Goal: Contribute content: Contribute content

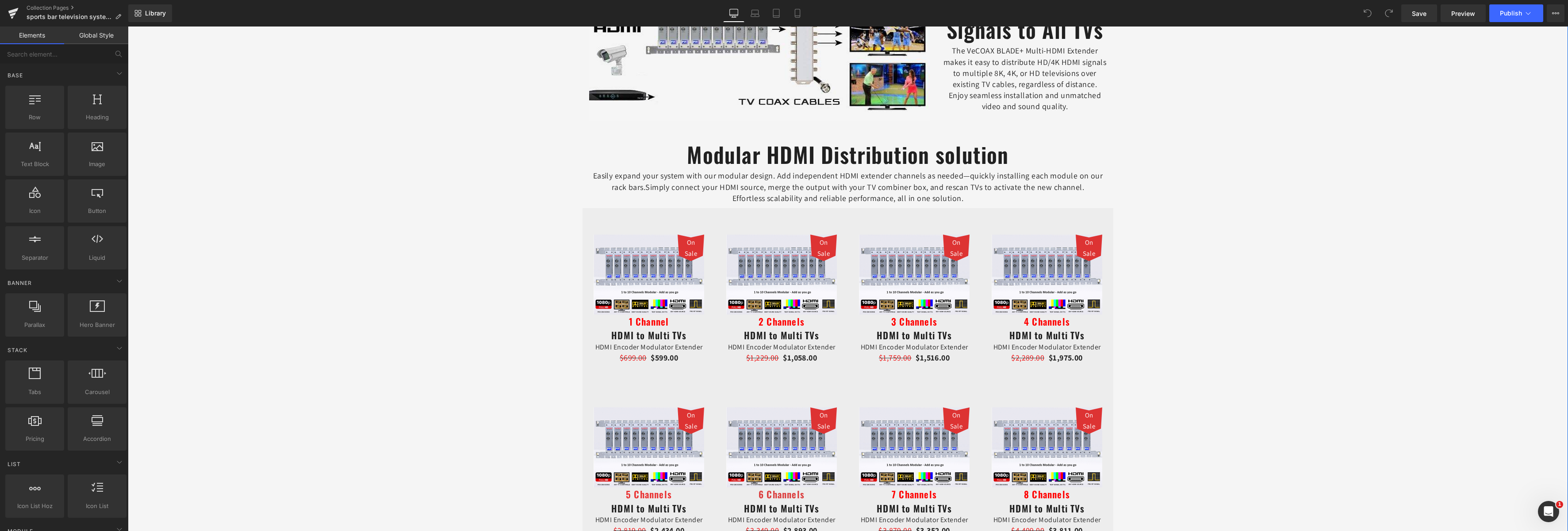
scroll to position [928, 0]
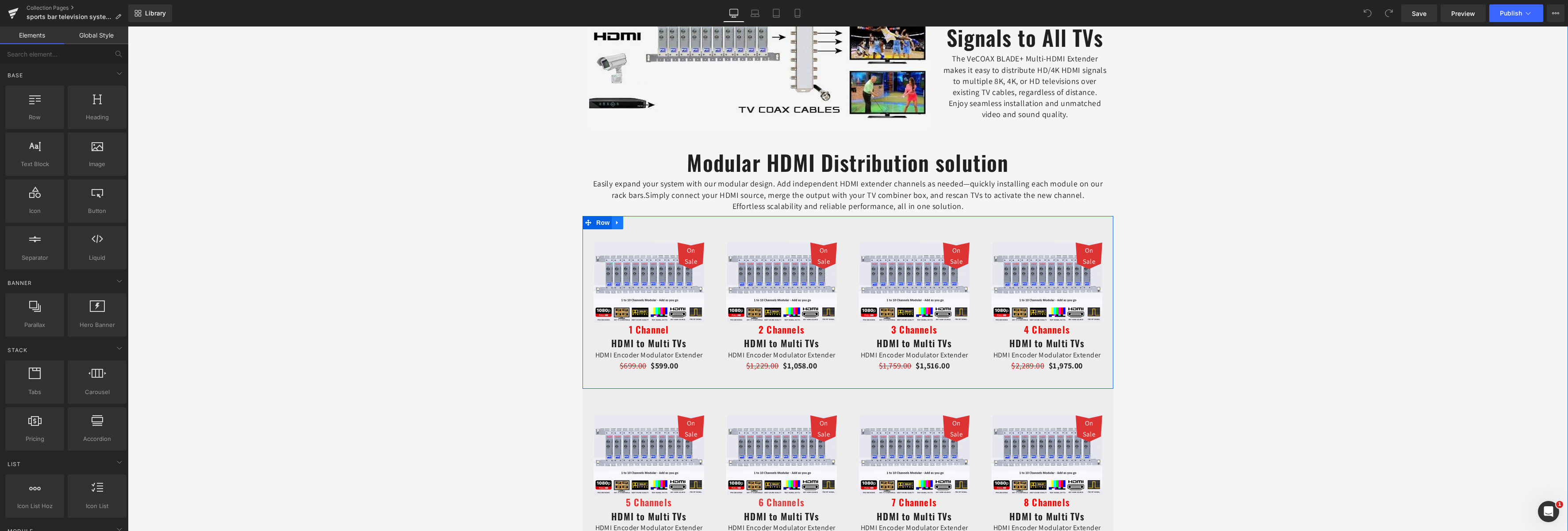
click at [614, 224] on icon at bounding box center [617, 222] width 6 height 7
click at [626, 224] on icon at bounding box center [629, 223] width 6 height 6
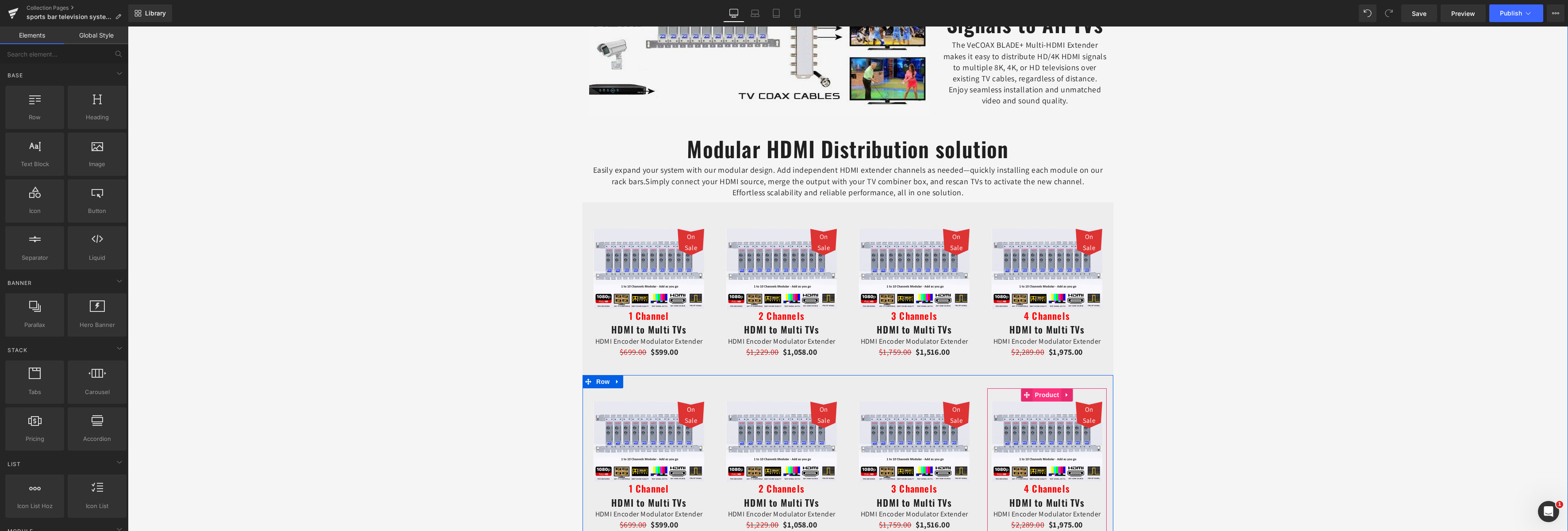
scroll to position [1016, 0]
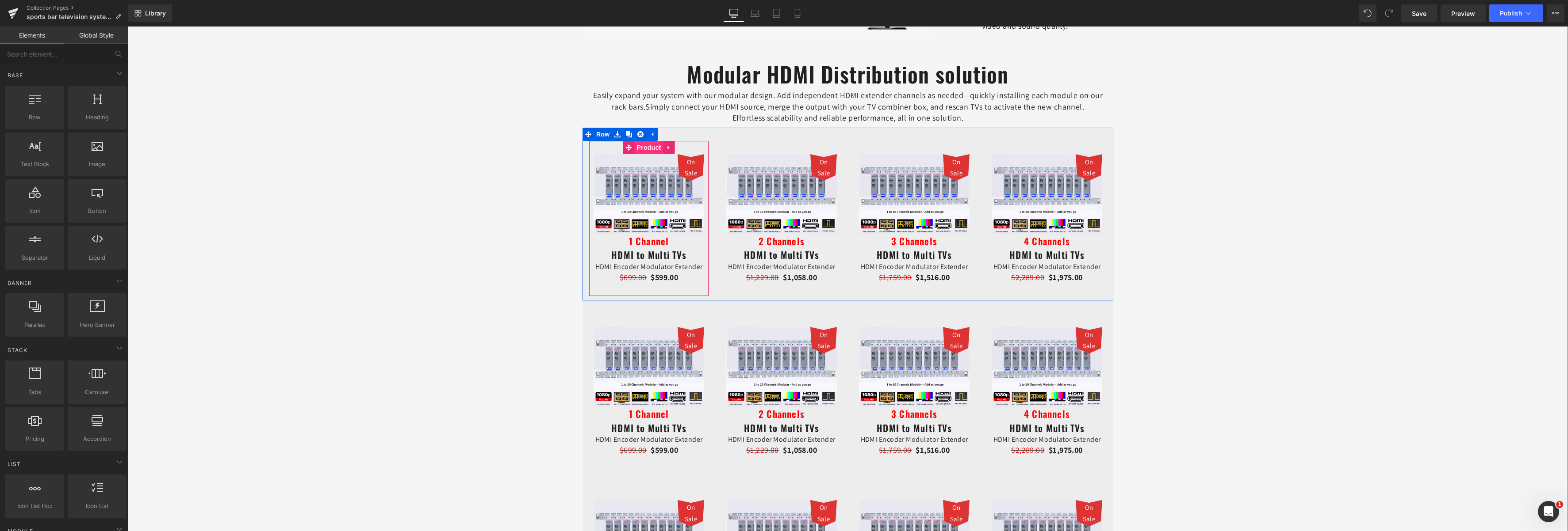
click at [640, 145] on span "Product" at bounding box center [649, 148] width 29 height 13
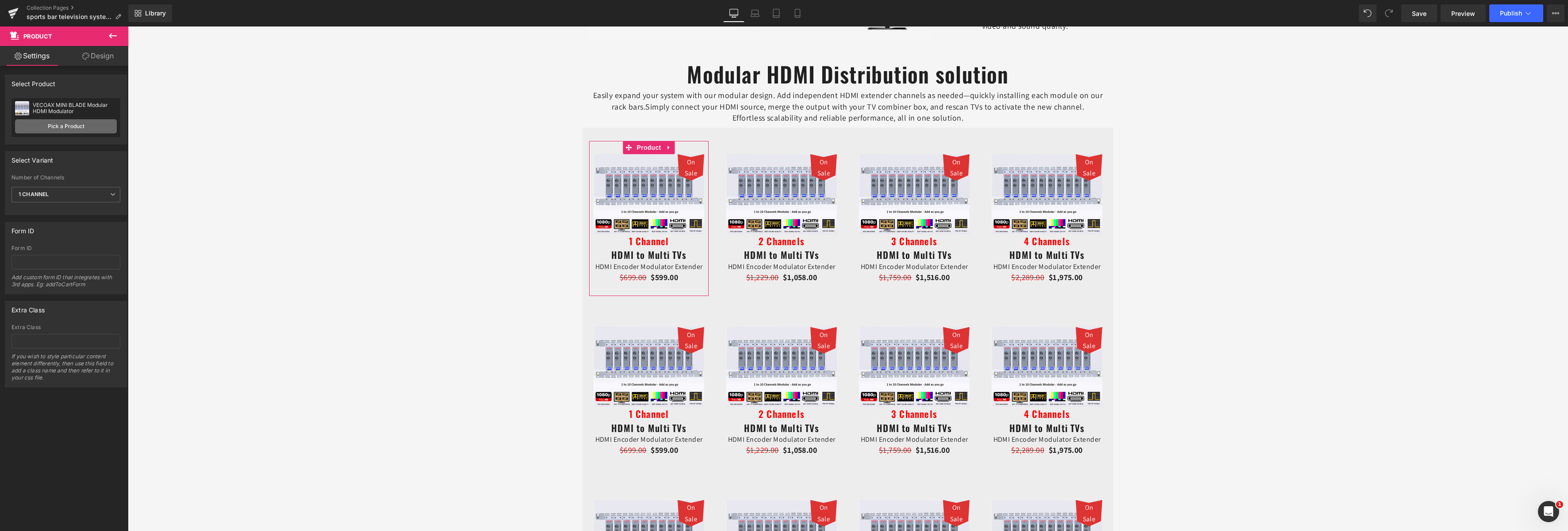
click at [67, 126] on link "Pick a Product" at bounding box center [66, 126] width 102 height 14
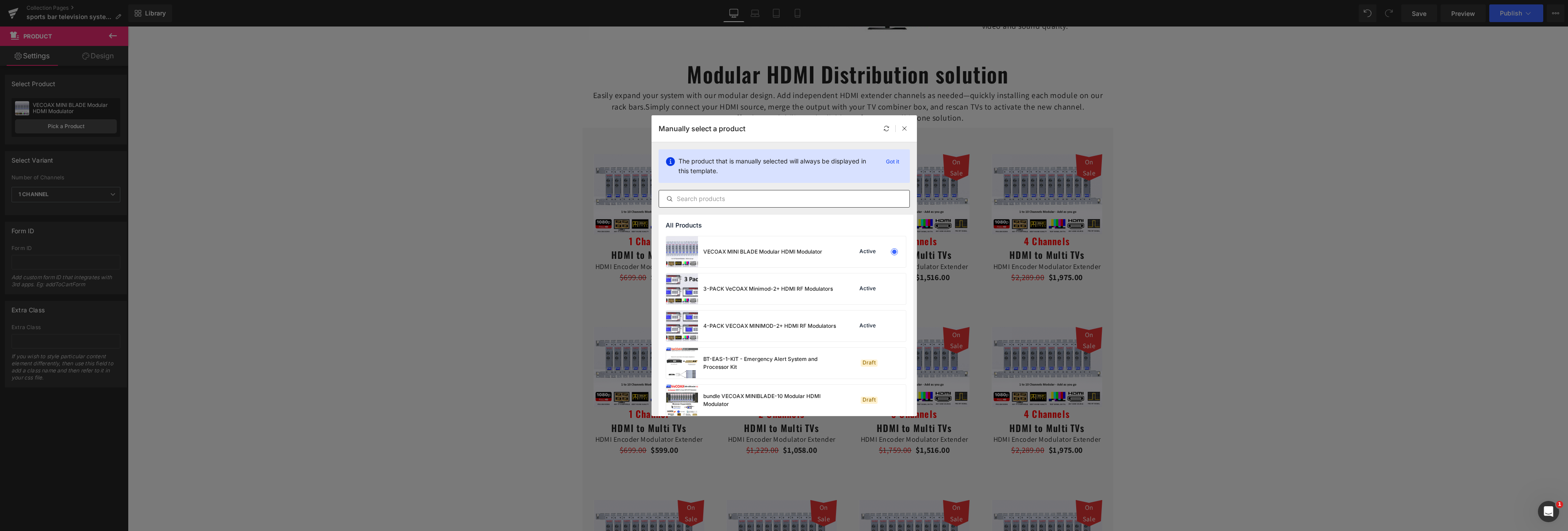
click at [780, 199] on input "text" at bounding box center [784, 198] width 250 height 10
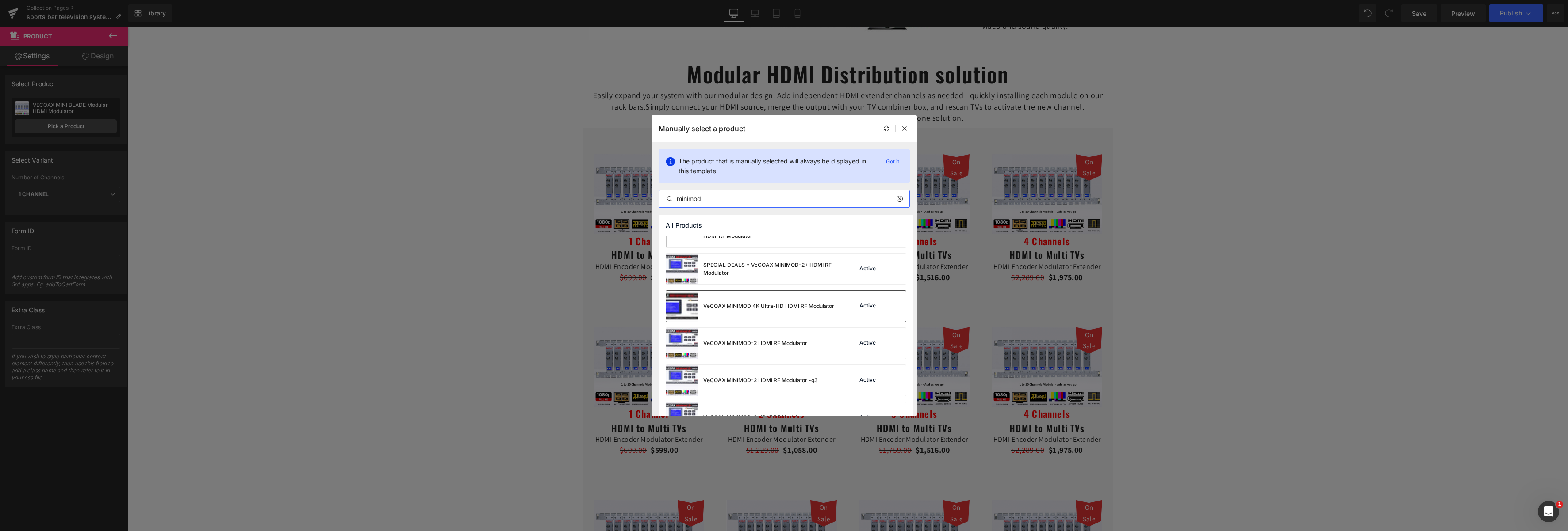
scroll to position [133, 0]
type input "minimod"
click at [788, 345] on div "VeCOAX MINIMOD-2 HDMI RF Modulator" at bounding box center [755, 342] width 104 height 8
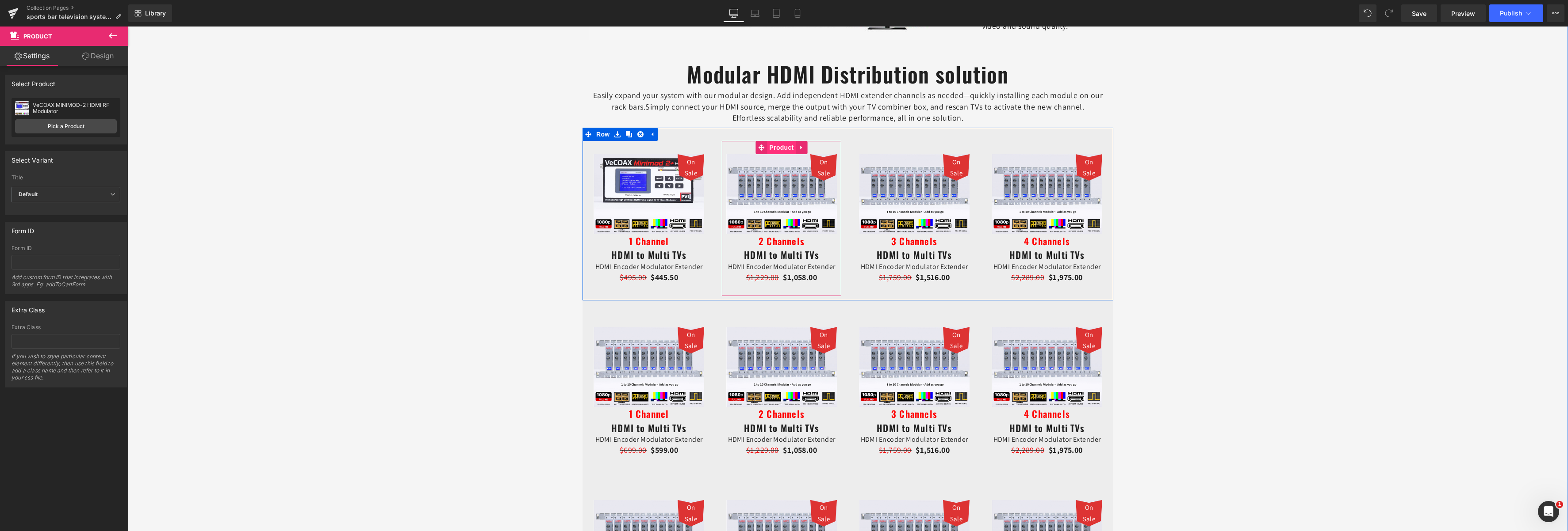
click at [777, 148] on span "Product" at bounding box center [782, 148] width 29 height 13
click at [69, 125] on link "Pick a Product" at bounding box center [66, 126] width 102 height 14
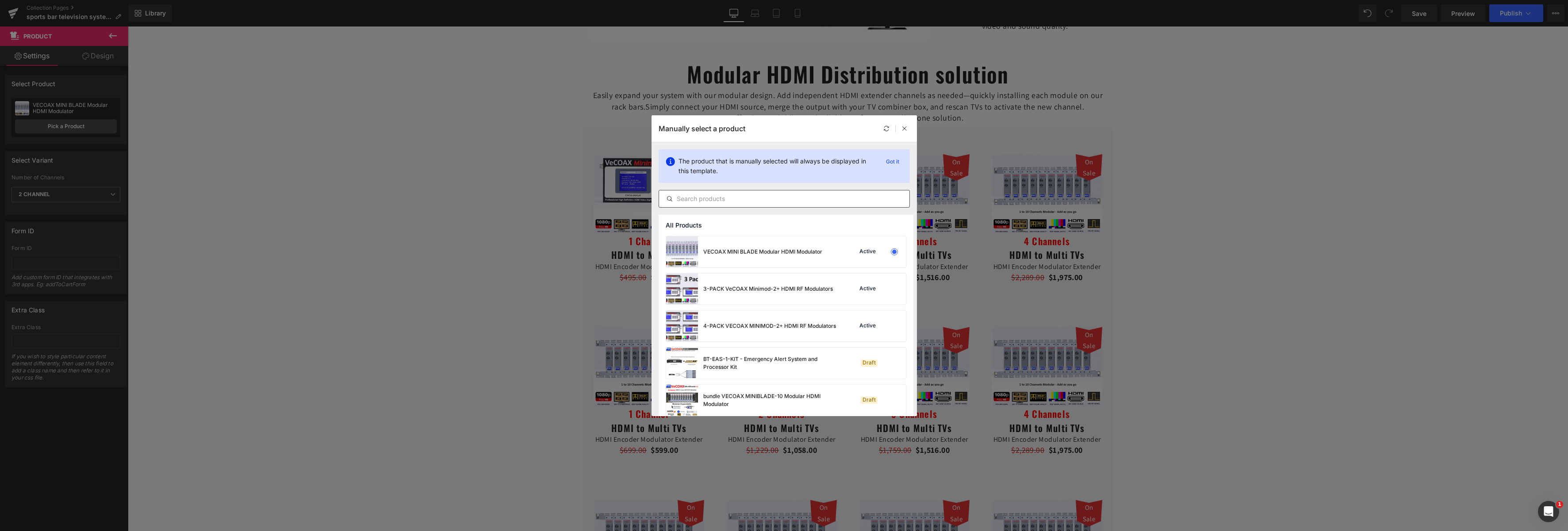
click at [771, 200] on input "text" at bounding box center [784, 198] width 250 height 10
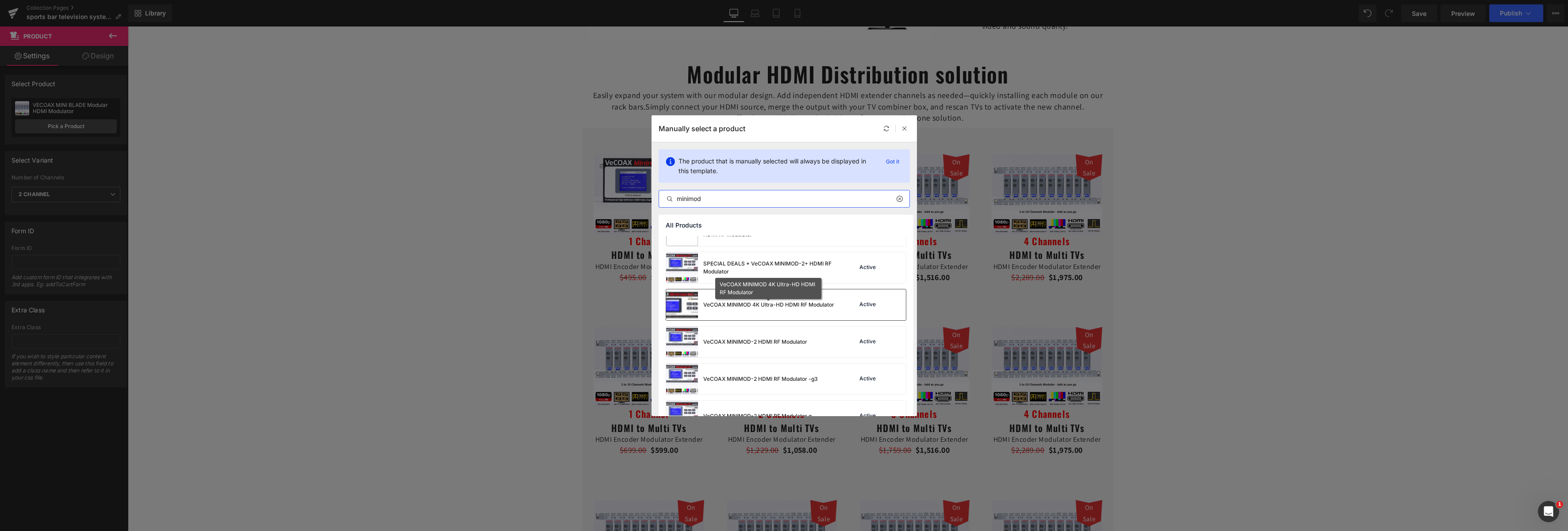
type input "minimod"
click at [768, 307] on div "VeCOAX MINIMOD 4K Ultra-HD HDMI RF Modulator" at bounding box center [768, 305] width 131 height 8
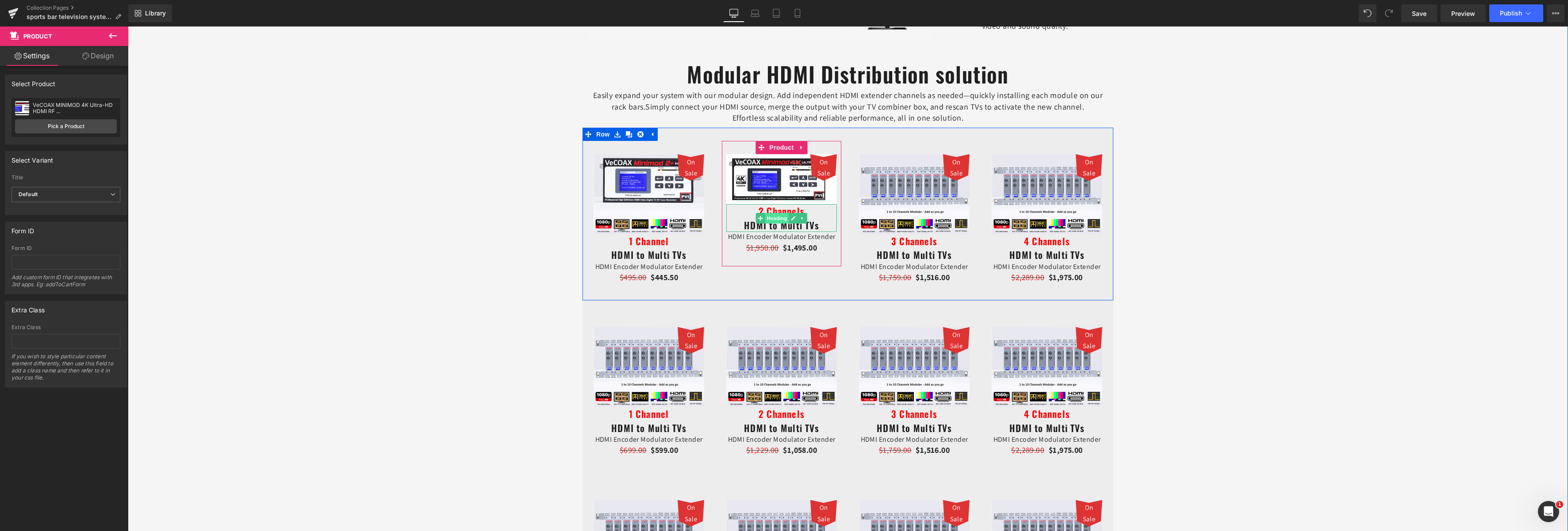
click at [776, 216] on span "Heading" at bounding box center [777, 218] width 24 height 10
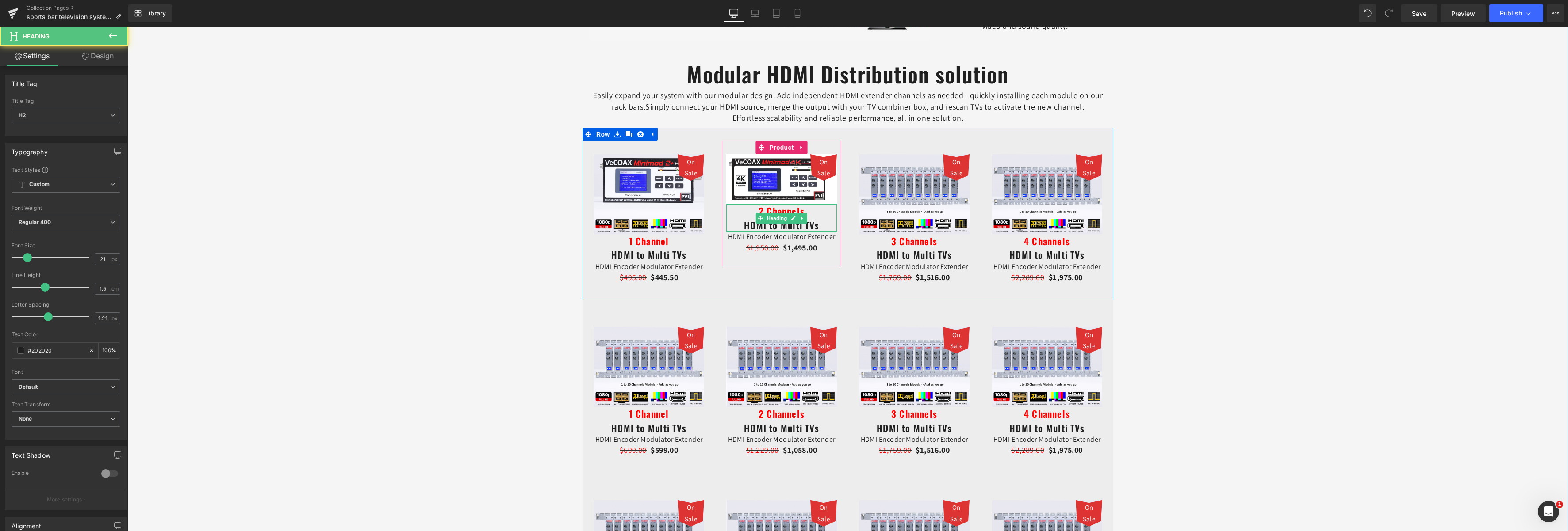
click at [785, 210] on span "2 Channels" at bounding box center [782, 211] width 46 height 14
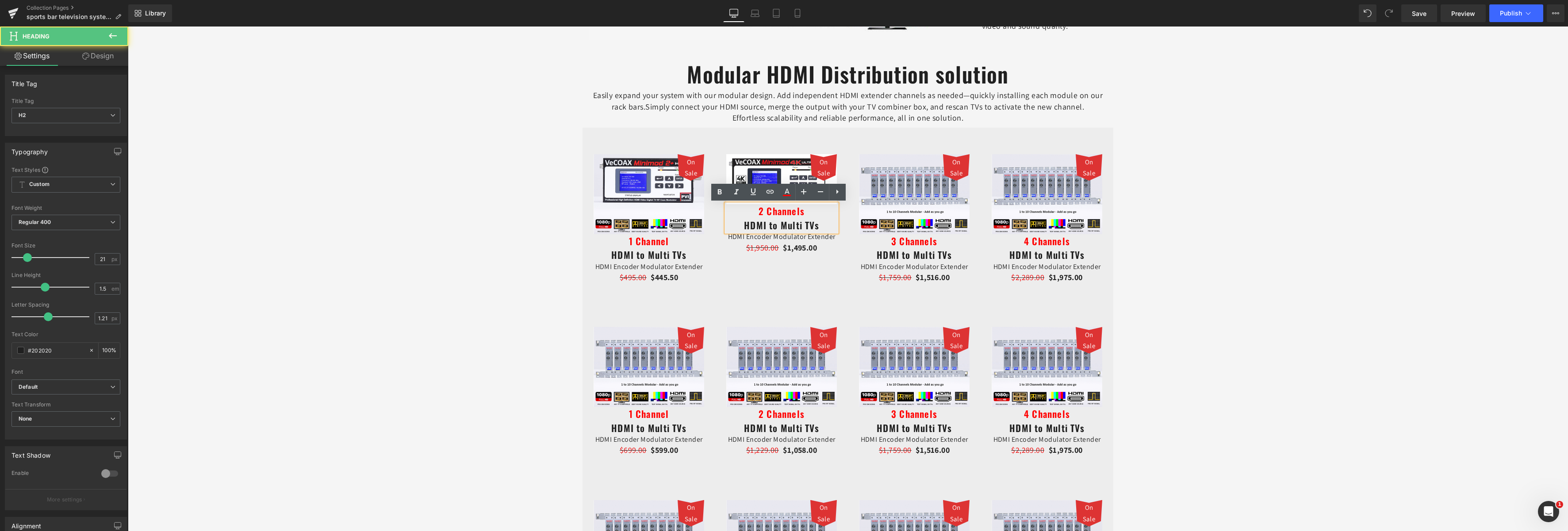
click at [760, 210] on span "2 Channels" at bounding box center [782, 211] width 46 height 14
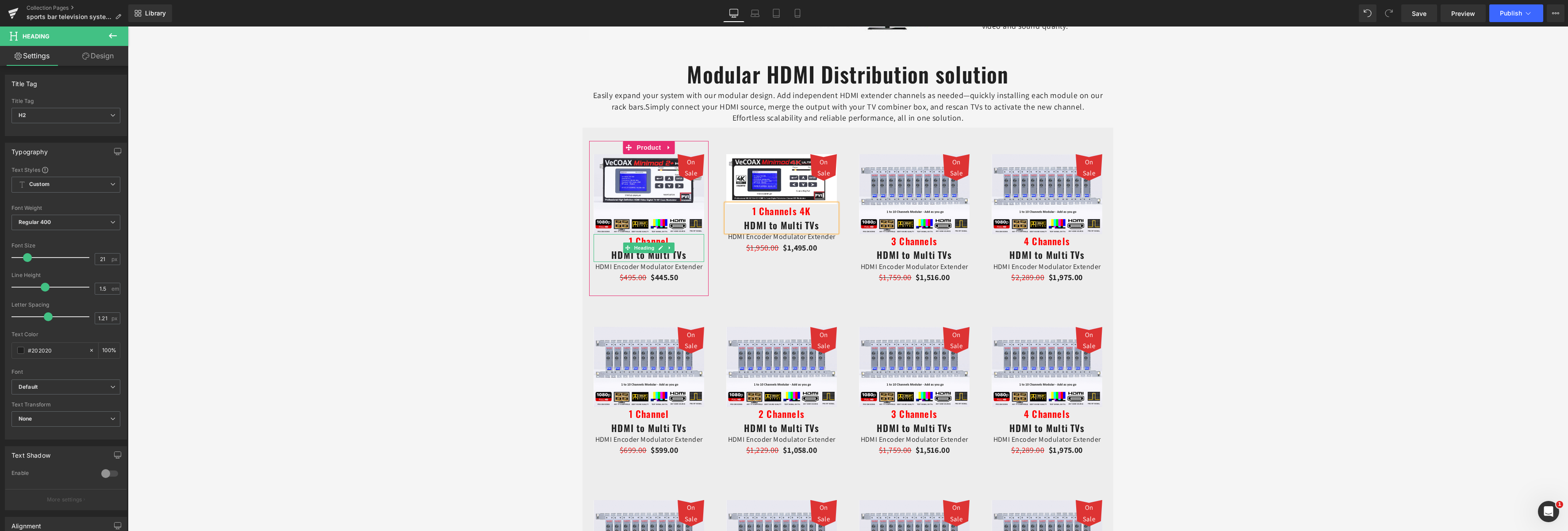
click at [679, 241] on h2 "1 Channel HDMI to Multi TVs" at bounding box center [649, 248] width 111 height 28
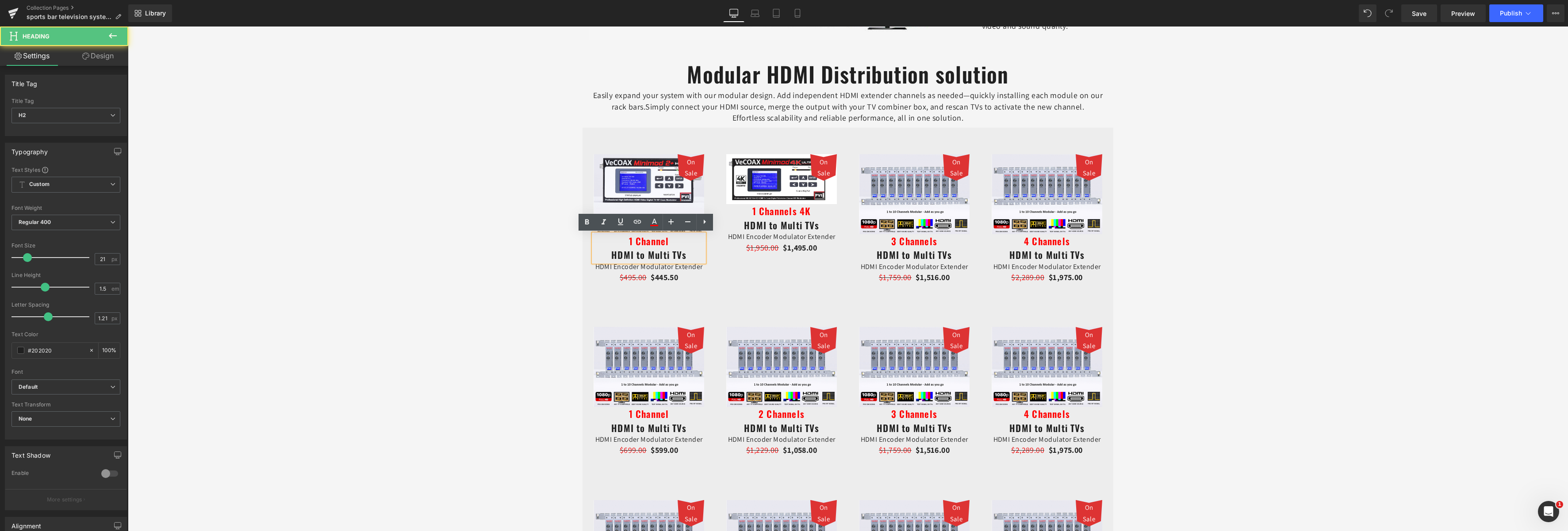
click at [676, 241] on h2 "1 Channel HDMI to Multi TVs" at bounding box center [649, 248] width 111 height 28
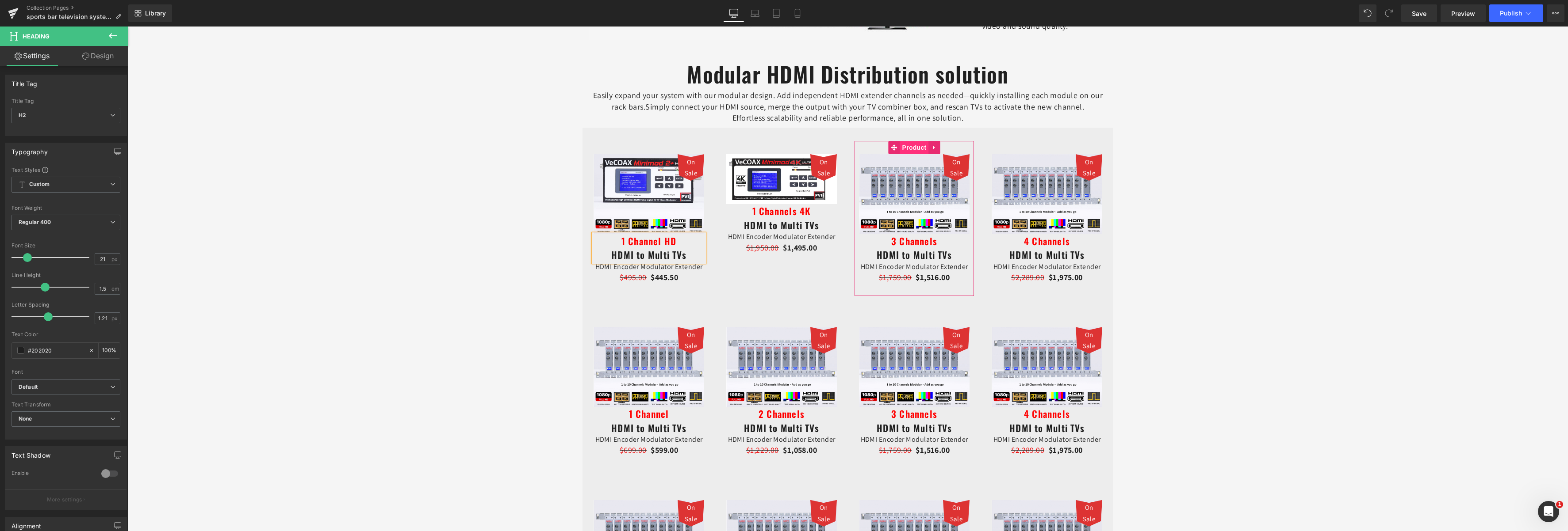
click at [908, 148] on span "Product" at bounding box center [914, 148] width 29 height 13
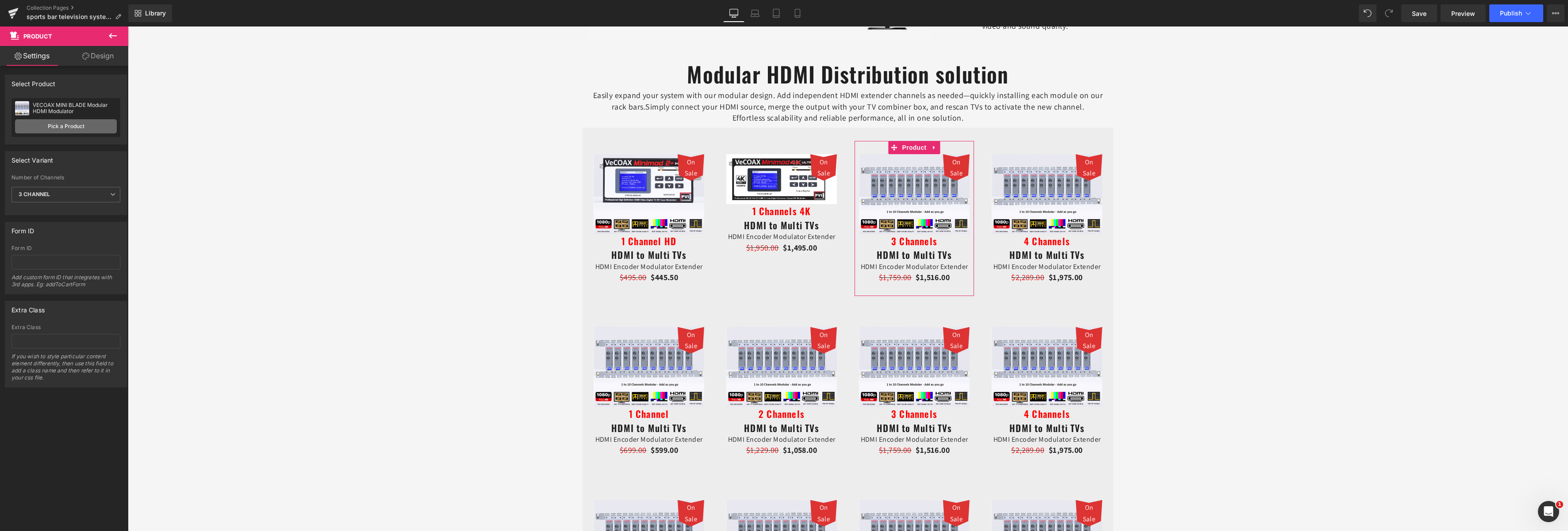
click at [63, 125] on link "Pick a Product" at bounding box center [66, 126] width 102 height 14
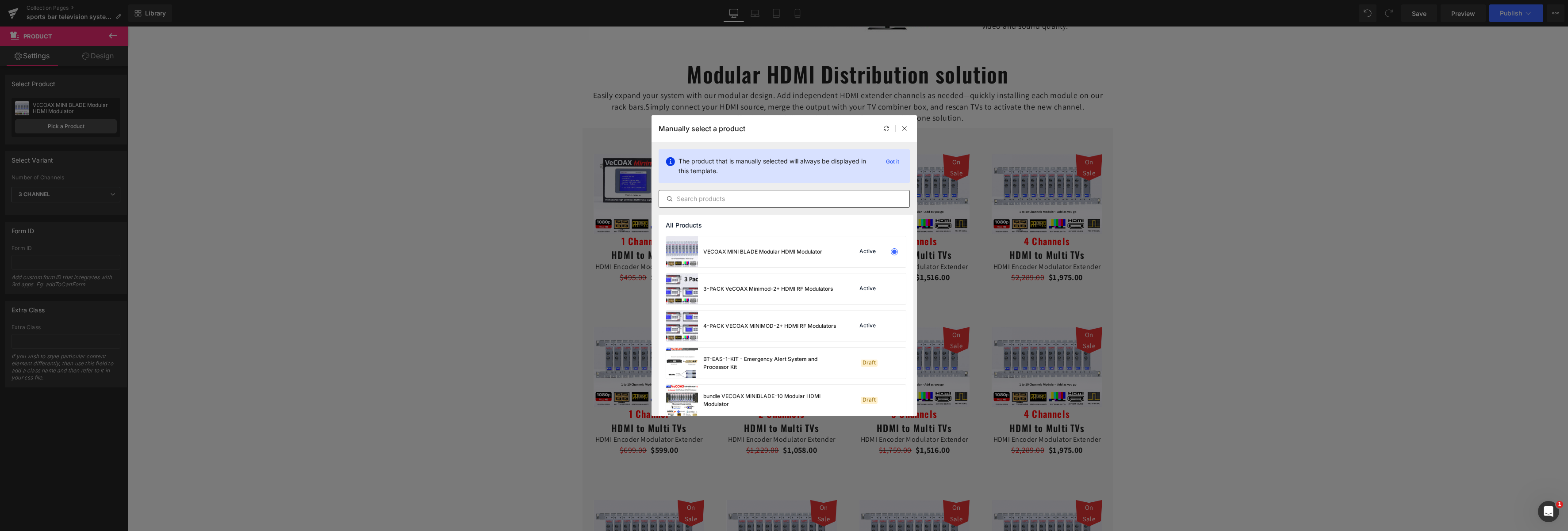
click at [758, 197] on input "text" at bounding box center [784, 198] width 250 height 10
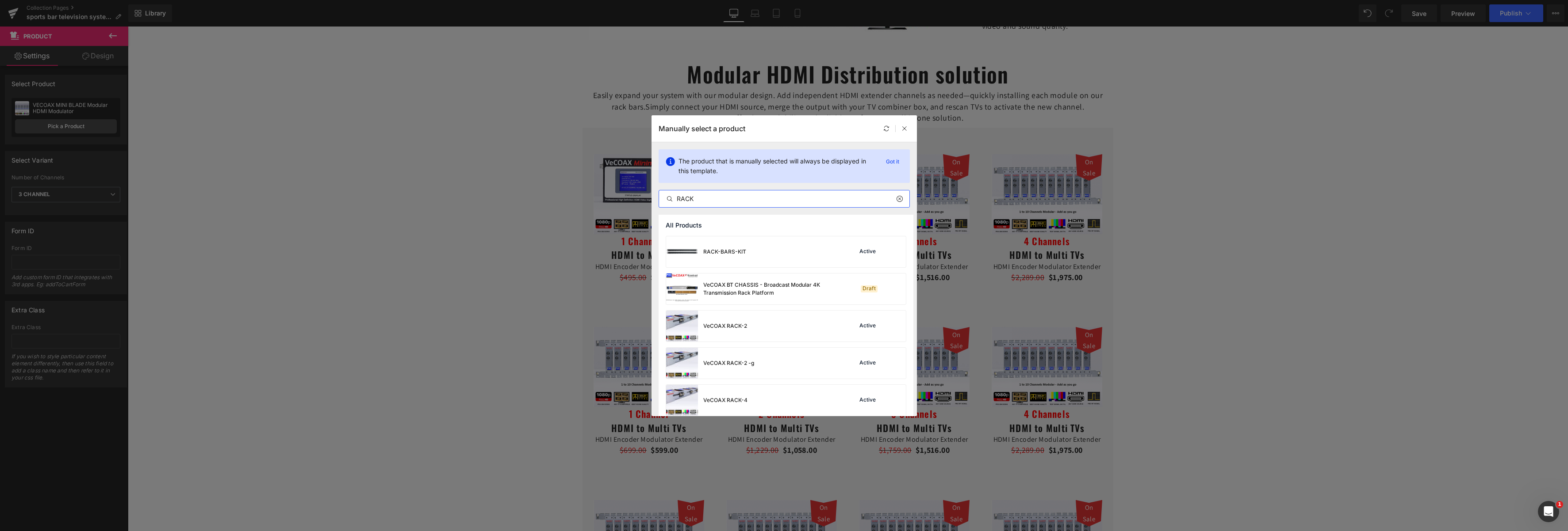
drag, startPoint x: 712, startPoint y: 197, endPoint x: 653, endPoint y: 196, distance: 59.0
click at [0, 0] on div "The product that is manually selected will always be displayed in this template…" at bounding box center [0, 0] width 0 height 0
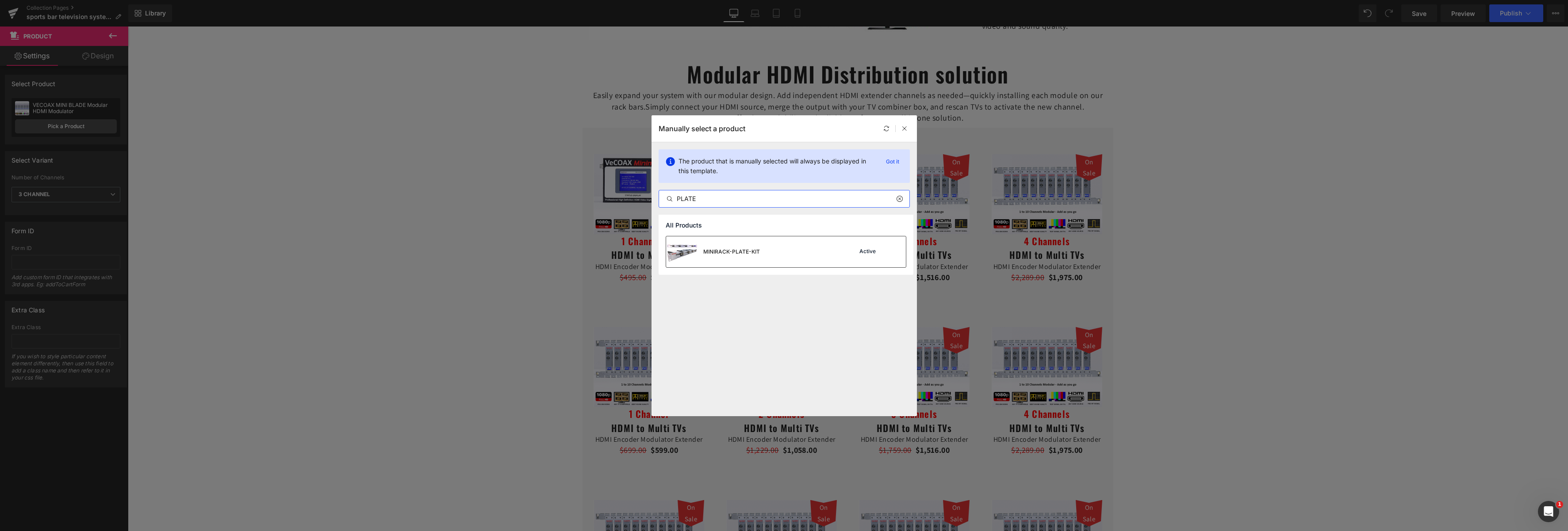
type input "PLATE"
click at [690, 253] on img at bounding box center [682, 252] width 32 height 31
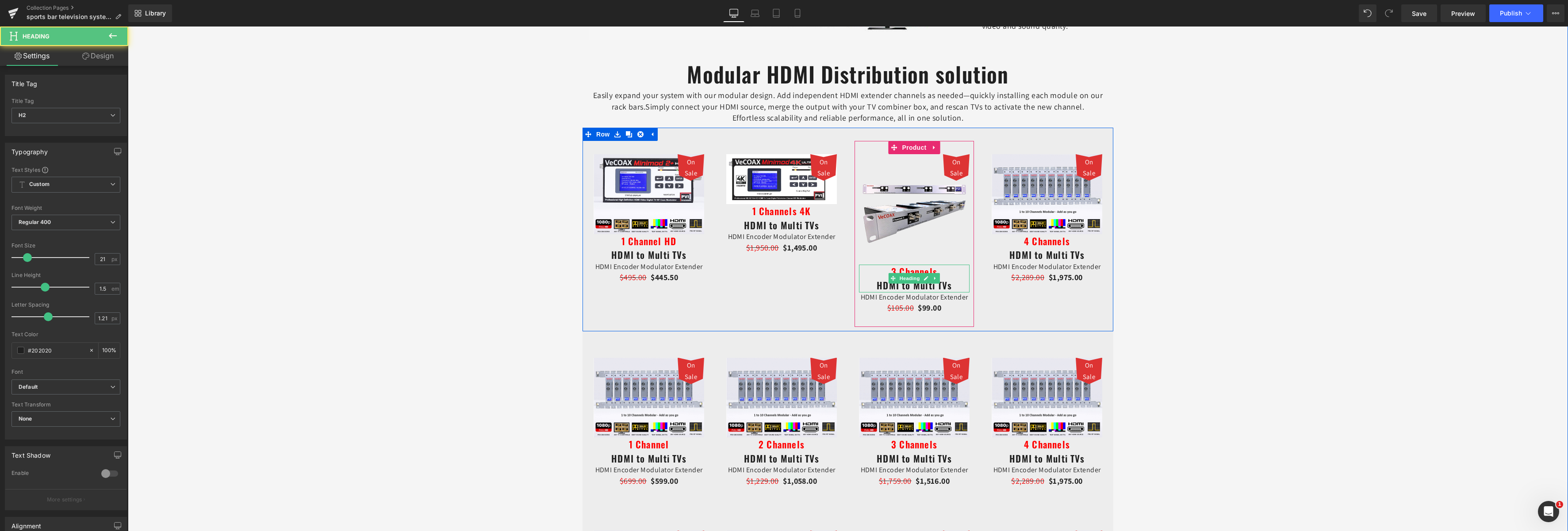
click at [904, 271] on span "3 Channels" at bounding box center [914, 271] width 46 height 14
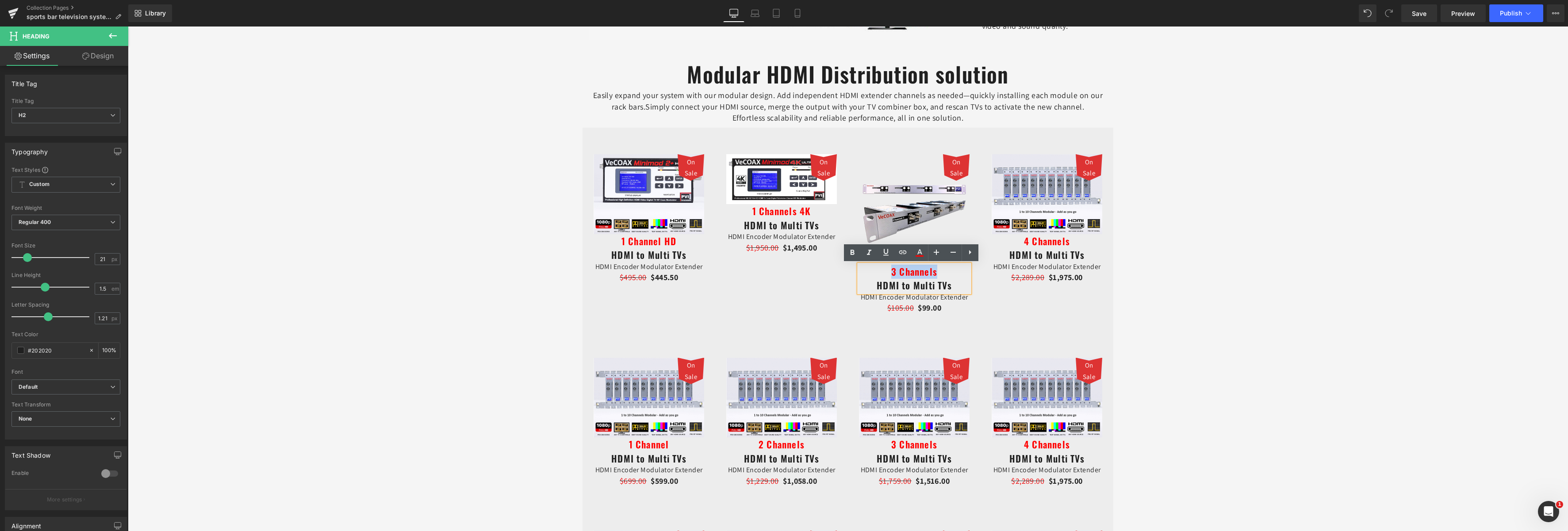
drag, startPoint x: 934, startPoint y: 272, endPoint x: 885, endPoint y: 274, distance: 49.0
click at [885, 274] on h2 "3 Channels HDMI to Multi TVs" at bounding box center [914, 279] width 111 height 28
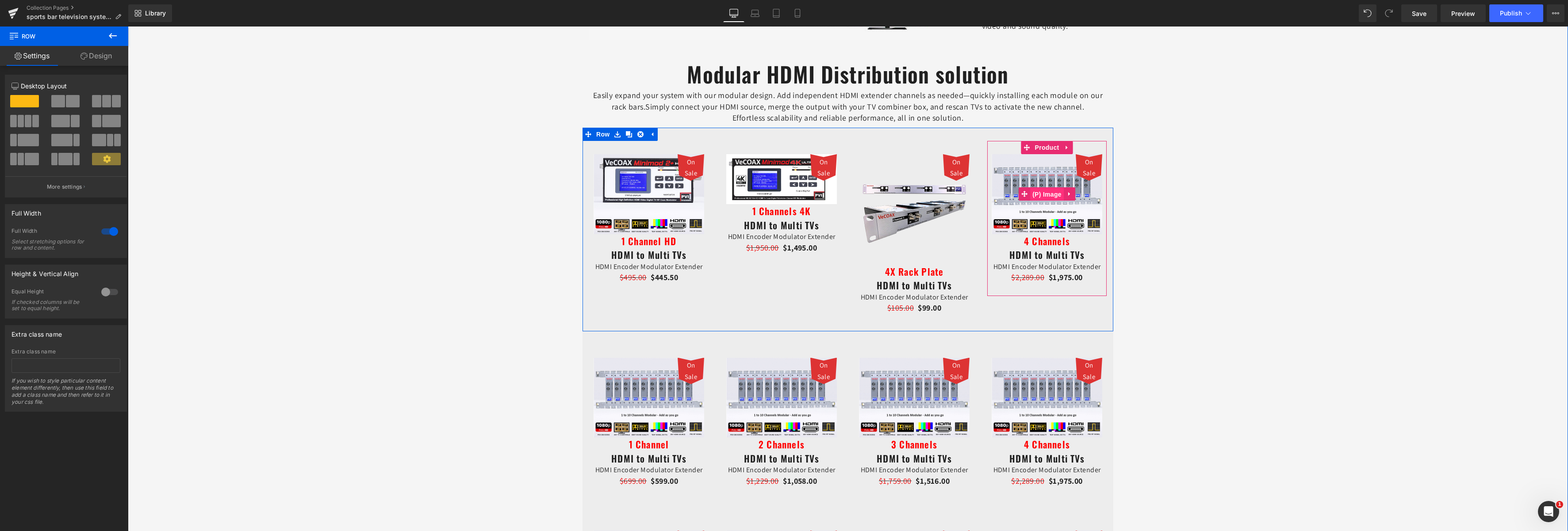
click at [1037, 193] on span "(P) Image" at bounding box center [1046, 195] width 33 height 13
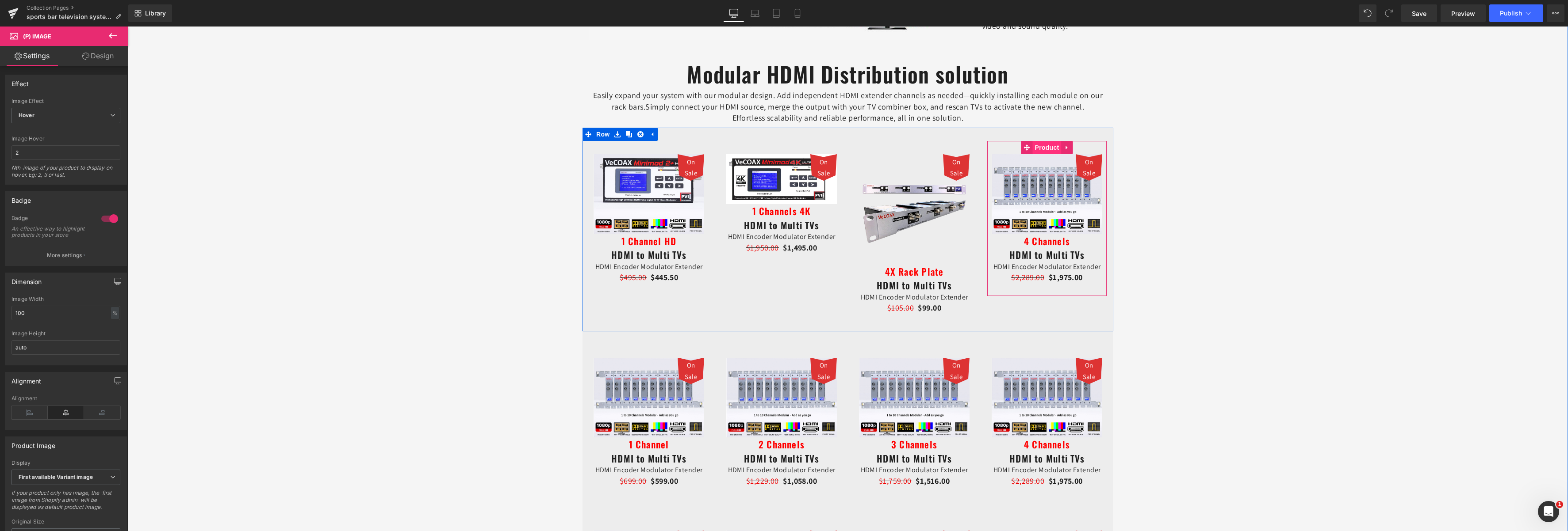
click at [1045, 145] on span "Product" at bounding box center [1047, 148] width 29 height 13
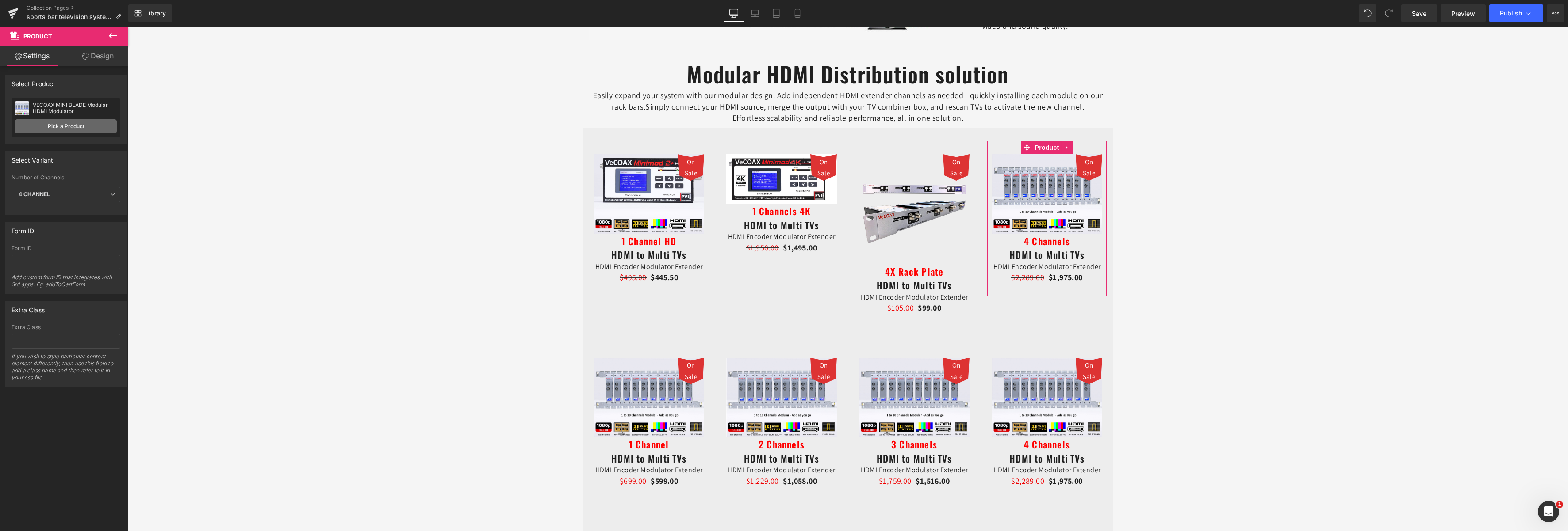
click at [74, 123] on link "Pick a Product" at bounding box center [66, 126] width 102 height 14
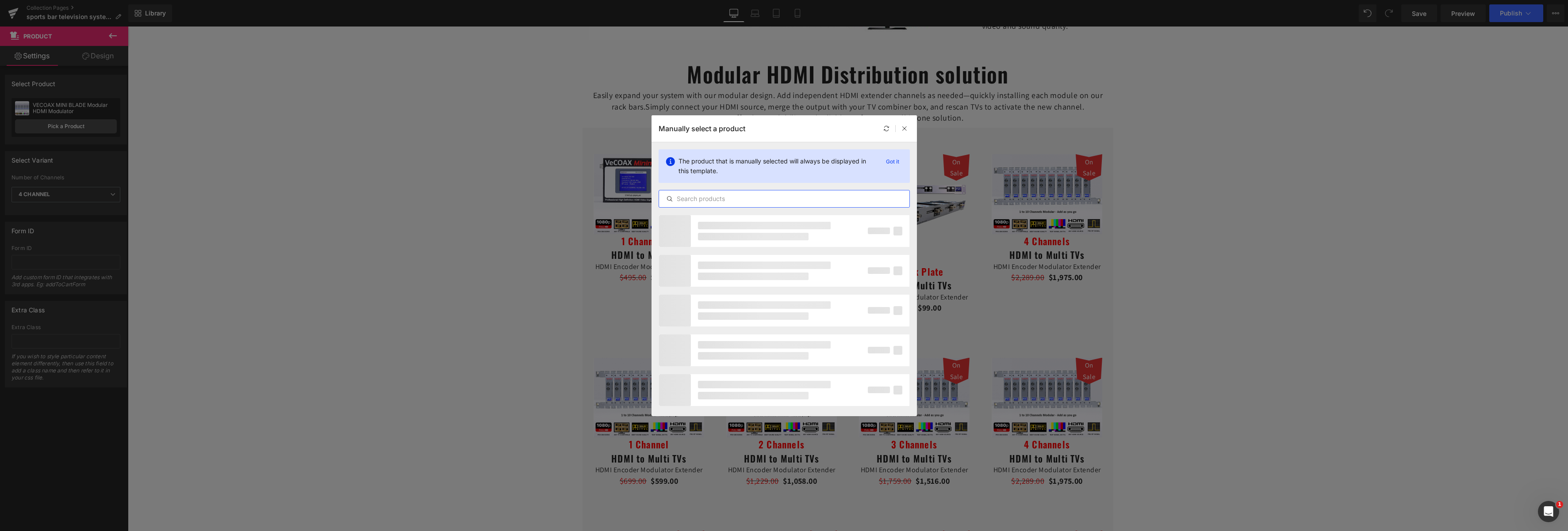
click at [774, 195] on input "text" at bounding box center [784, 198] width 250 height 10
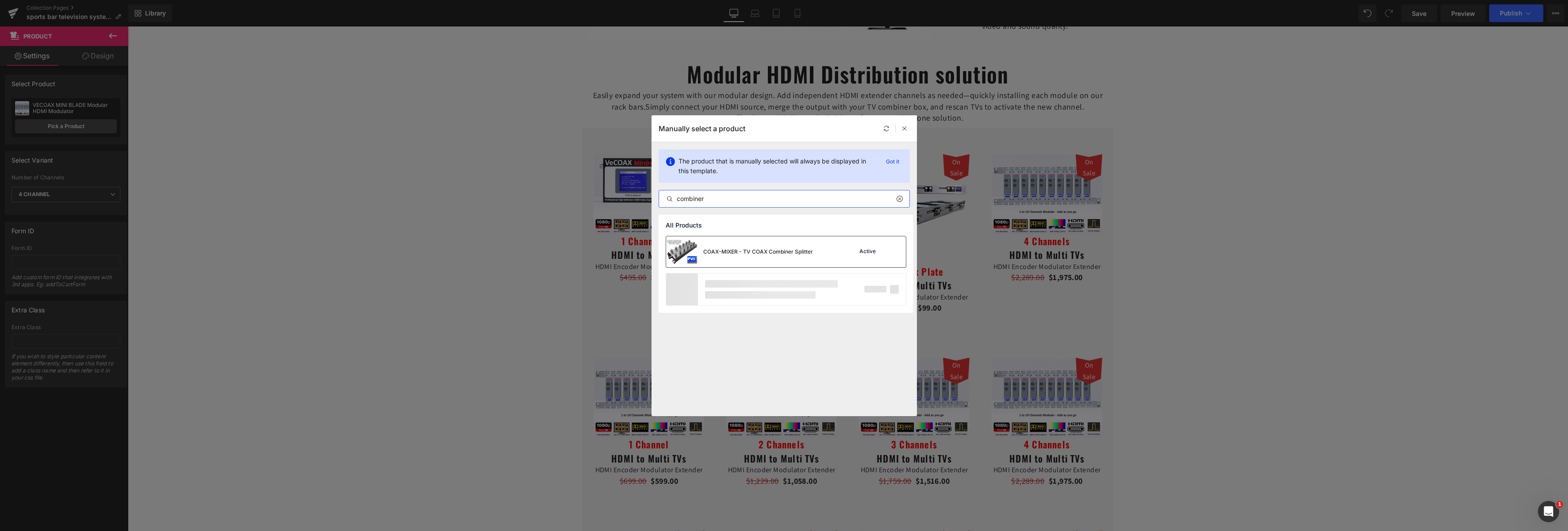
type input "combiner"
click at [688, 251] on img at bounding box center [682, 252] width 32 height 31
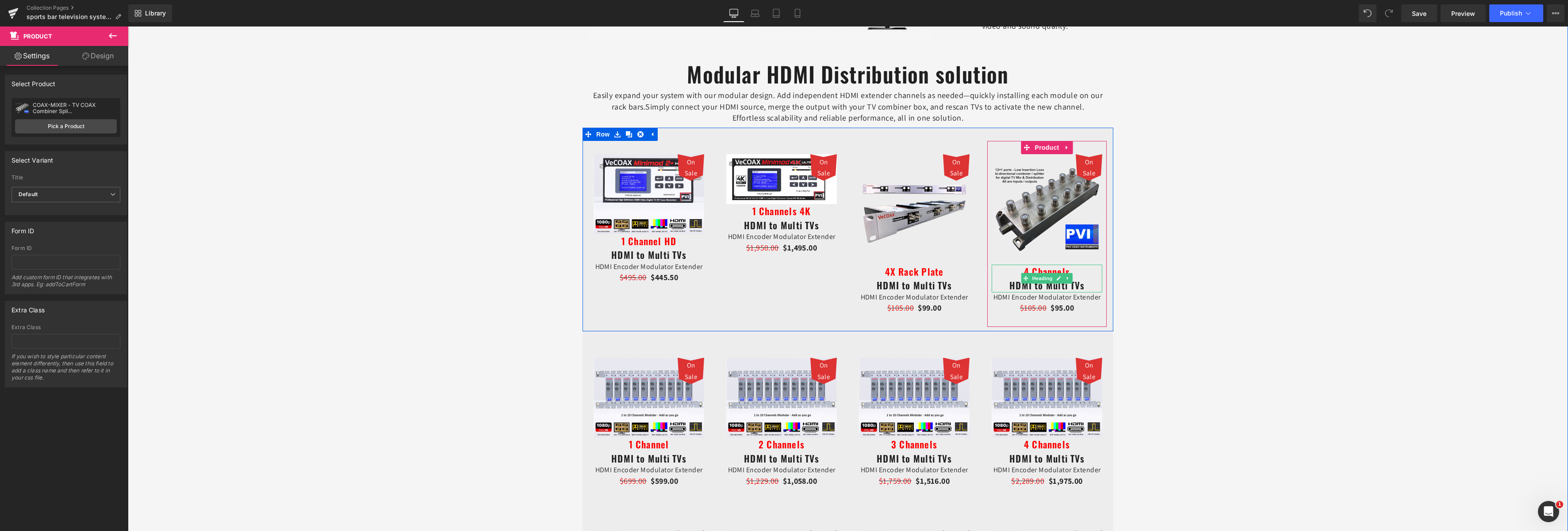
click at [1049, 271] on span "4 Channels" at bounding box center [1047, 271] width 46 height 14
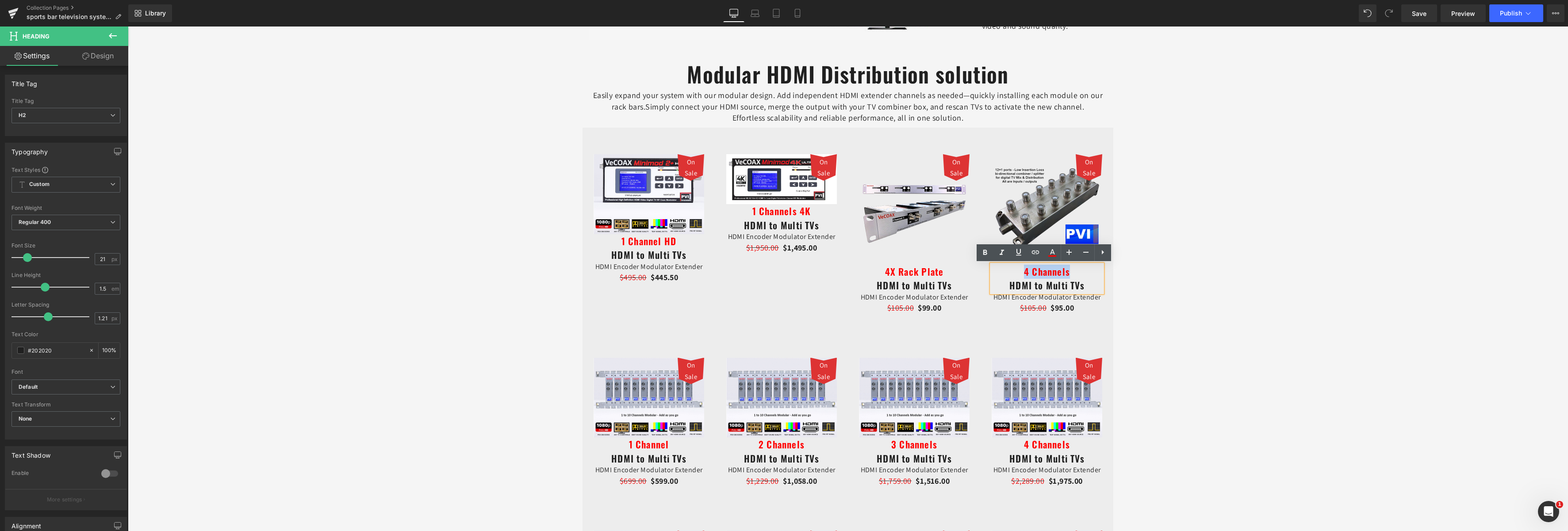
drag, startPoint x: 1066, startPoint y: 271, endPoint x: 1012, endPoint y: 271, distance: 54.0
click at [1012, 271] on h2 "4 Channels HDMI to Multi TVs" at bounding box center [1047, 279] width 111 height 28
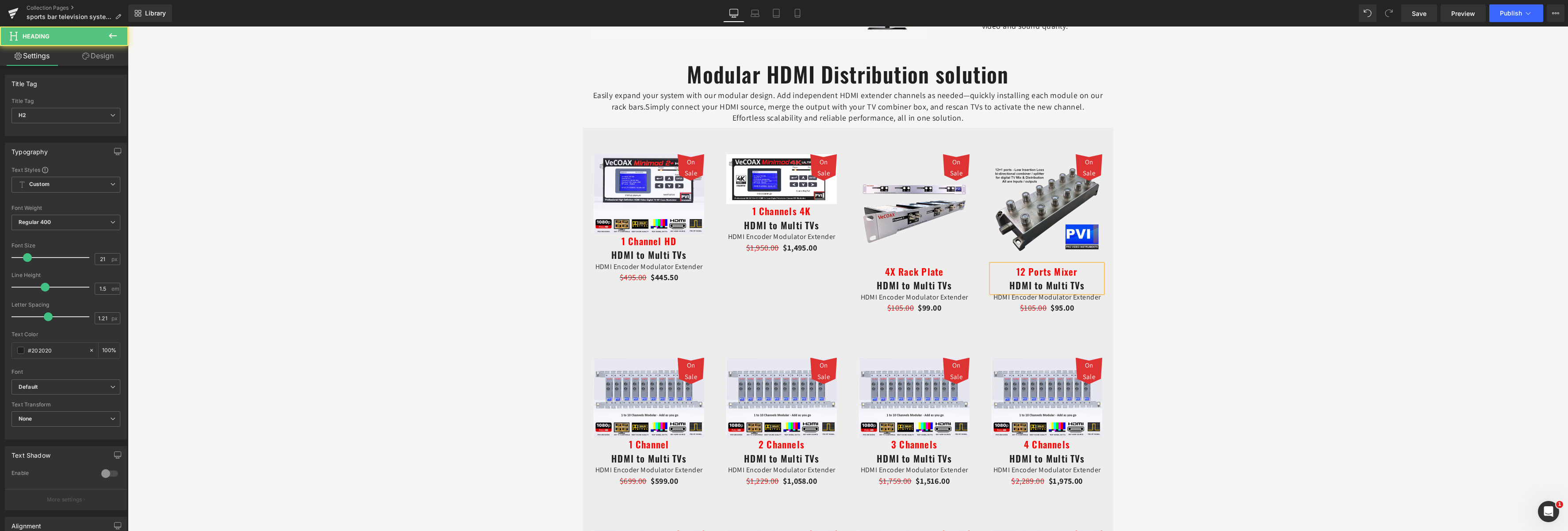
click at [1080, 288] on h2 "12 Ports Mixer HDMI to Multi TVs" at bounding box center [1047, 279] width 111 height 28
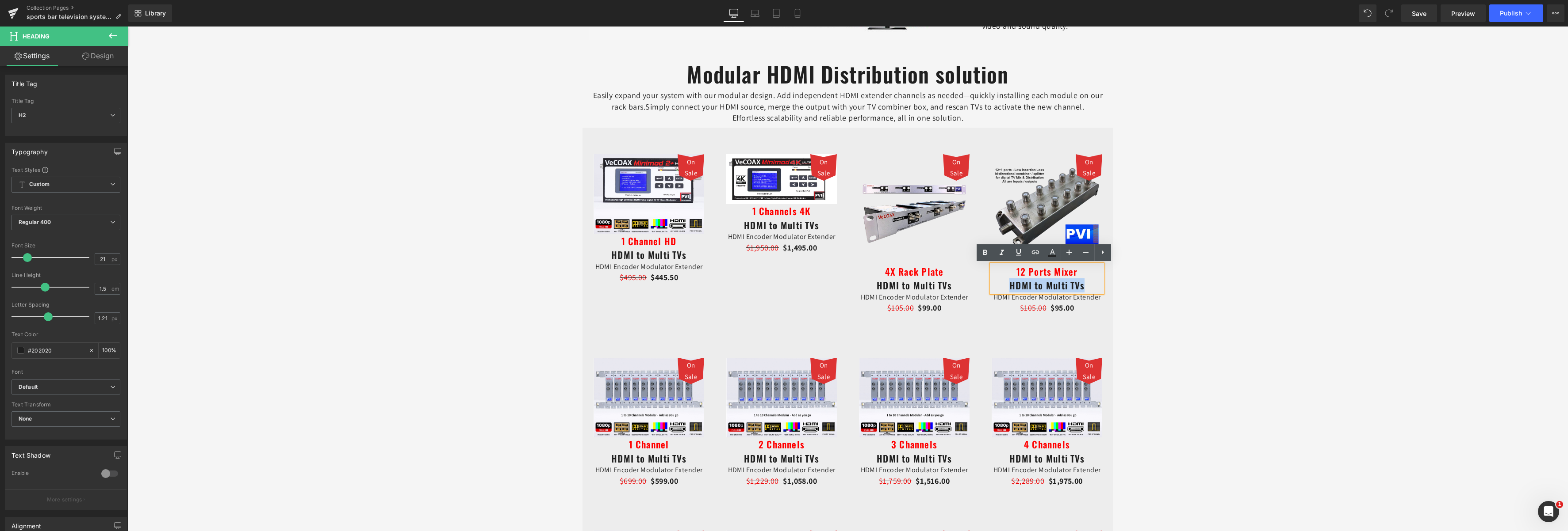
drag, startPoint x: 1087, startPoint y: 287, endPoint x: 1008, endPoint y: 287, distance: 79.0
click at [1008, 287] on h2 "12 Ports Mixer HDMI to Multi TVs" at bounding box center [1047, 279] width 111 height 28
click at [1093, 299] on p "HDMI Encoder Modulator Extender" at bounding box center [1047, 297] width 111 height 10
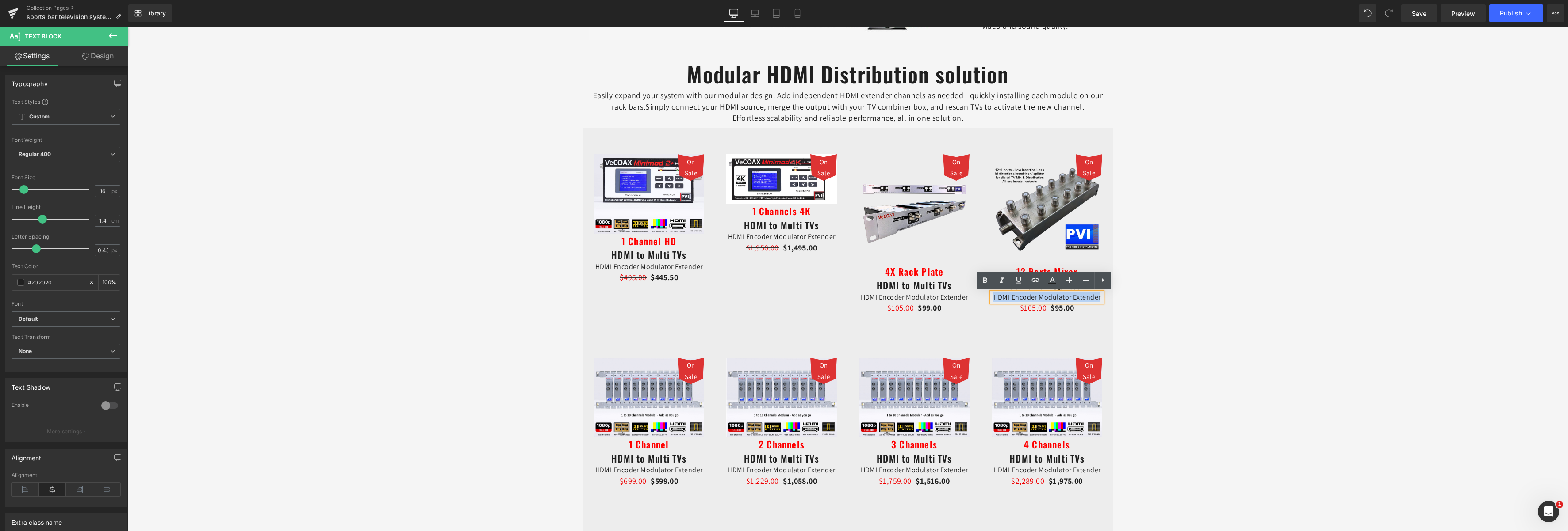
drag, startPoint x: 1097, startPoint y: 297, endPoint x: 991, endPoint y: 296, distance: 106.0
click at [992, 296] on p "HDMI Encoder Modulator Extender" at bounding box center [1047, 297] width 111 height 10
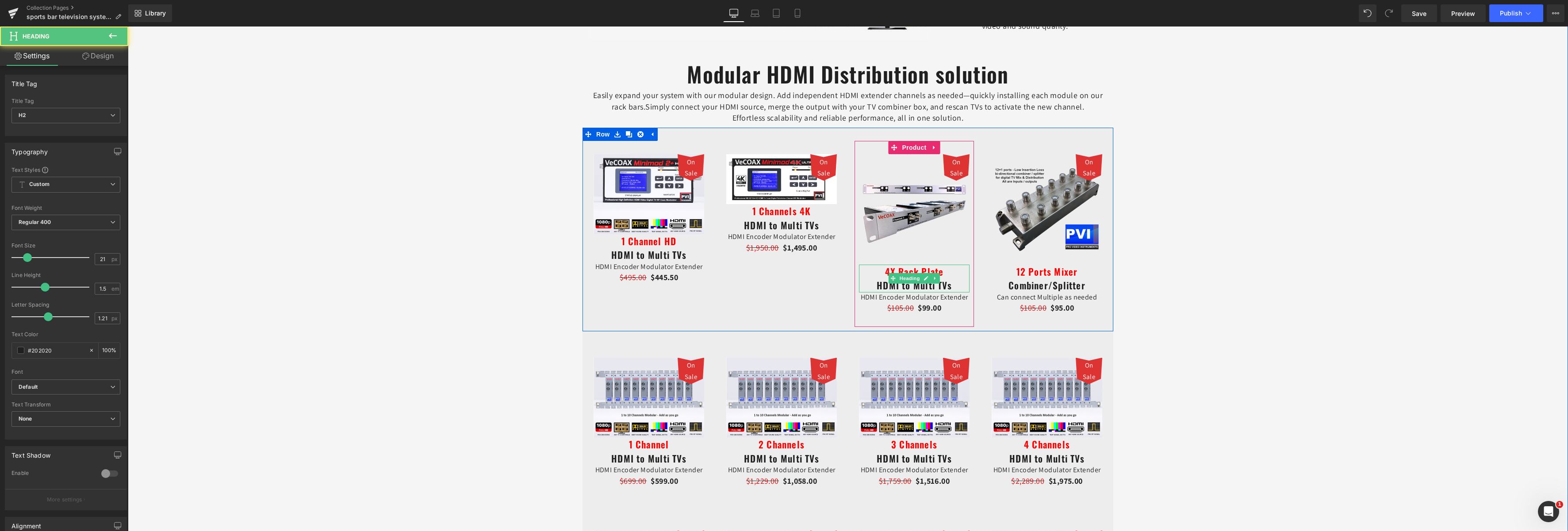
click at [948, 287] on h2 "4X Rack Plate HDMI to Multi TVs" at bounding box center [914, 279] width 111 height 28
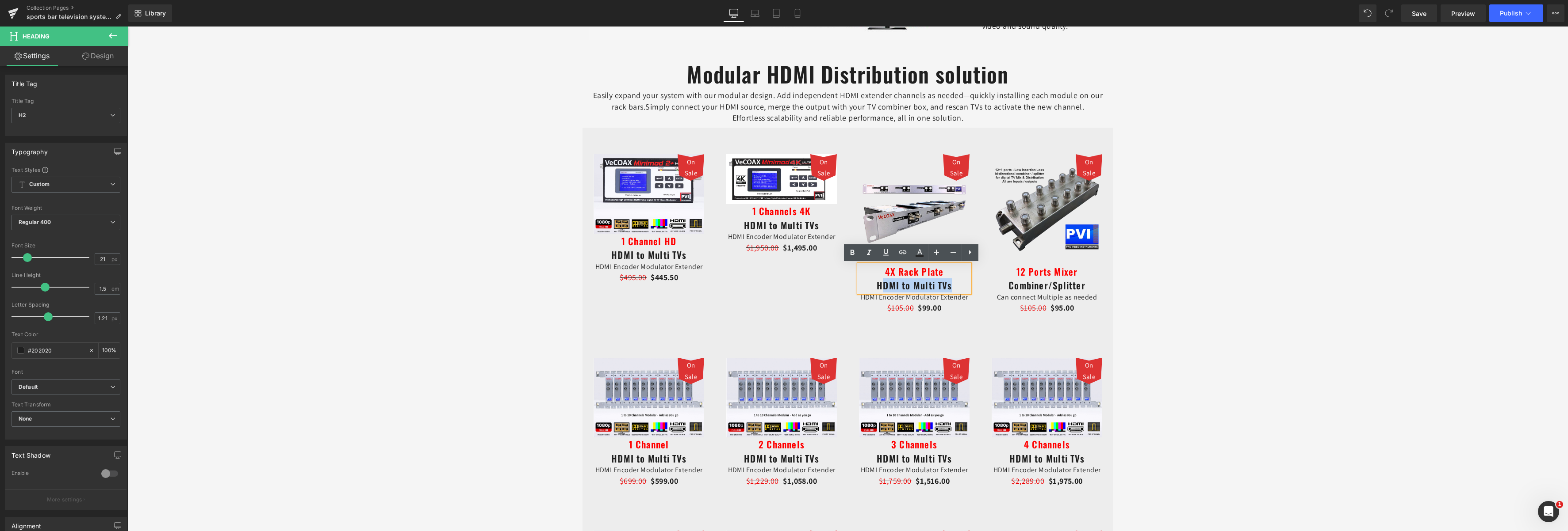
drag, startPoint x: 945, startPoint y: 285, endPoint x: 878, endPoint y: 288, distance: 67.1
click at [878, 288] on h2 "4X Rack Plate HDMI to Multi TVs" at bounding box center [914, 279] width 111 height 28
drag, startPoint x: 948, startPoint y: 285, endPoint x: 876, endPoint y: 288, distance: 72.1
click at [876, 288] on h2 "4X Rack Plate HDMI to Multi TVs" at bounding box center [914, 279] width 111 height 28
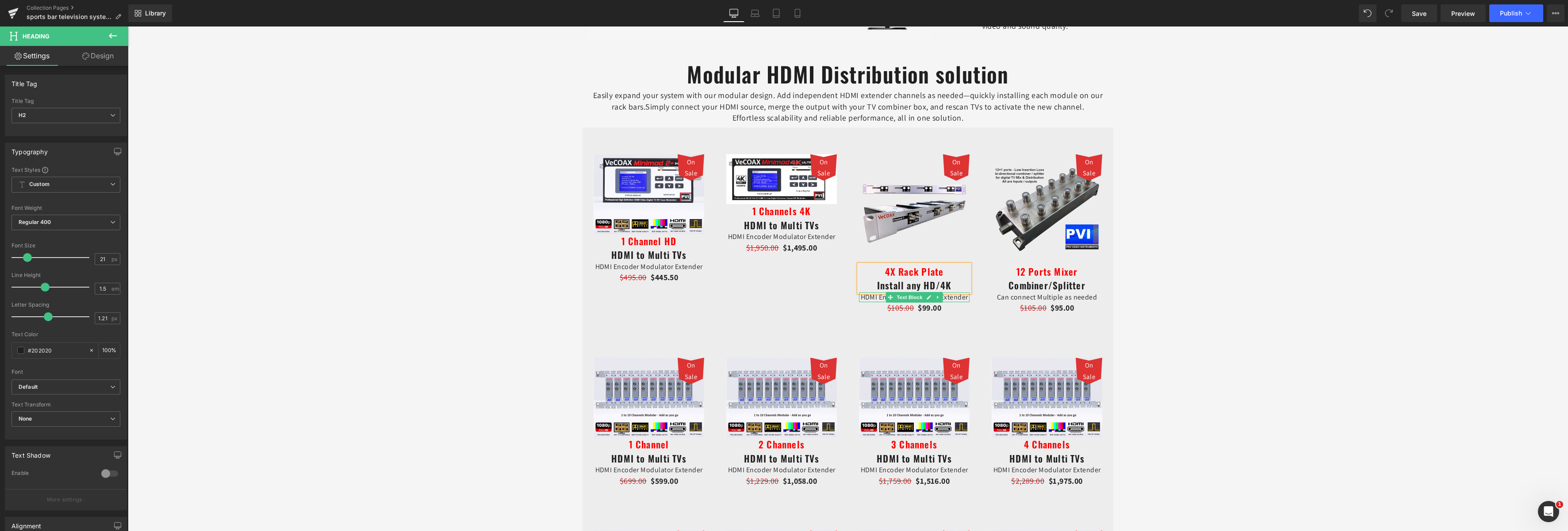
click at [962, 296] on p "HDMI Encoder Modulator Extender" at bounding box center [914, 297] width 111 height 10
drag, startPoint x: 964, startPoint y: 297, endPoint x: 857, endPoint y: 300, distance: 107.0
click at [859, 300] on p "HDMI Encoder Modulator Extender" at bounding box center [914, 297] width 111 height 10
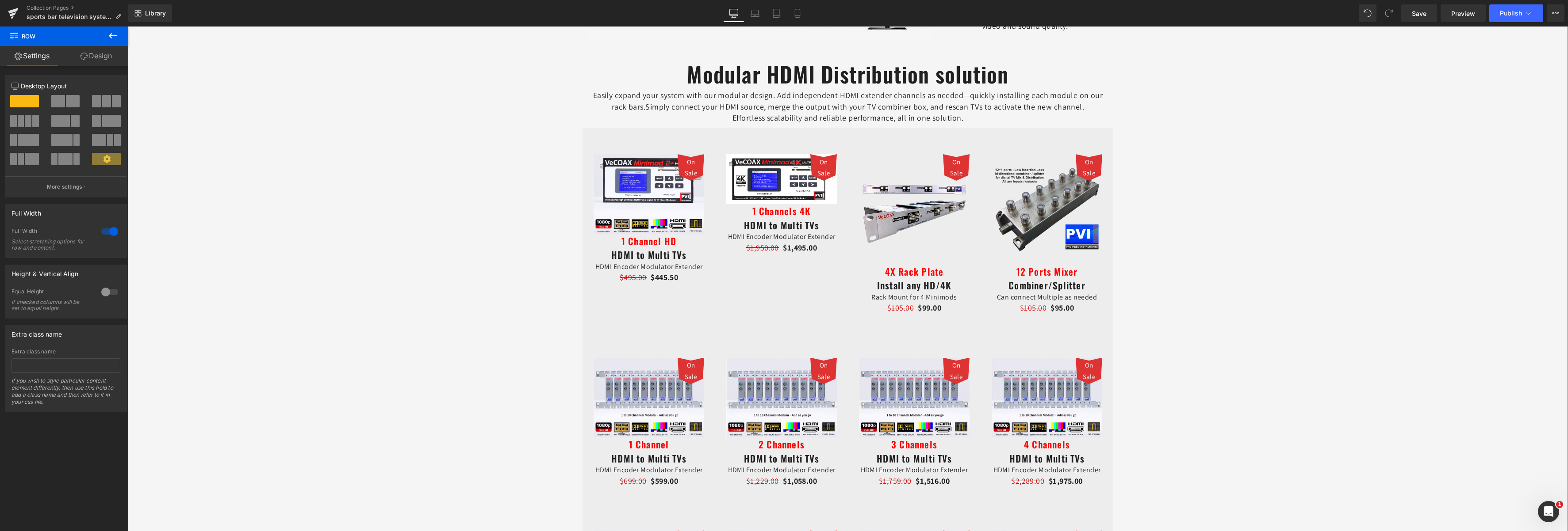
click at [663, 443] on span "1 Channel" at bounding box center [649, 444] width 40 height 14
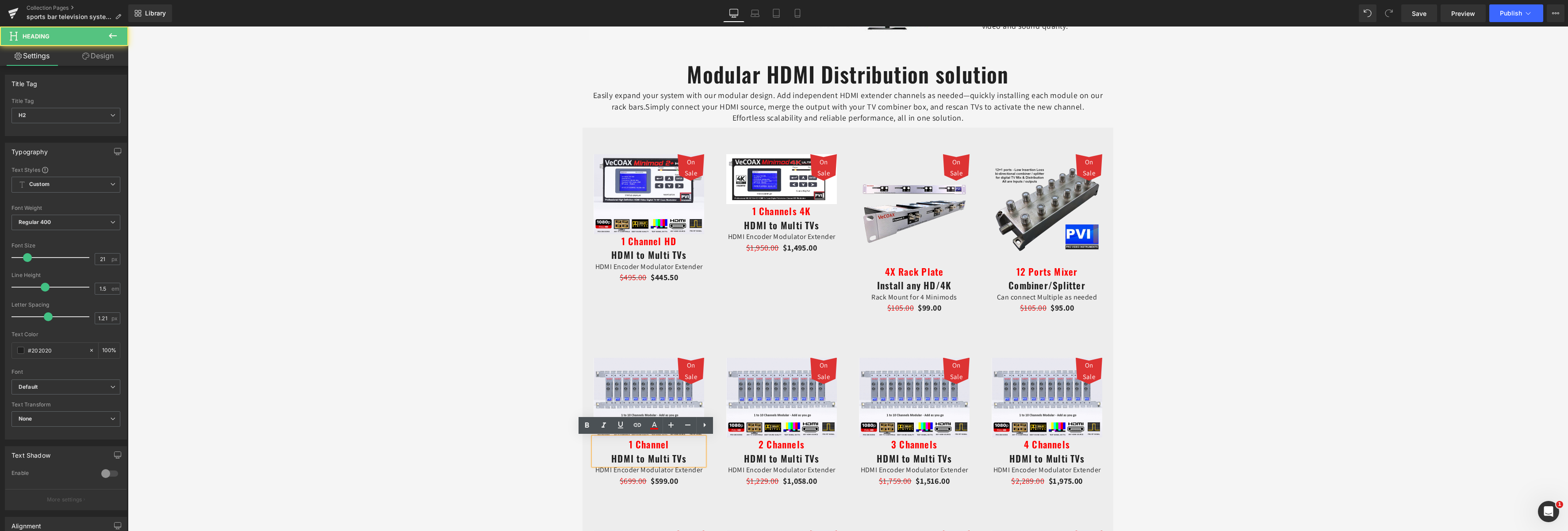
click at [665, 443] on span "1 Channel" at bounding box center [649, 444] width 40 height 14
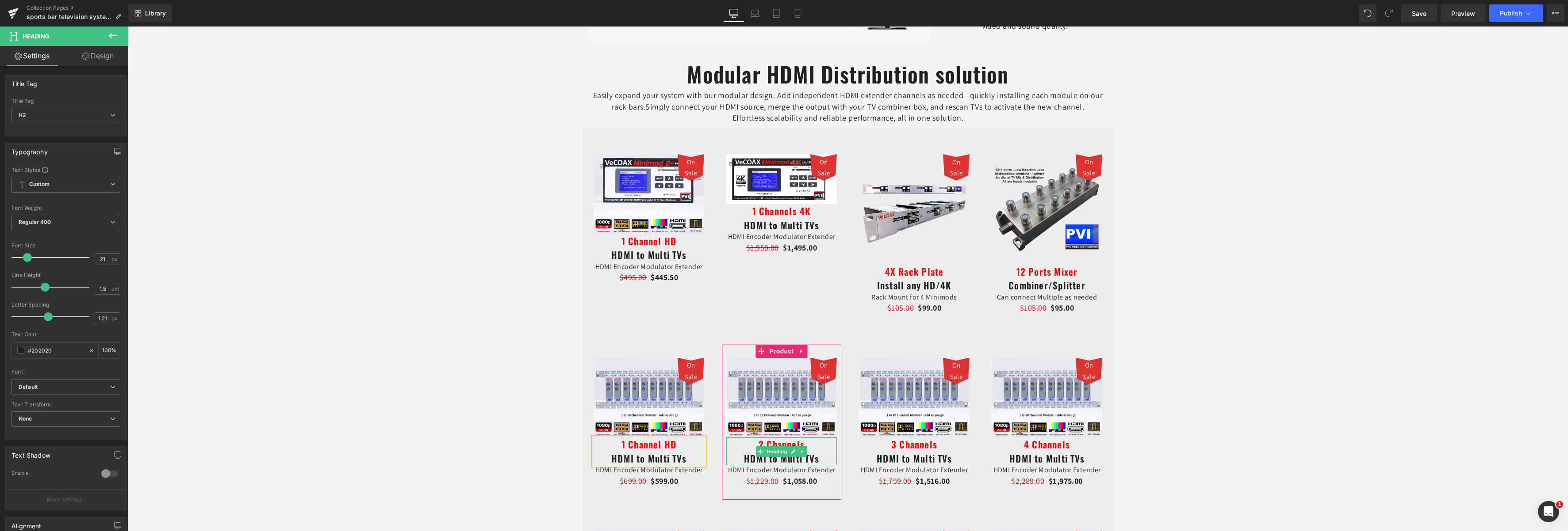
click at [800, 441] on span "2 Channels" at bounding box center [782, 444] width 46 height 14
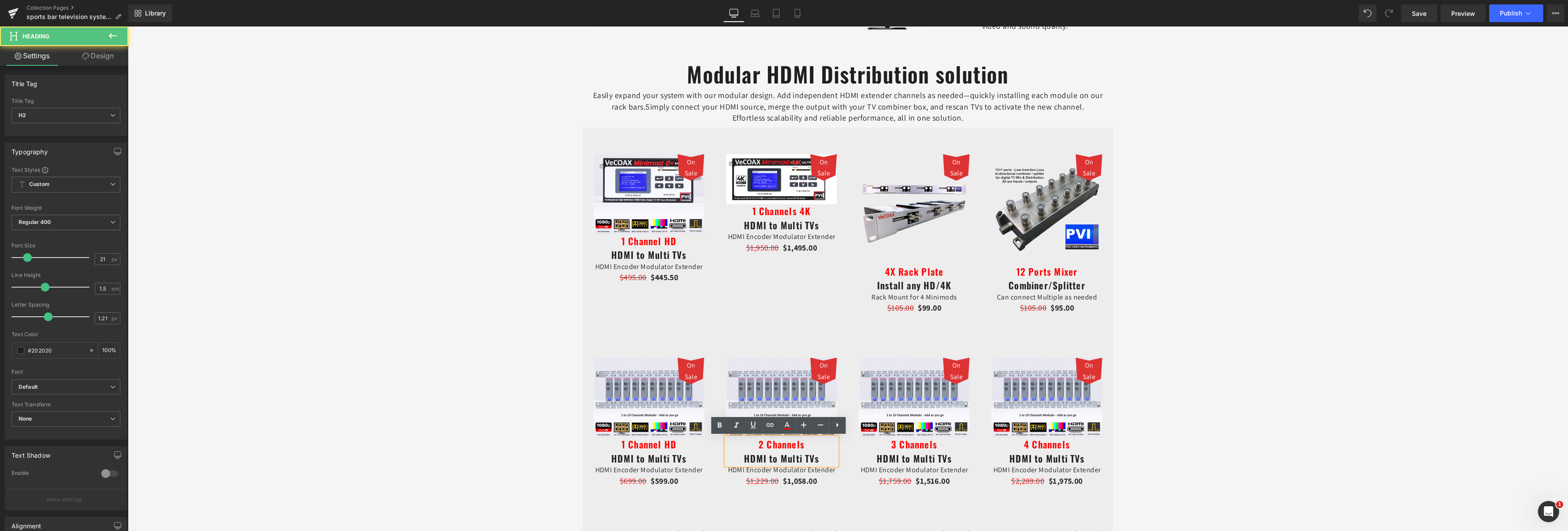
click at [802, 443] on h2 "2 Channels HDMI to Multi TVs" at bounding box center [782, 451] width 111 height 28
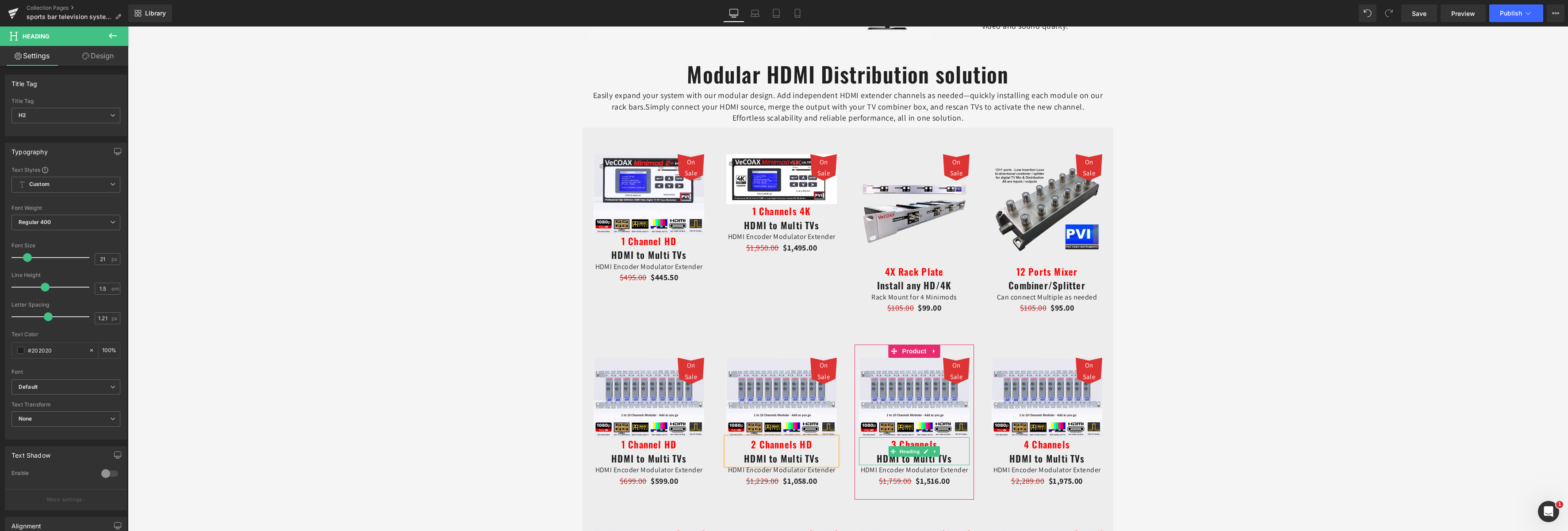
click at [924, 444] on span "3 Channels" at bounding box center [914, 444] width 46 height 14
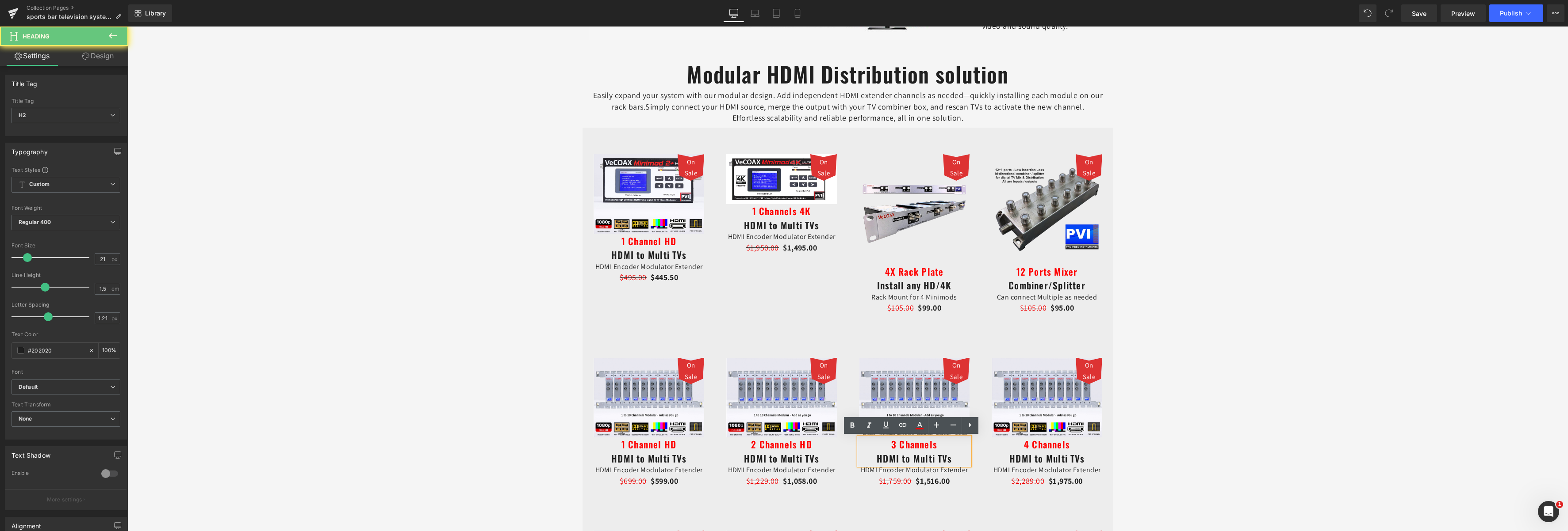
click at [939, 445] on h2 "3 Channels HDMI to Multi TVs" at bounding box center [914, 451] width 111 height 28
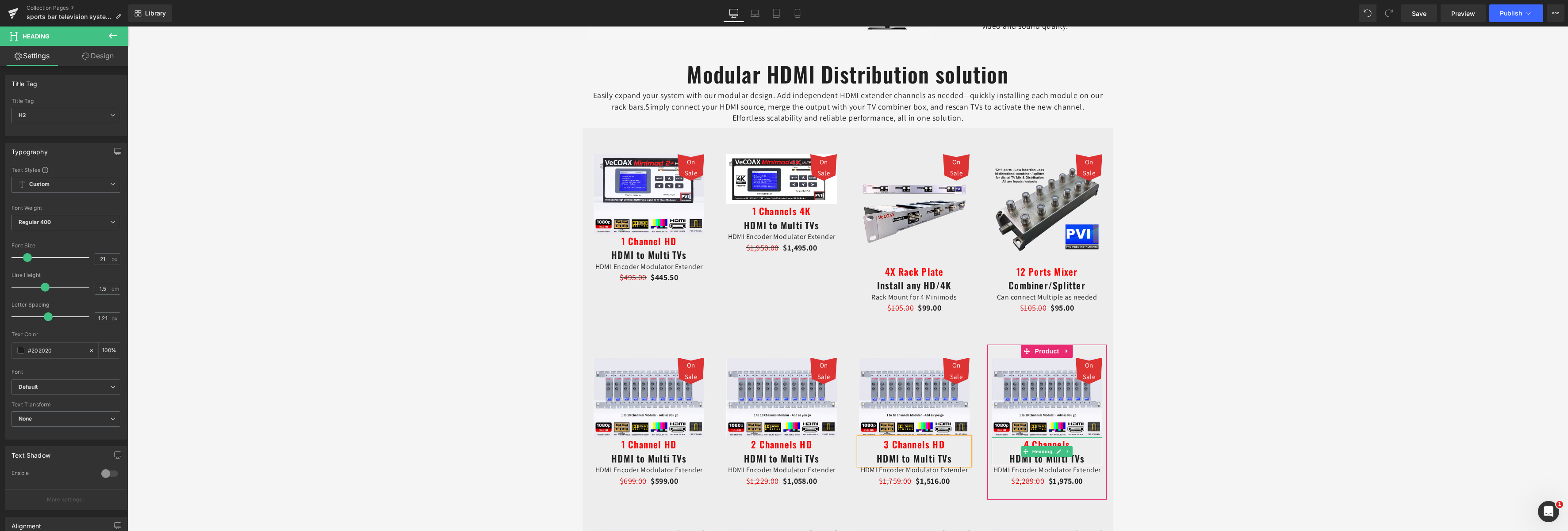
click at [1063, 444] on span "4 Channels" at bounding box center [1047, 444] width 46 height 14
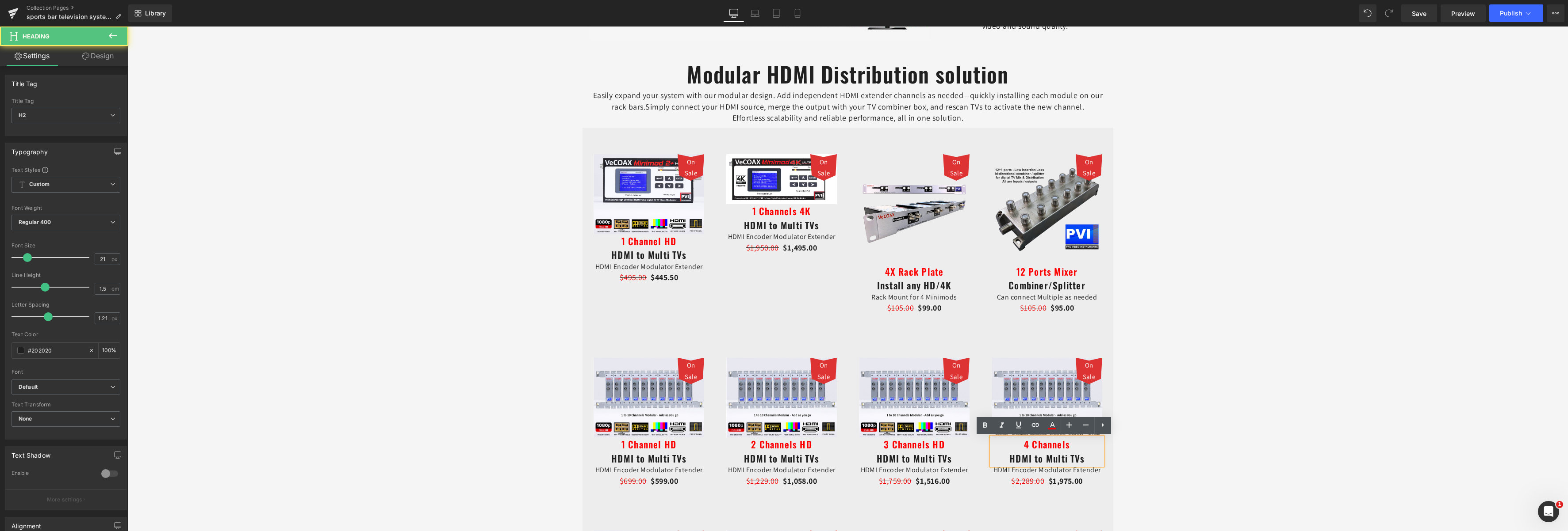
click at [1078, 444] on h2 "4 Channels HDMI to Multi TVs" at bounding box center [1047, 451] width 111 height 28
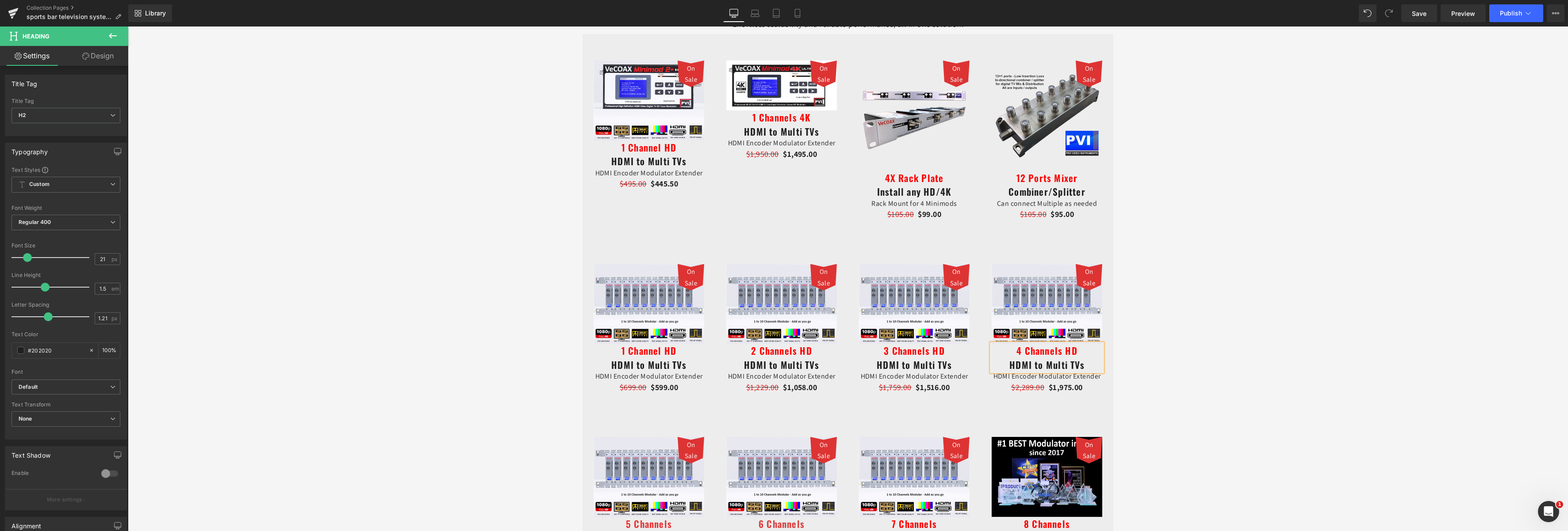
scroll to position [1193, 0]
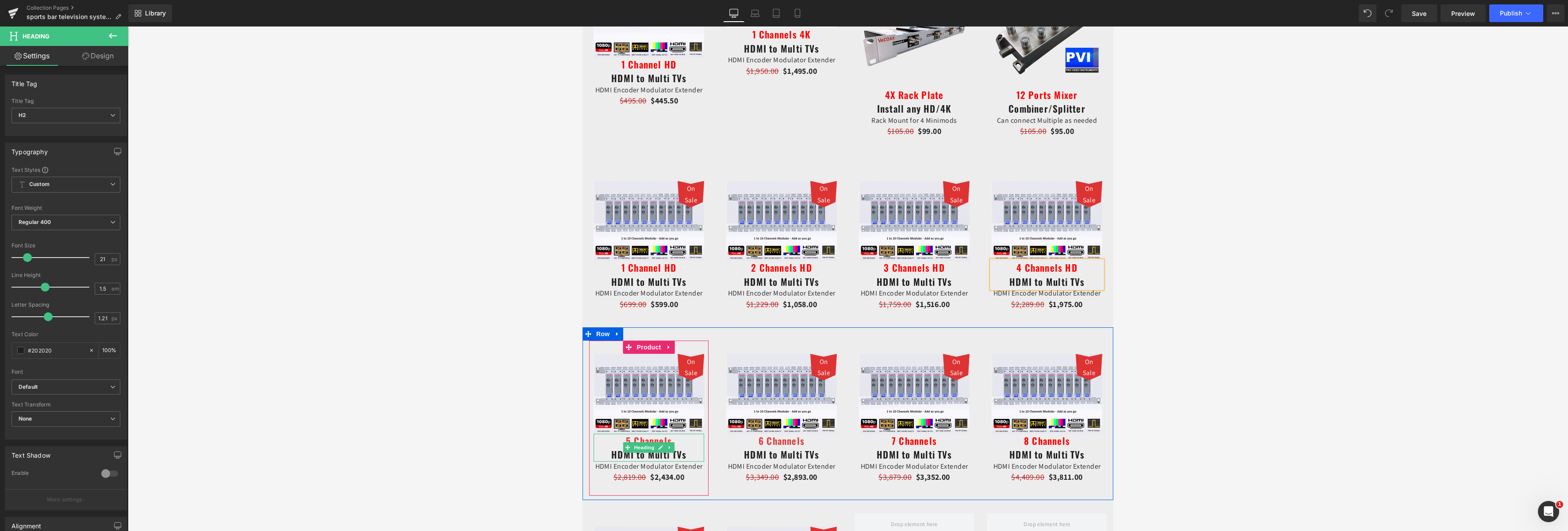
click at [671, 440] on h2 "5 Channels HDMI to Multi TVs" at bounding box center [649, 448] width 111 height 28
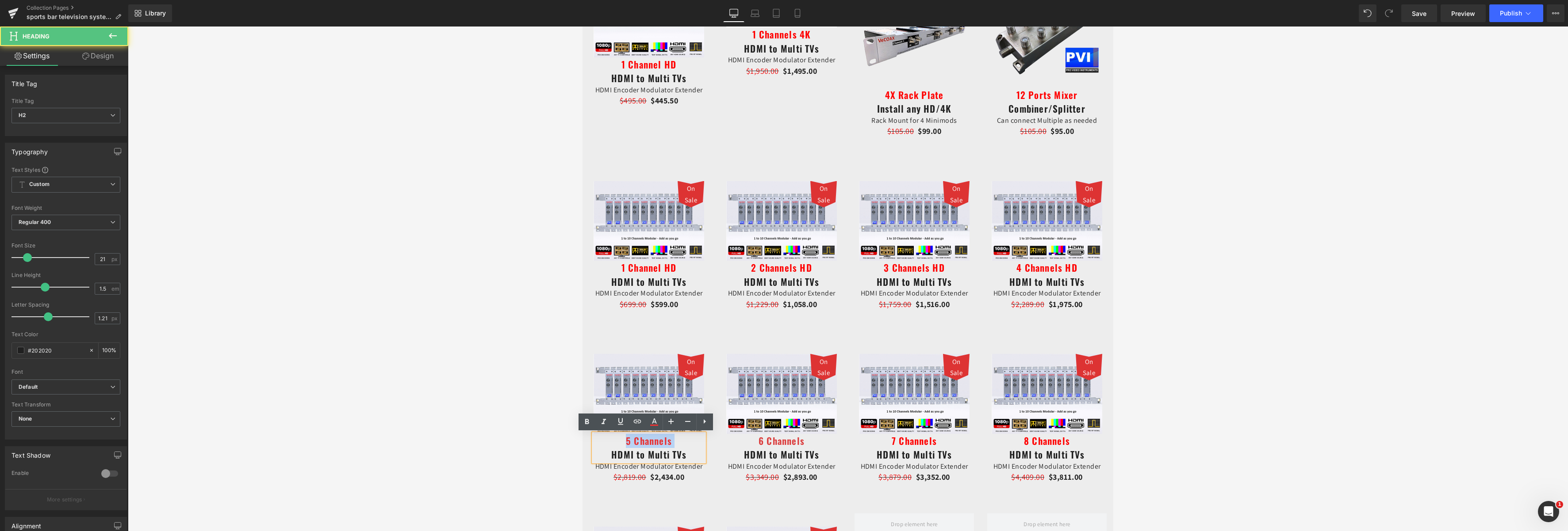
click at [670, 440] on h2 "5 Channels HDMI to Multi TVs" at bounding box center [649, 448] width 111 height 28
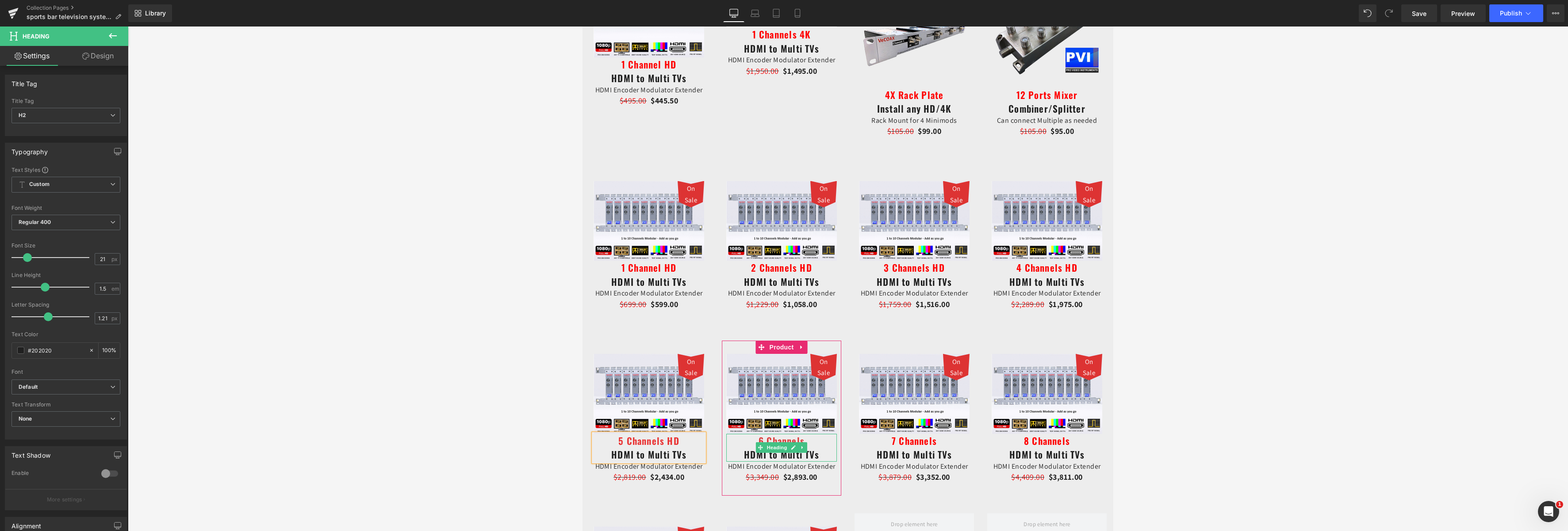
click at [807, 440] on h2 "6 Channels HDMI to Multi TVs" at bounding box center [782, 448] width 111 height 28
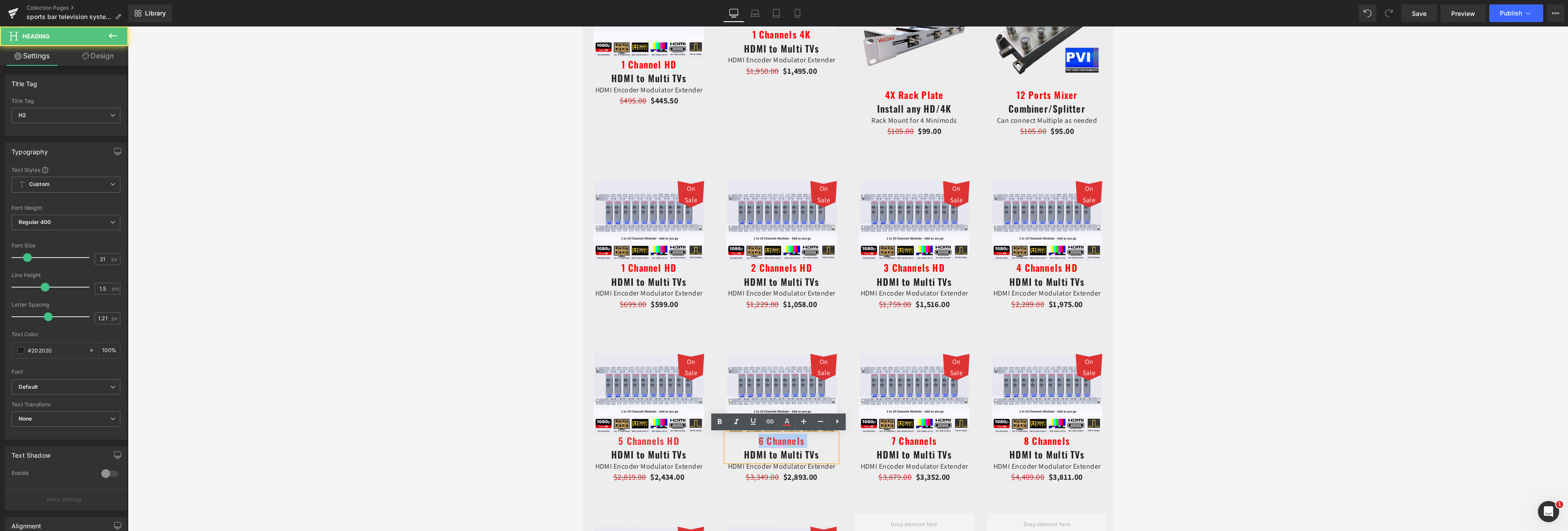
click at [805, 441] on h2 "6 Channels HDMI to Multi TVs" at bounding box center [782, 448] width 111 height 28
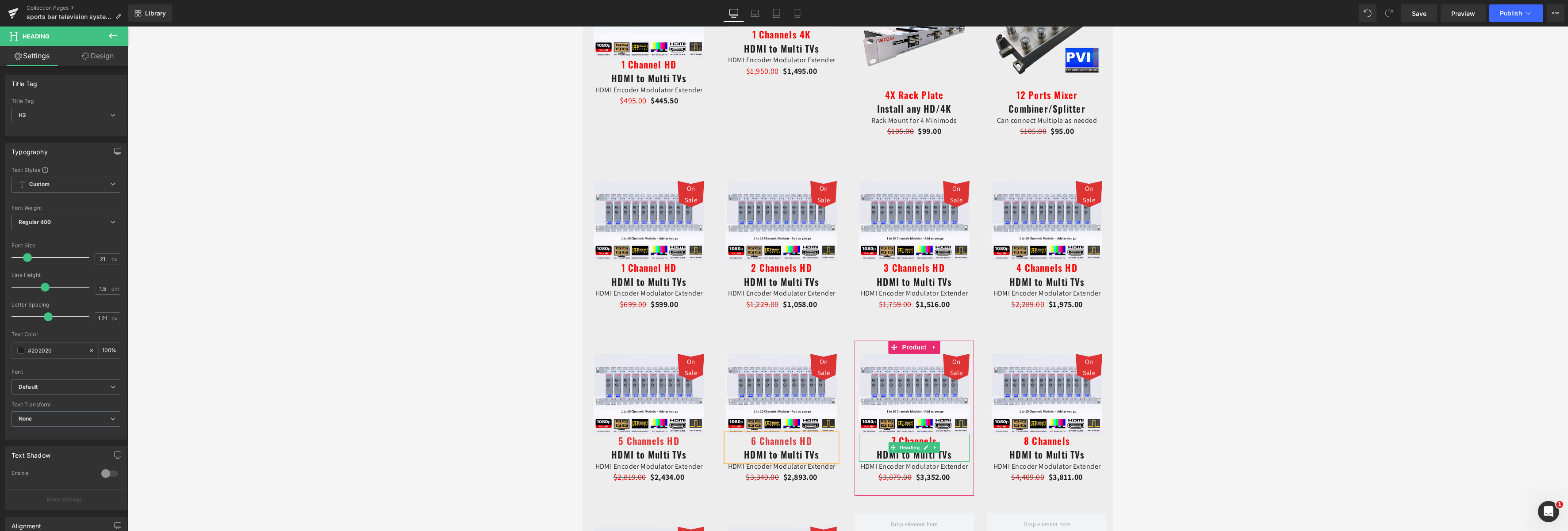
click at [938, 440] on h2 "7 Channels HDMI to Multi TVs" at bounding box center [914, 448] width 111 height 28
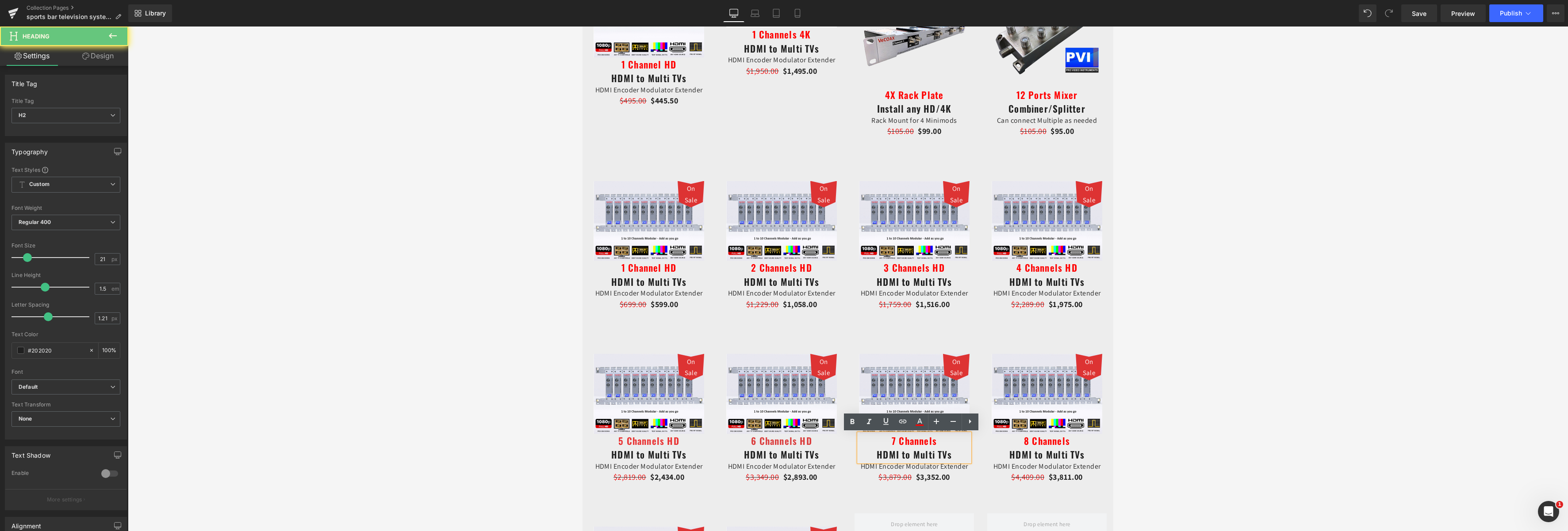
click at [935, 440] on h2 "7 Channels HDMI to Multi TVs" at bounding box center [914, 448] width 111 height 28
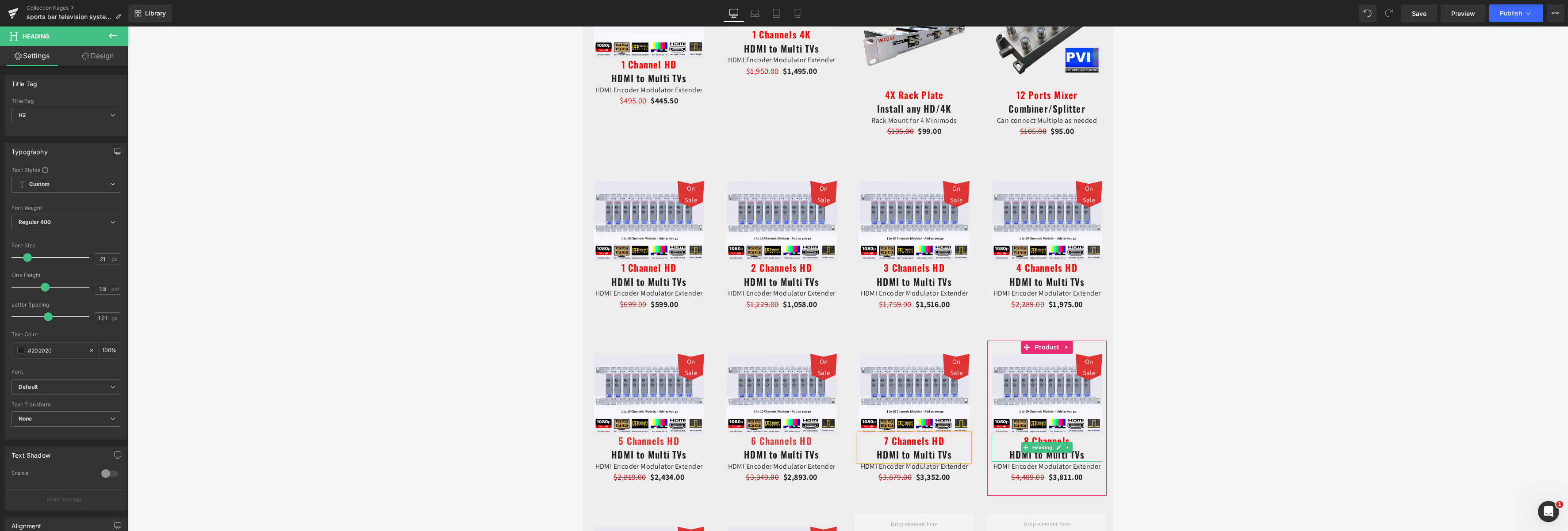
click at [1068, 441] on h2 "8 Channels HDMI to Multi TVs" at bounding box center [1047, 448] width 111 height 28
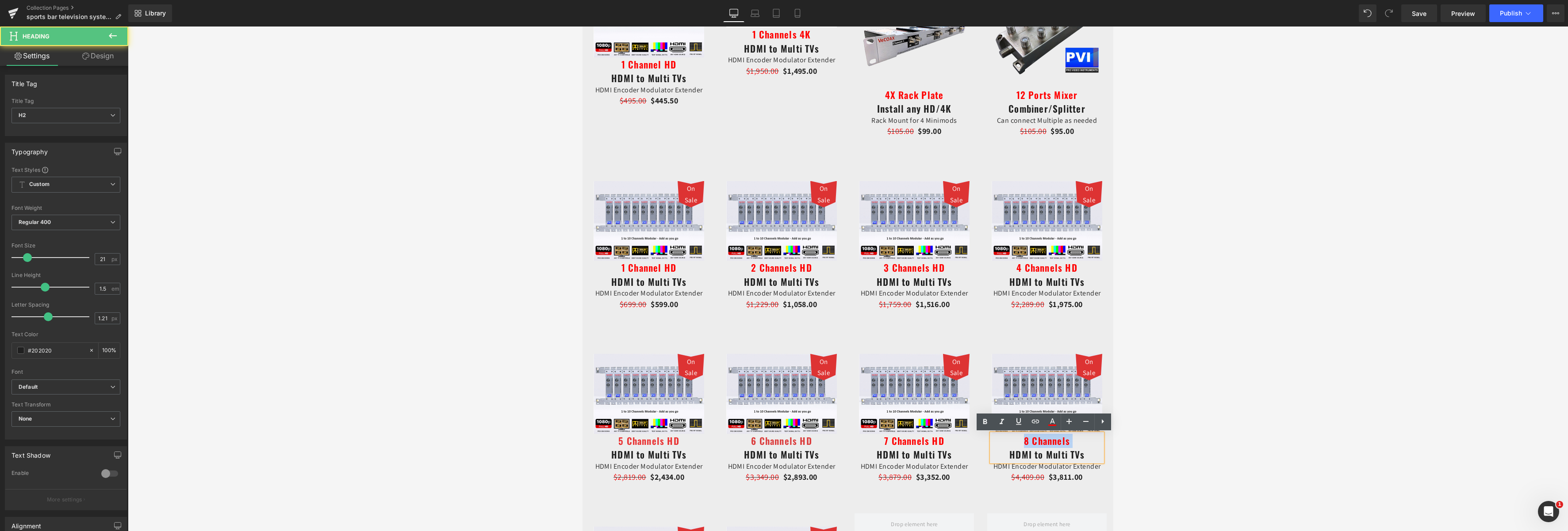
click at [1068, 441] on h2 "8 Channels HDMI to Multi TVs" at bounding box center [1047, 448] width 111 height 28
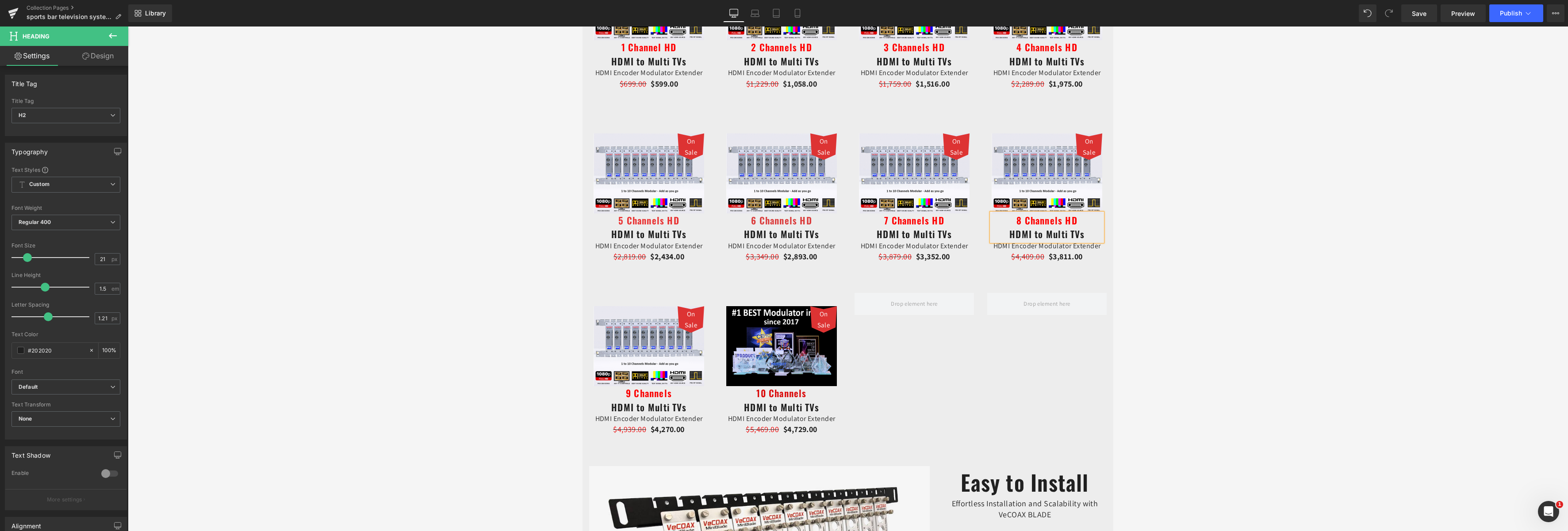
scroll to position [1414, 0]
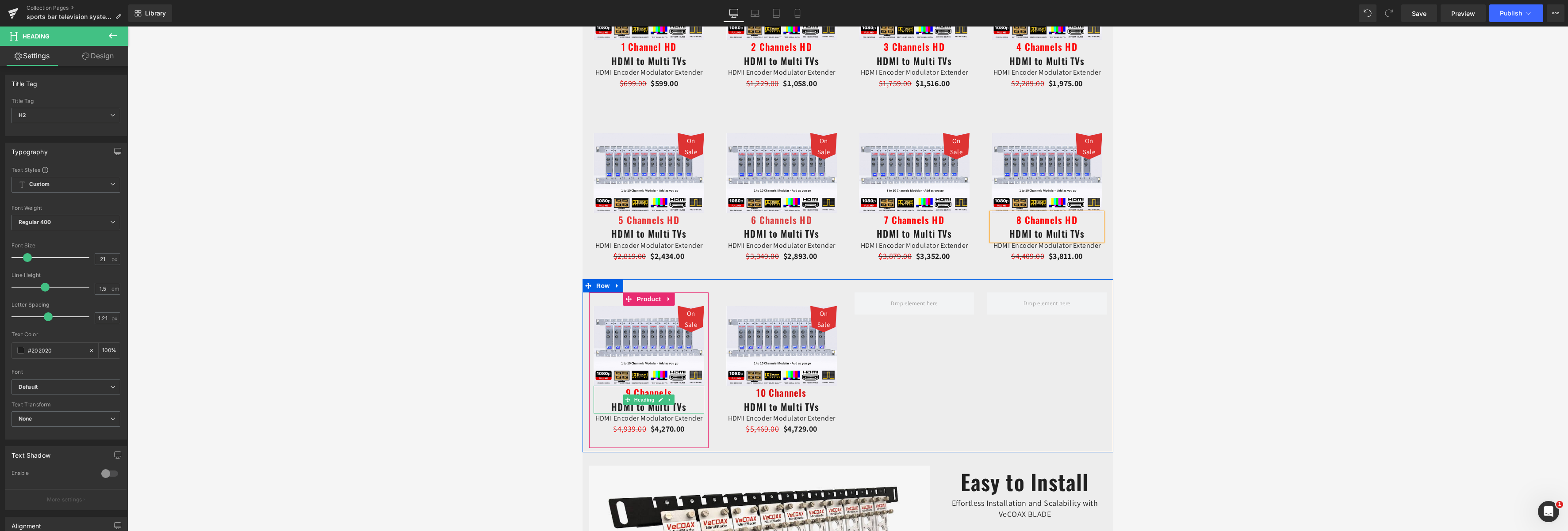
click at [673, 394] on h2 "9 Channels HDMI to Multi TVs" at bounding box center [649, 400] width 111 height 28
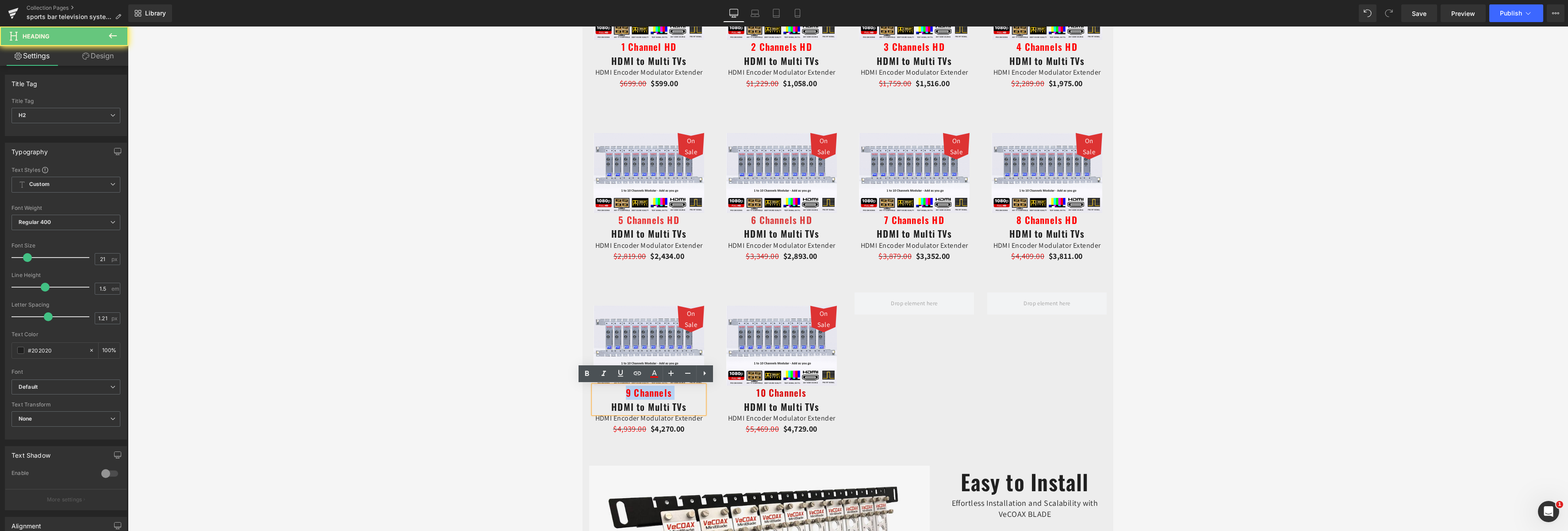
click at [673, 394] on h2 "9 Channels HDMI to Multi TVs" at bounding box center [649, 400] width 111 height 28
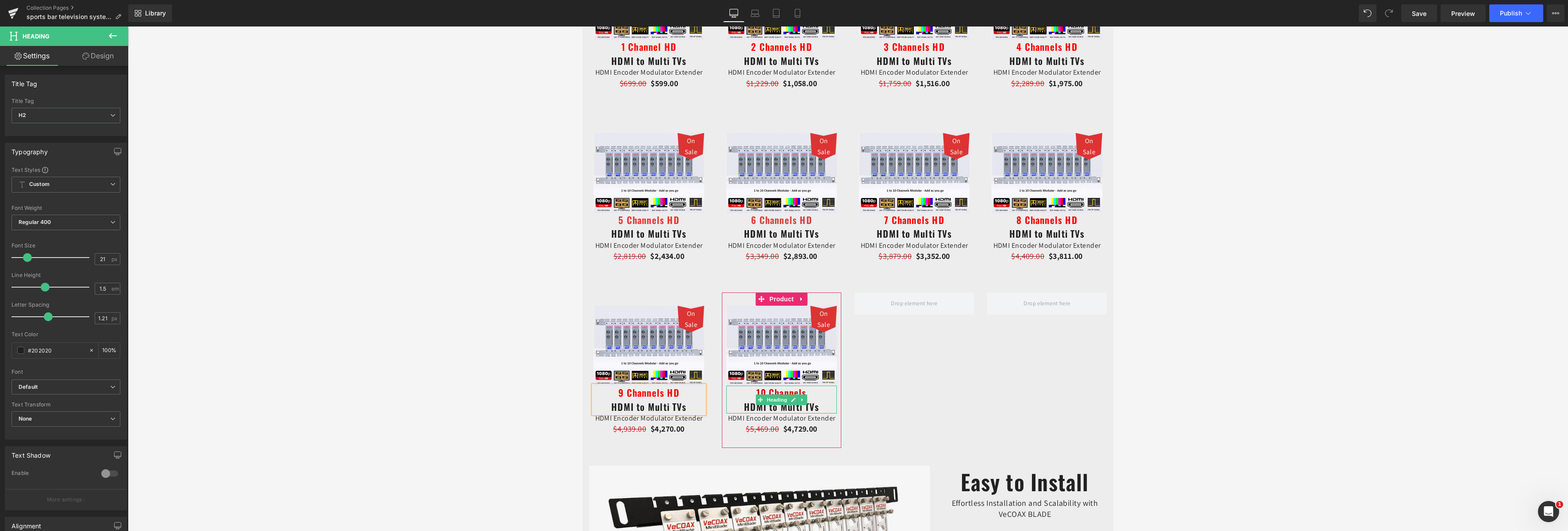
click at [794, 389] on span "10 Channels" at bounding box center [782, 392] width 50 height 14
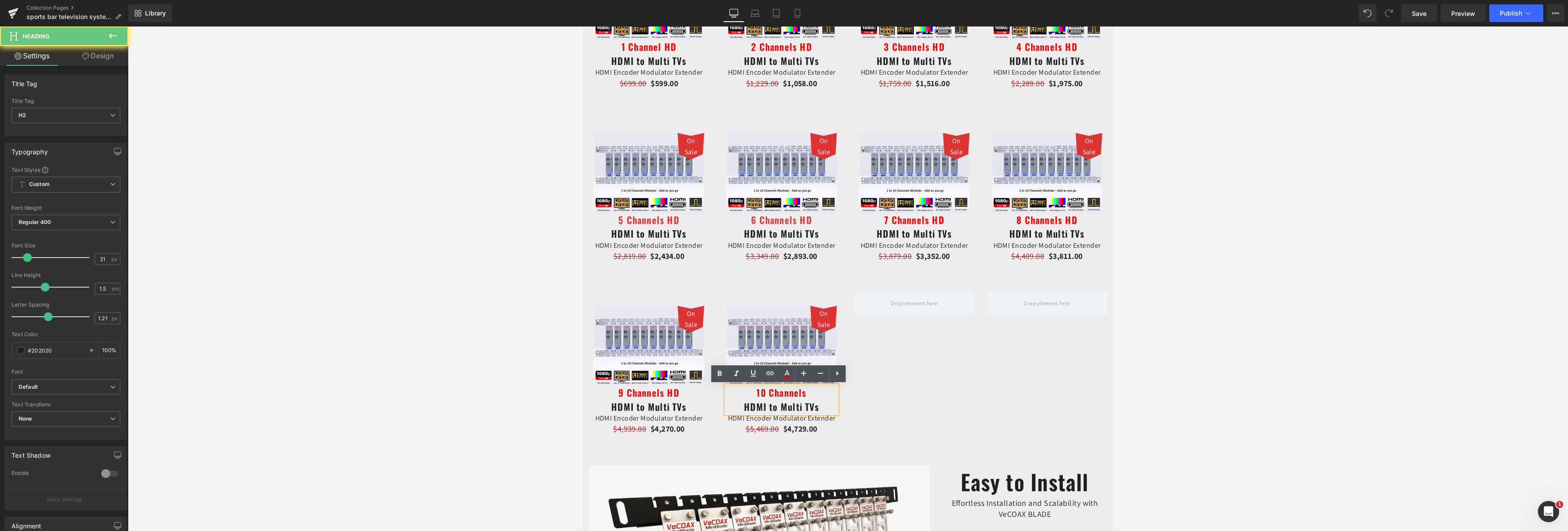
click at [802, 394] on span "10 Channels" at bounding box center [782, 392] width 50 height 14
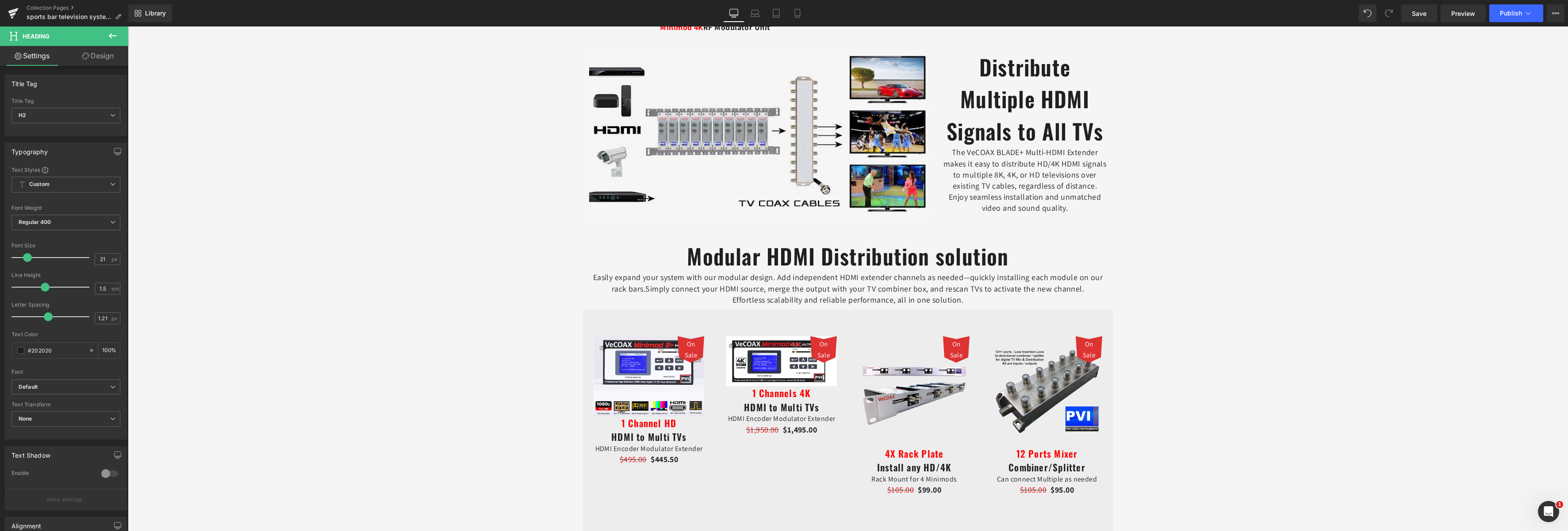
scroll to position [796, 0]
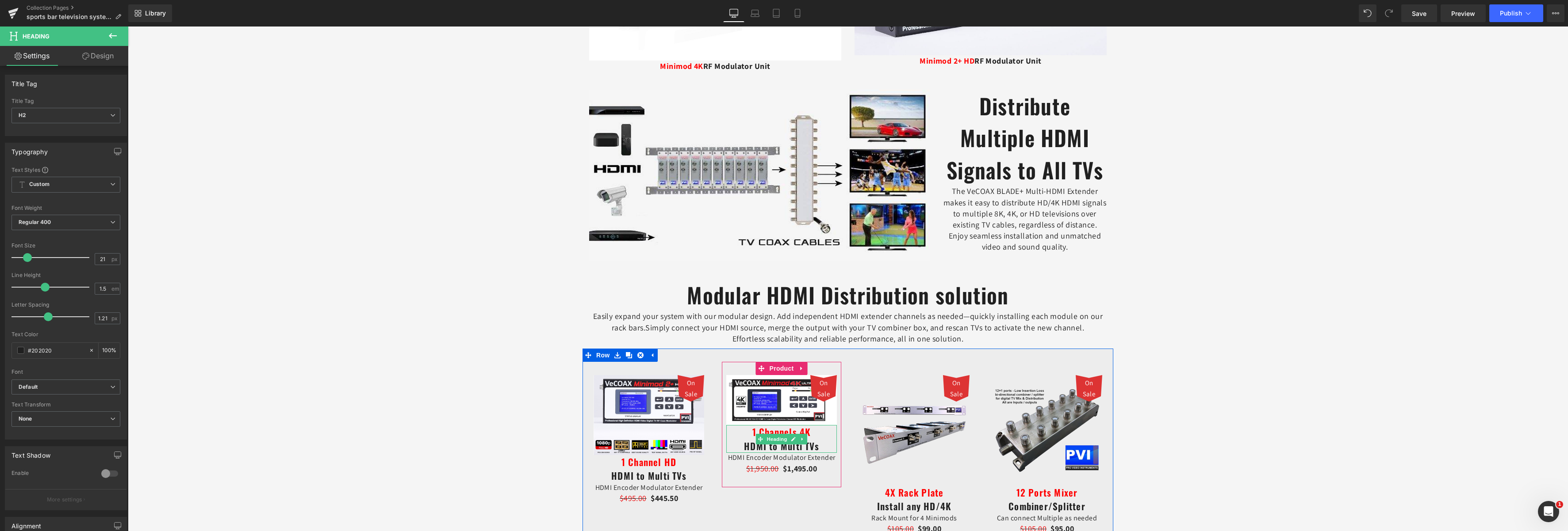
click at [803, 450] on h2 "1 Channels 4K HDMI to Multi TVs" at bounding box center [782, 439] width 111 height 28
click at [748, 462] on div at bounding box center [782, 462] width 111 height 2
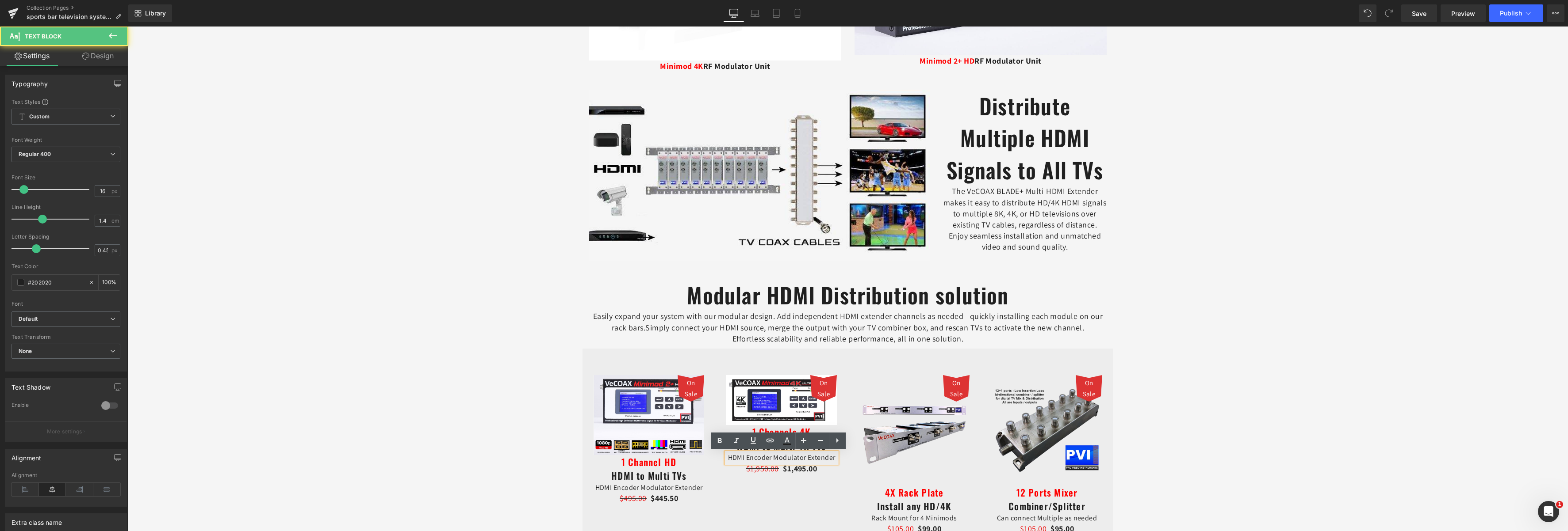
click at [756, 461] on p "HDMI Encoder Modulator Extender" at bounding box center [782, 458] width 111 height 10
drag, startPoint x: 830, startPoint y: 459, endPoint x: 727, endPoint y: 460, distance: 103.0
click at [727, 460] on p "HDMI Encoder Modulator Extender" at bounding box center [782, 458] width 111 height 10
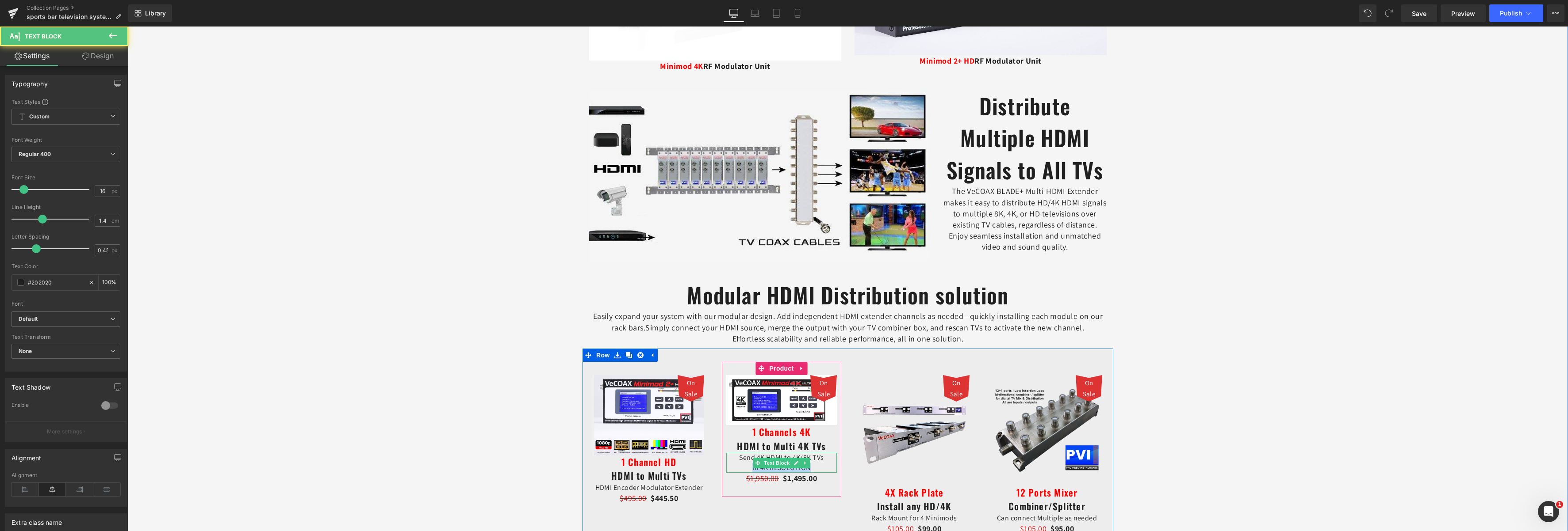
click at [794, 470] on p "Send 4K HDMI to 4K/8K TVs In 4K RESOLUTION" at bounding box center [782, 463] width 111 height 20
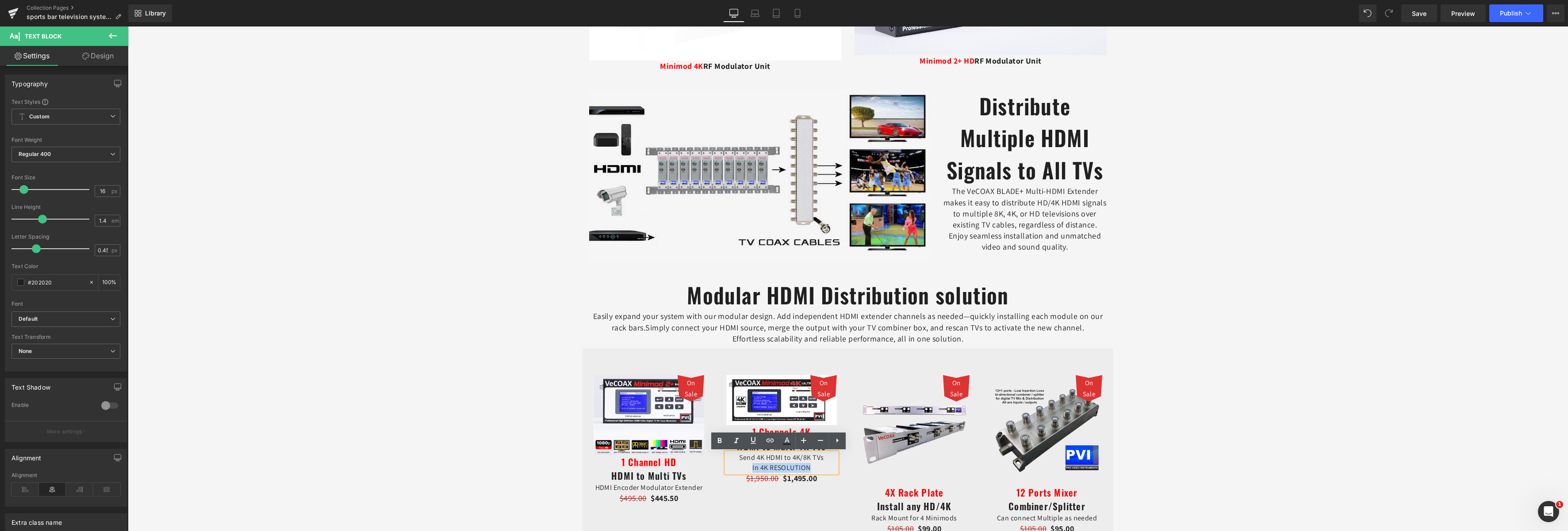
drag, startPoint x: 809, startPoint y: 467, endPoint x: 744, endPoint y: 467, distance: 65.0
click at [744, 467] on p "Send 4K HDMI to 4K/8K TVs In 4K RESOLUTION" at bounding box center [782, 463] width 111 height 20
click at [752, 443] on icon at bounding box center [753, 440] width 10 height 10
click at [785, 442] on icon at bounding box center [786, 440] width 10 height 10
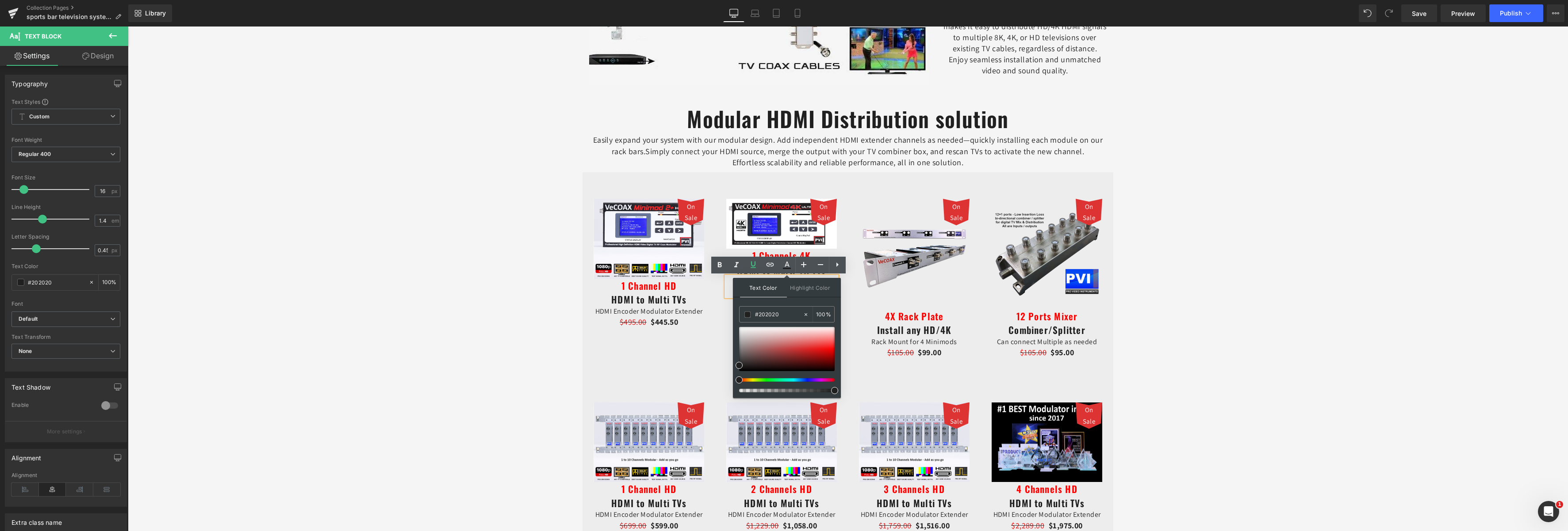
scroll to position [973, 0]
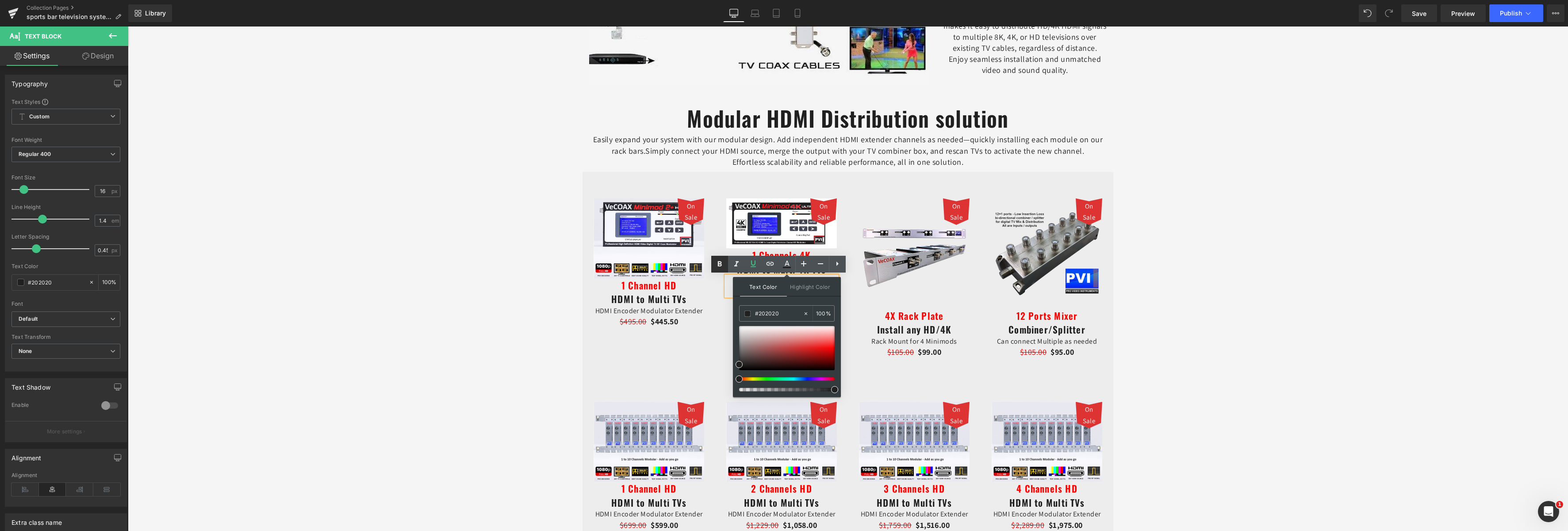
click at [723, 263] on icon at bounding box center [719, 264] width 10 height 10
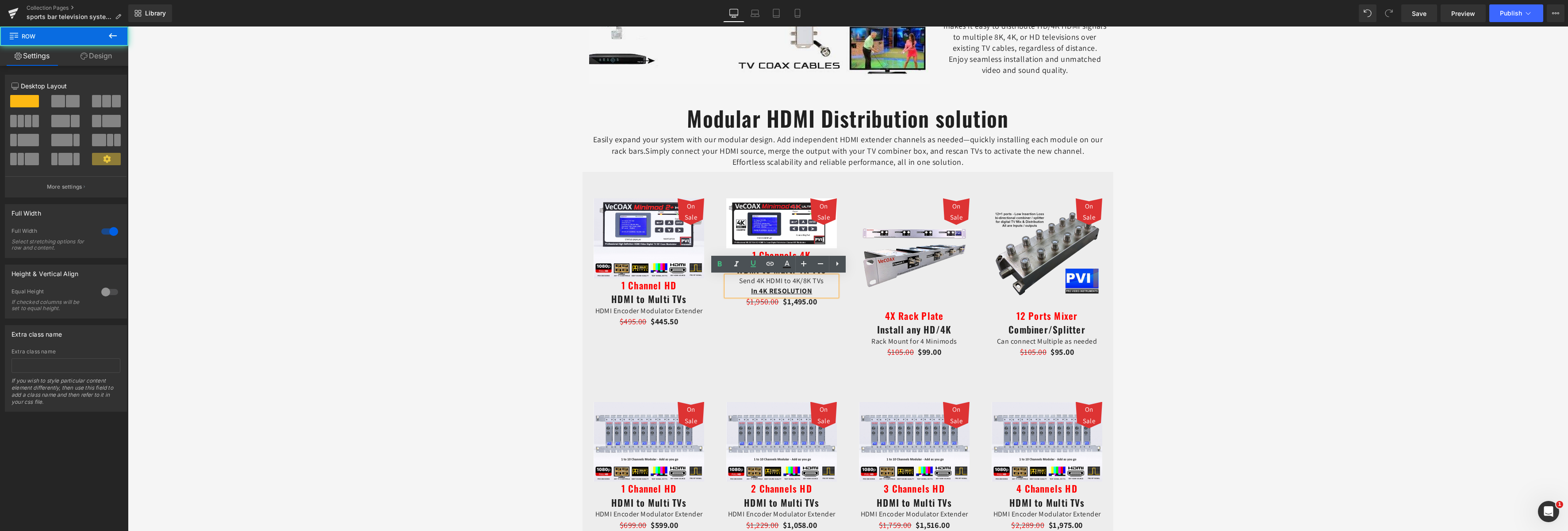
click at [1419, 10] on span "Save" at bounding box center [1419, 13] width 15 height 9
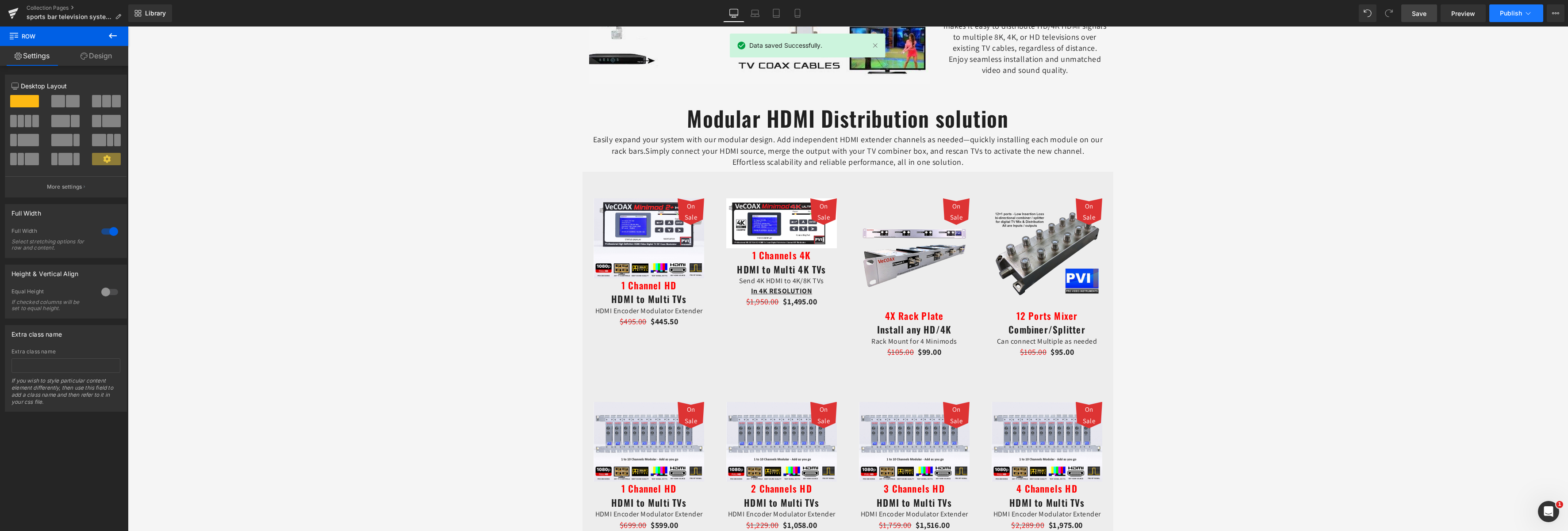
click at [1513, 10] on span "Publish" at bounding box center [1511, 13] width 22 height 7
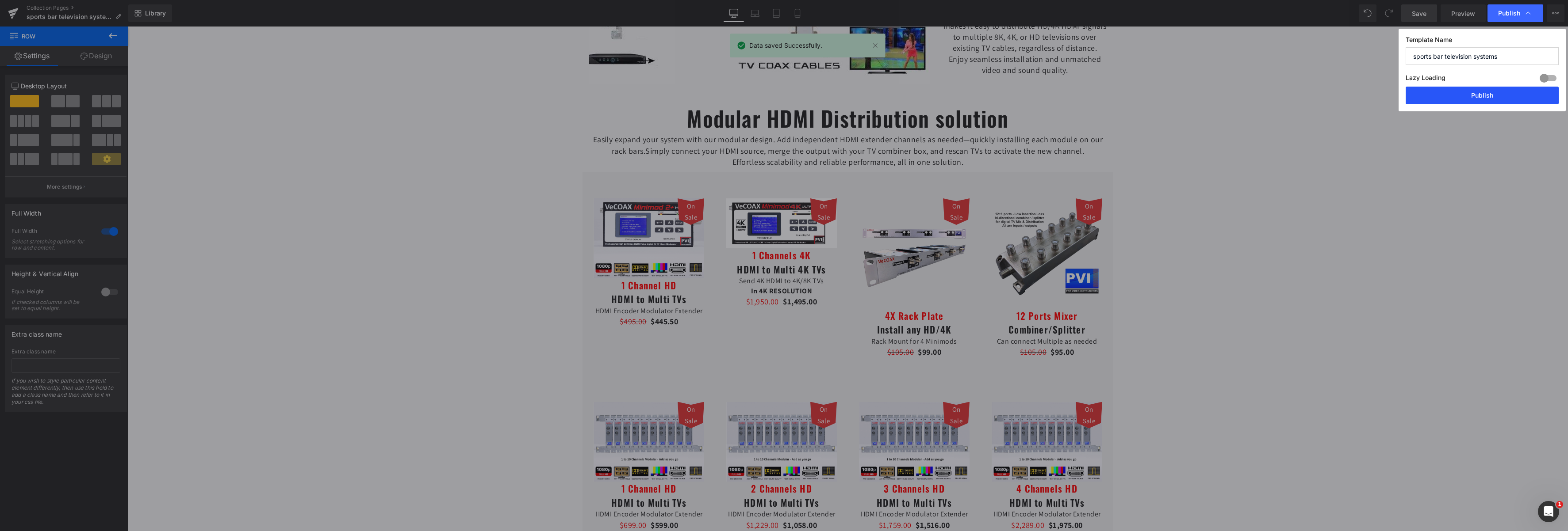
click at [1475, 98] on button "Publish" at bounding box center [1482, 95] width 153 height 18
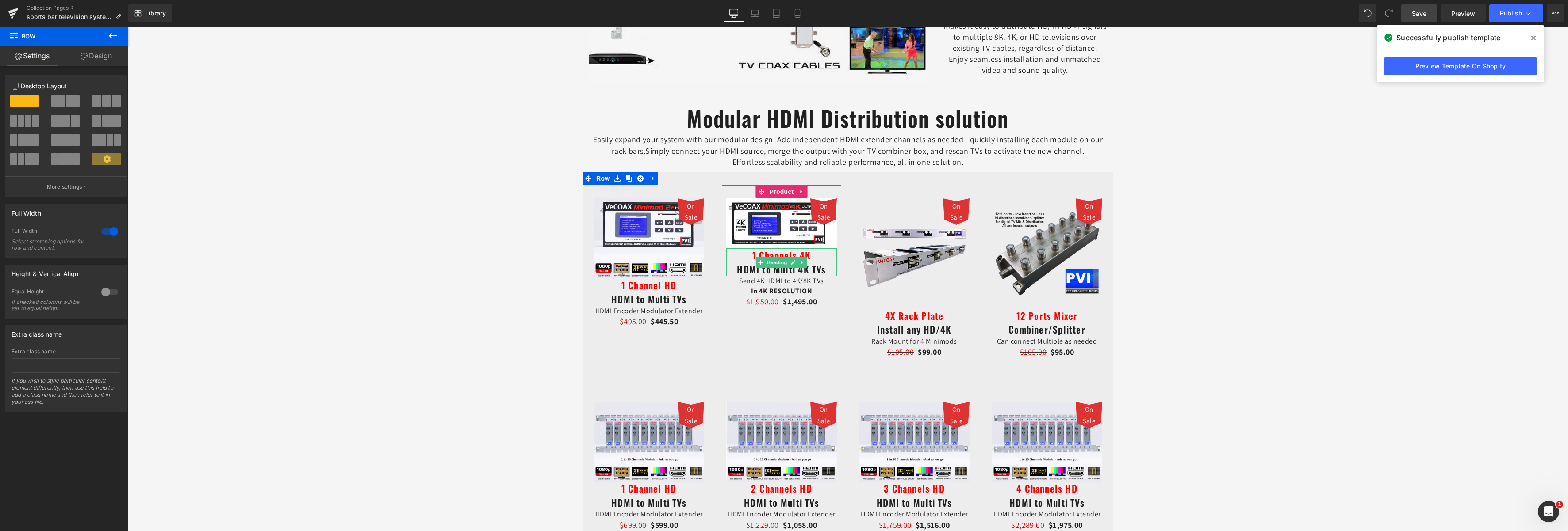
click at [793, 255] on span "1 Channels 4K" at bounding box center [782, 255] width 59 height 14
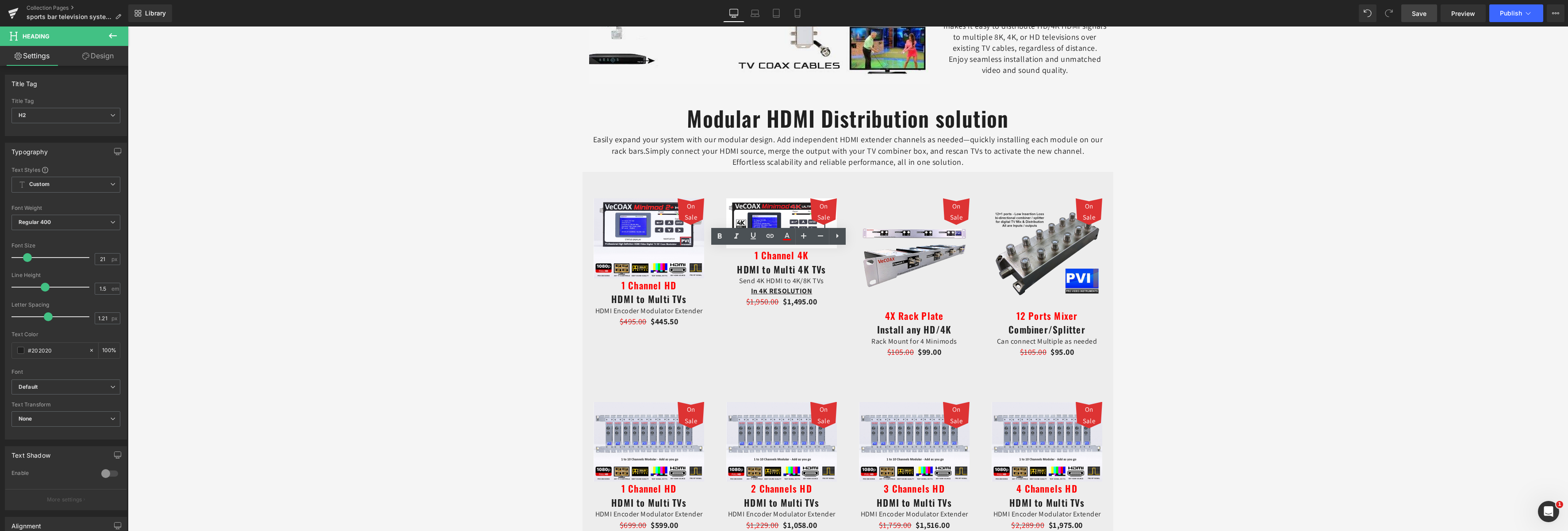
click at [1418, 17] on span "Save" at bounding box center [1419, 13] width 15 height 9
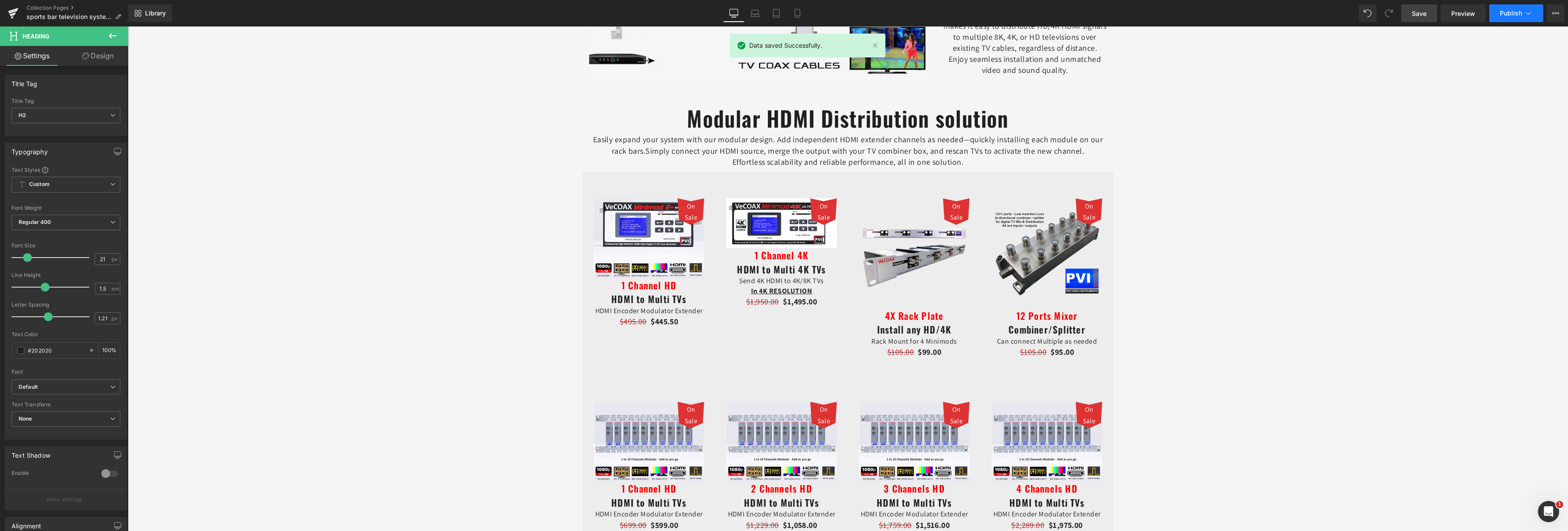
click at [1517, 16] on span "Publish" at bounding box center [1511, 13] width 22 height 7
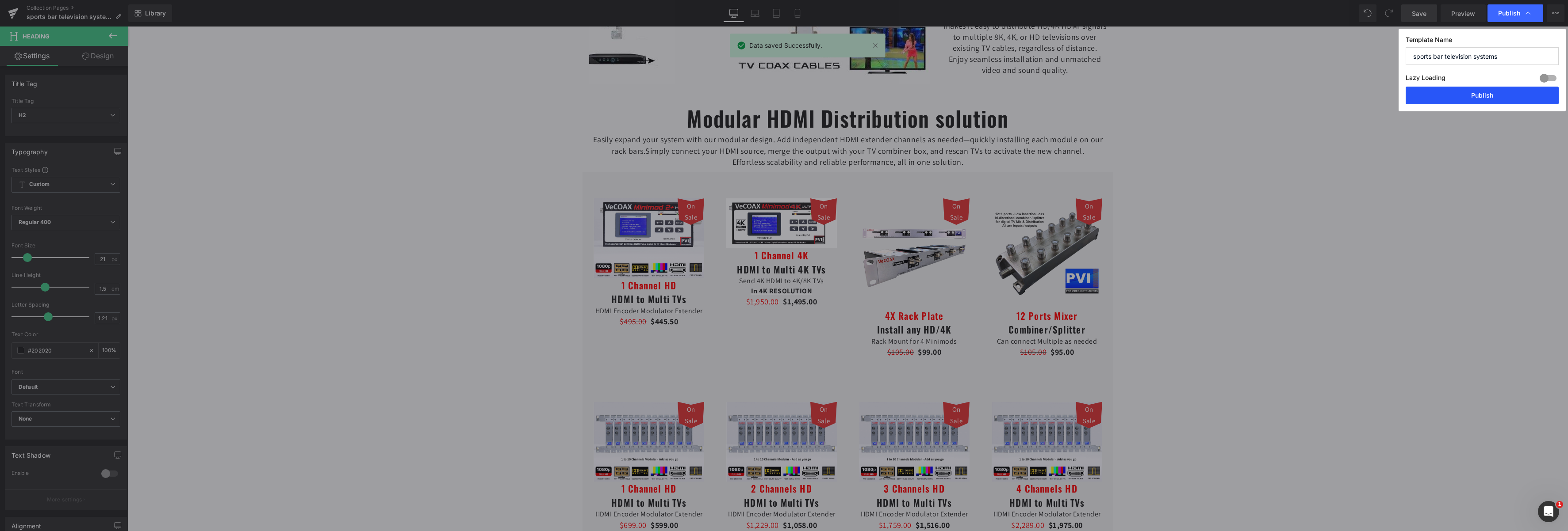
drag, startPoint x: 1499, startPoint y: 95, endPoint x: 1371, endPoint y: 69, distance: 130.6
click at [1499, 95] on button "Publish" at bounding box center [1482, 95] width 153 height 18
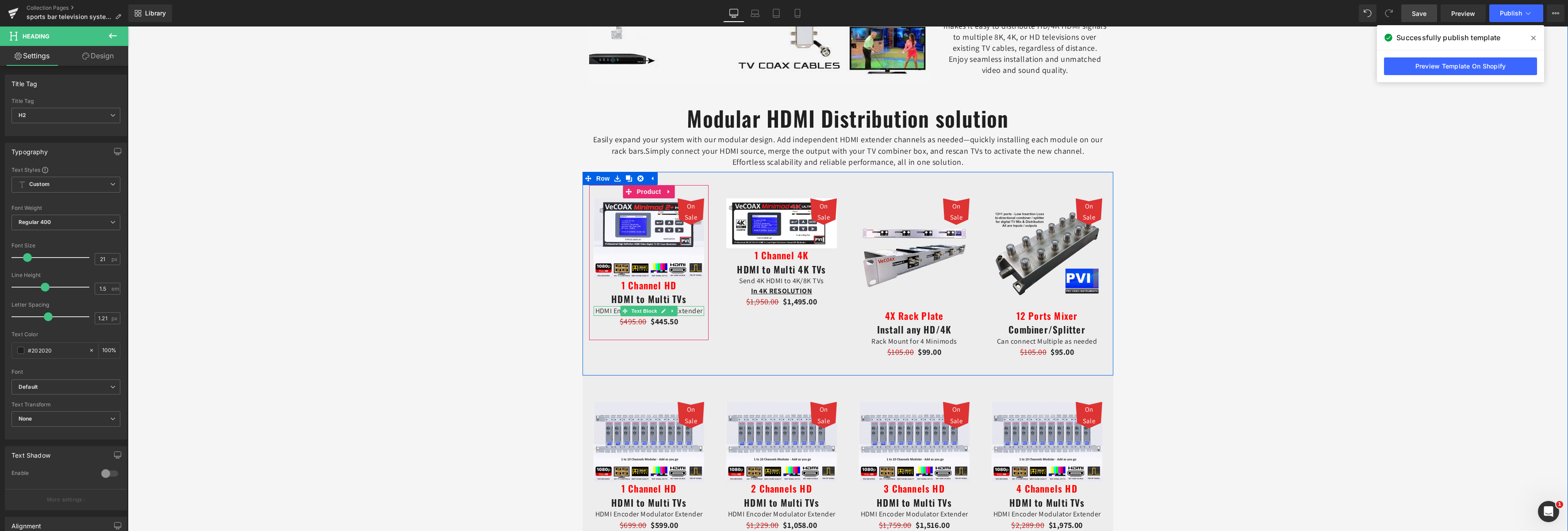
click at [697, 313] on p "HDMI Encoder Modulator Extender" at bounding box center [649, 311] width 111 height 10
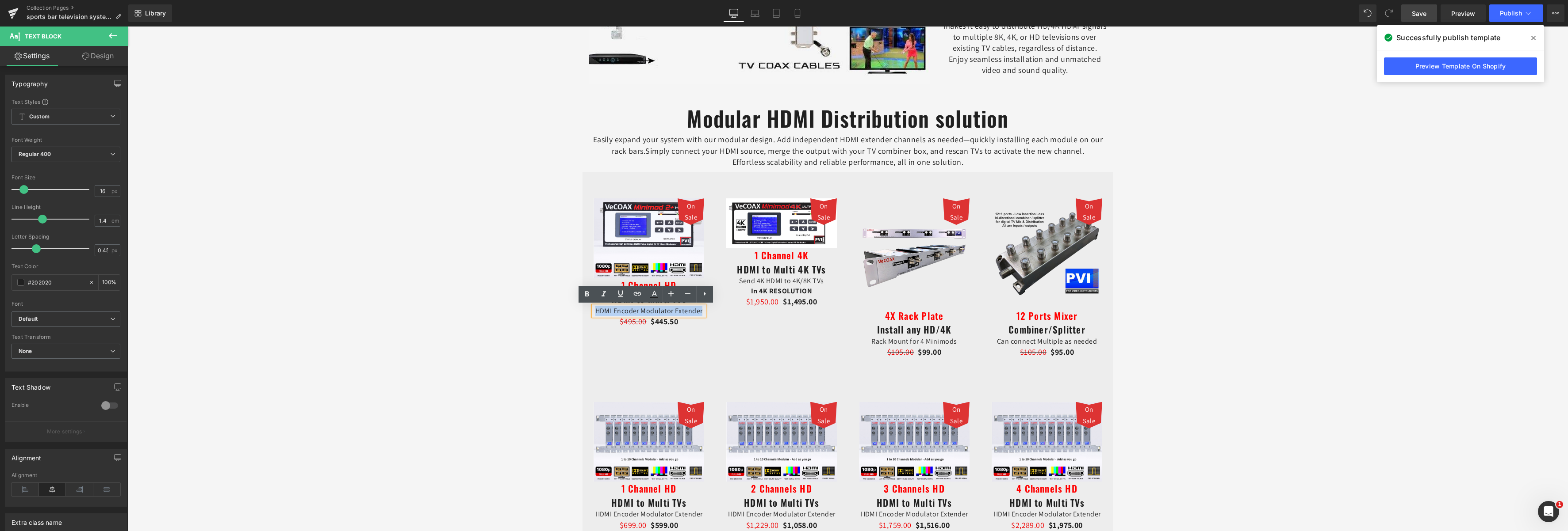
drag, startPoint x: 699, startPoint y: 313, endPoint x: 592, endPoint y: 314, distance: 107.0
click at [593, 314] on p "HDMI Encoder Modulator Extender" at bounding box center [649, 311] width 111 height 10
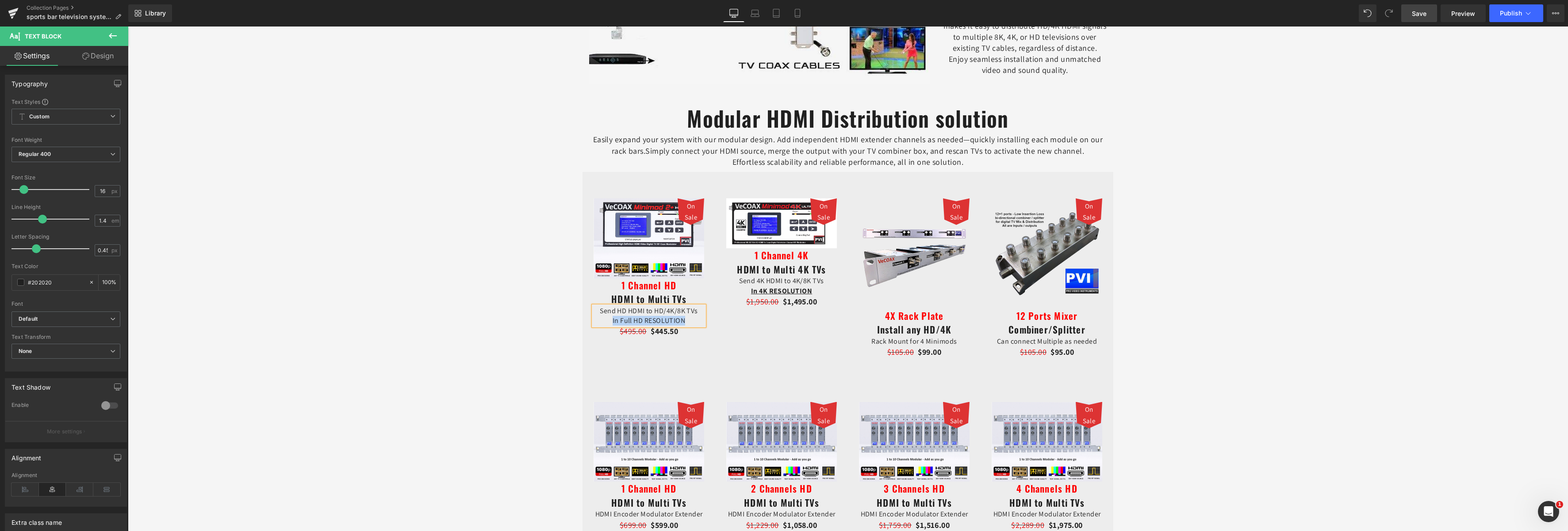
click at [645, 322] on p "Send HD HDMI to HD/4K/8K TVs In Full HD RESOLUTION" at bounding box center [649, 316] width 111 height 20
drag, startPoint x: 681, startPoint y: 321, endPoint x: 604, endPoint y: 319, distance: 77.0
click at [604, 319] on p "Send HD HDMI to HD/4K/8K TVs In Full HD RESOLUTION" at bounding box center [649, 316] width 111 height 20
click at [584, 297] on icon at bounding box center [587, 294] width 10 height 10
click at [621, 296] on icon at bounding box center [620, 294] width 10 height 10
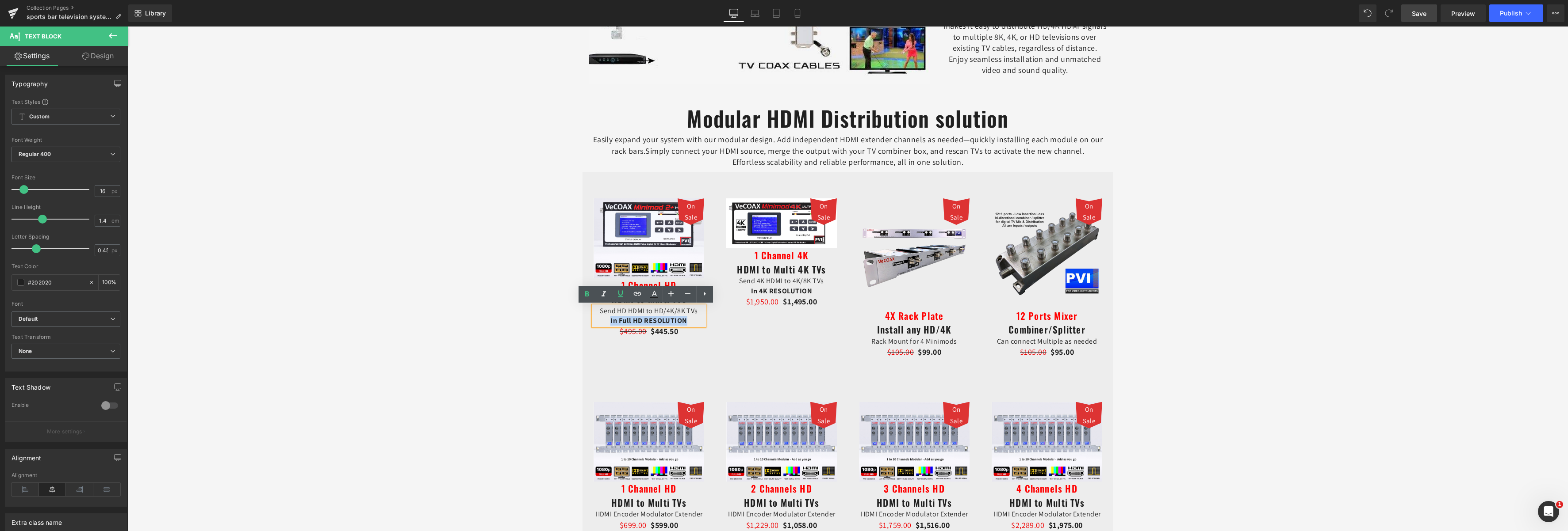
drag, startPoint x: 683, startPoint y: 320, endPoint x: 607, endPoint y: 321, distance: 76.0
click at [607, 321] on p "Send HD HDMI to HD/4K/8K TVs In Full HD RESOLUTION" at bounding box center [649, 316] width 111 height 20
click at [620, 294] on icon at bounding box center [620, 294] width 10 height 10
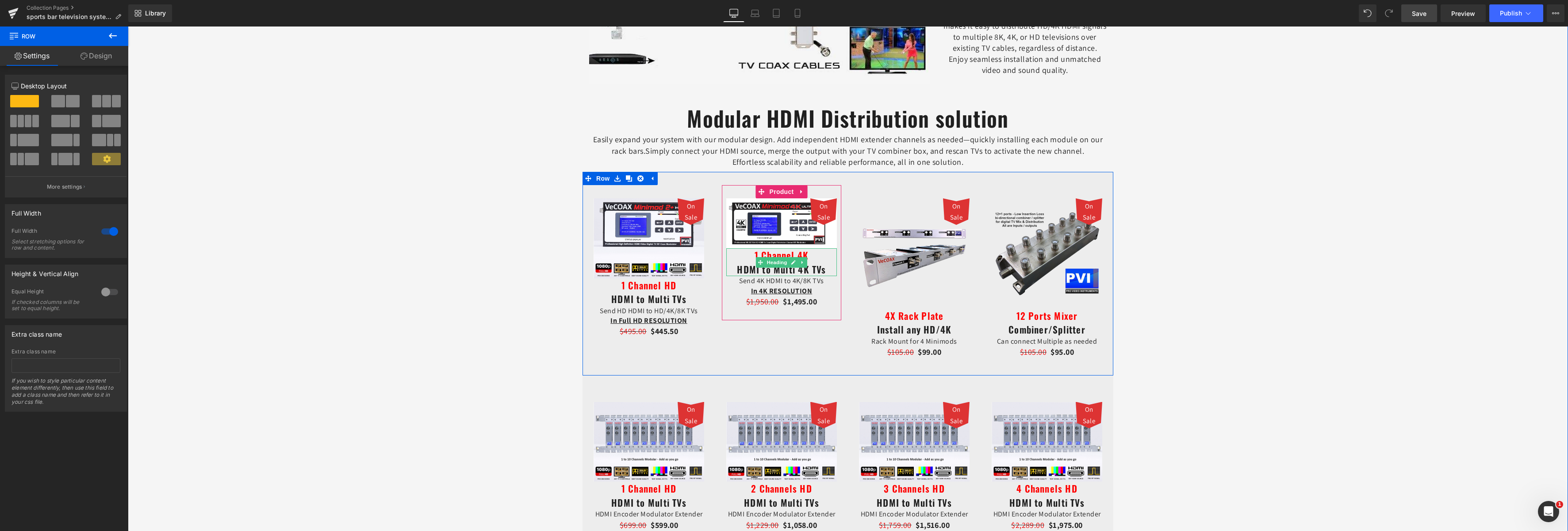
click at [735, 272] on h2 "1 Channel 4K HDMI to Multi 4K TVs" at bounding box center [782, 262] width 111 height 28
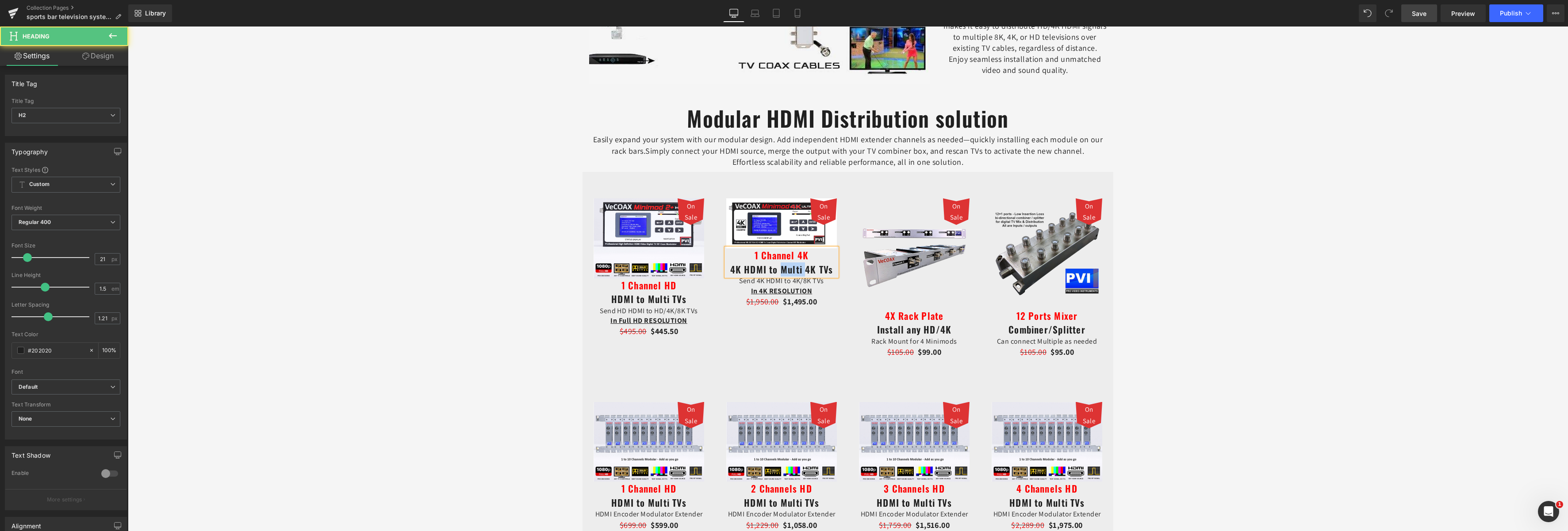
drag, startPoint x: 802, startPoint y: 272, endPoint x: 779, endPoint y: 271, distance: 23.0
click at [779, 271] on h2 "1 Channel 4K 4K HDMI to Multi 4K TVs" at bounding box center [782, 262] width 111 height 28
click at [668, 301] on h2 "1 Channel HD HDMI to Multi TVs" at bounding box center [649, 293] width 111 height 28
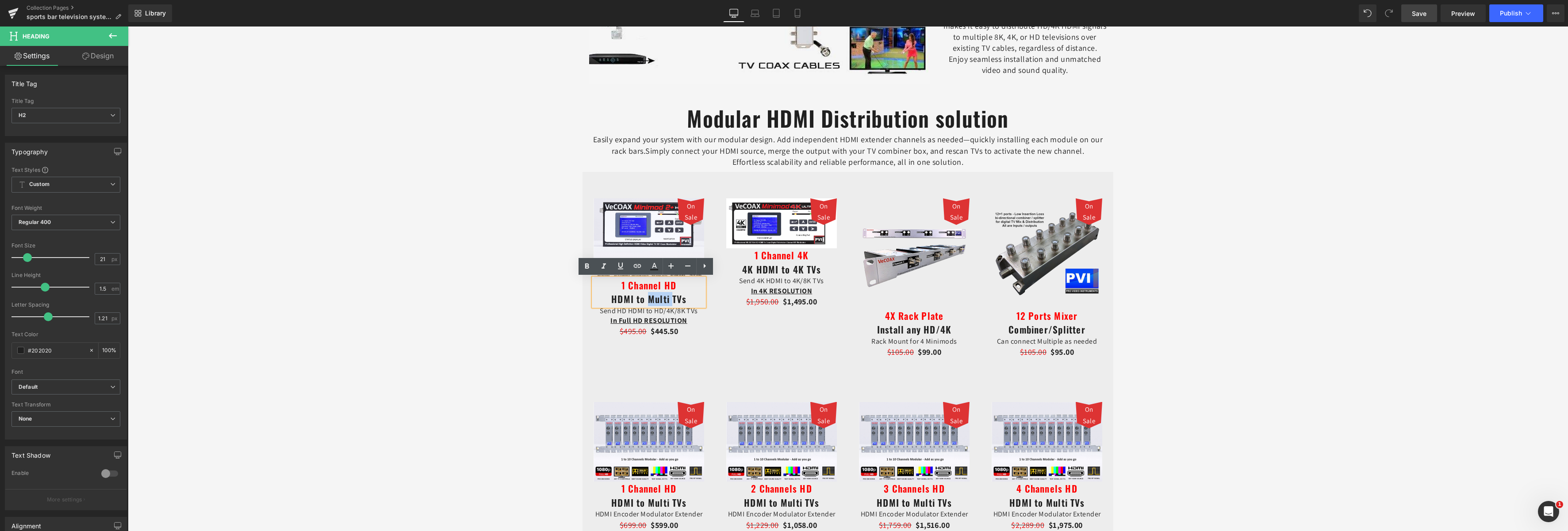
drag, startPoint x: 669, startPoint y: 301, endPoint x: 644, endPoint y: 302, distance: 25.0
click at [644, 302] on h2 "1 Channel HD HDMI to Multi TVs" at bounding box center [649, 293] width 111 height 28
click at [1426, 15] on span "Save" at bounding box center [1419, 13] width 15 height 9
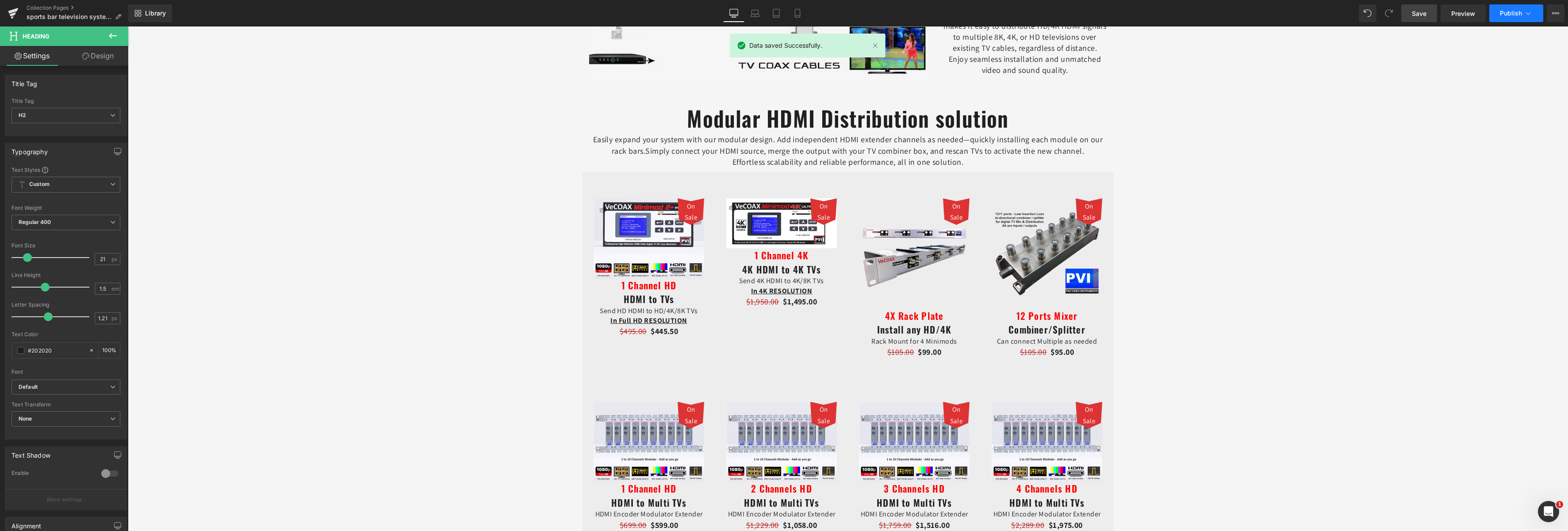
click at [1503, 13] on span "Publish" at bounding box center [1511, 13] width 22 height 7
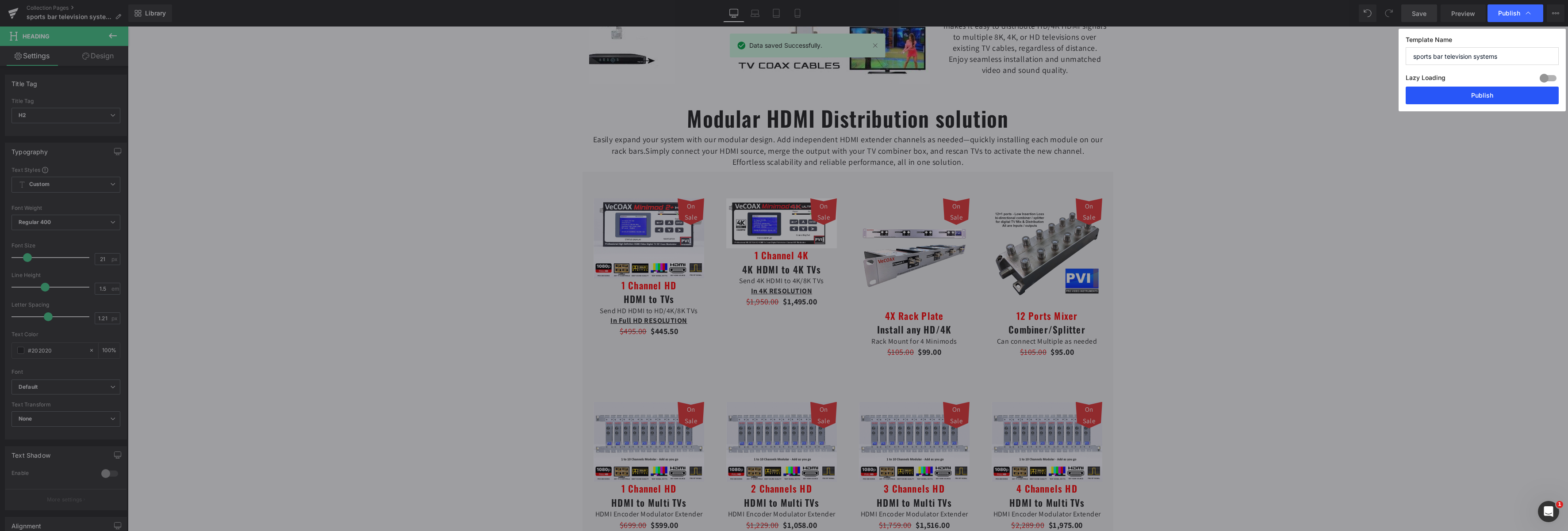
click at [1482, 94] on button "Publish" at bounding box center [1482, 95] width 153 height 18
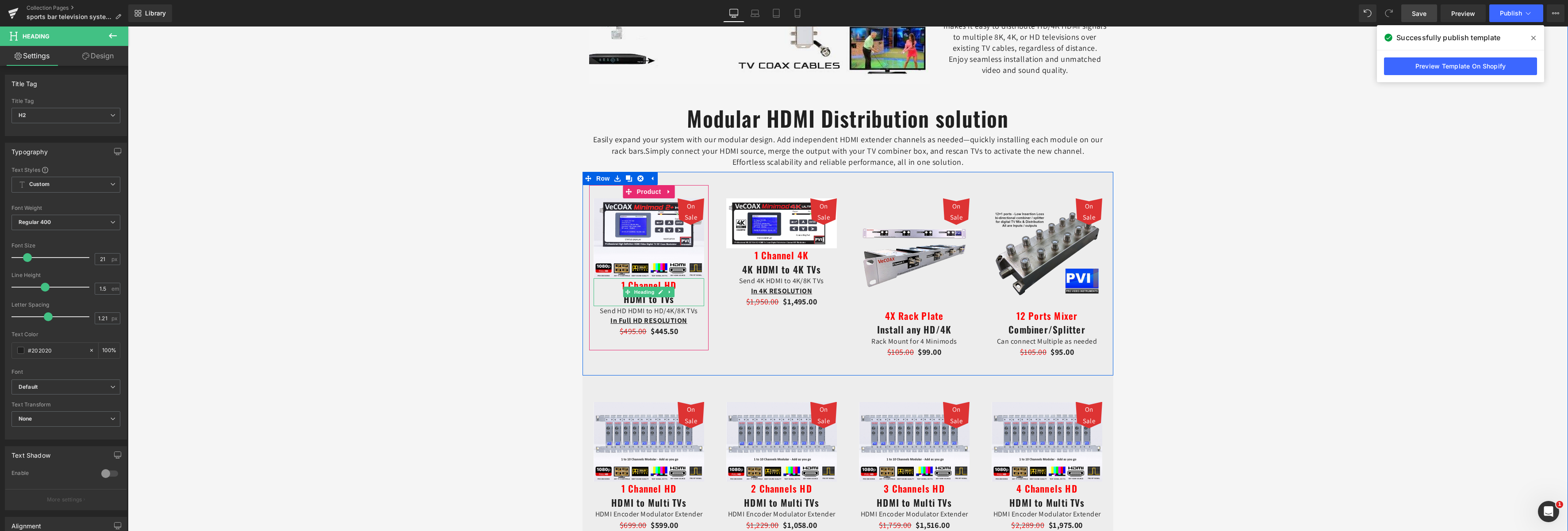
click at [623, 299] on h2 "1 Channel HD HDMI to TVs" at bounding box center [649, 293] width 111 height 28
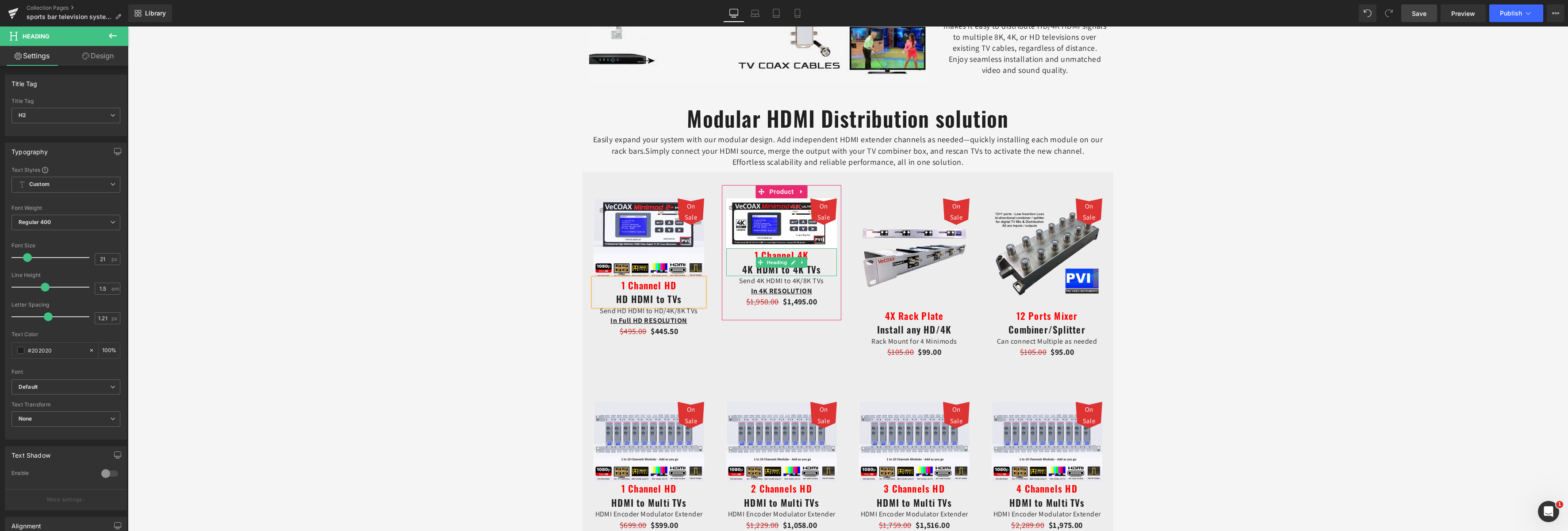
click at [802, 272] on h2 "1 Channel 4K 4K HDMI to 4K TVs" at bounding box center [782, 262] width 111 height 28
click at [1421, 9] on span "Save" at bounding box center [1419, 13] width 15 height 9
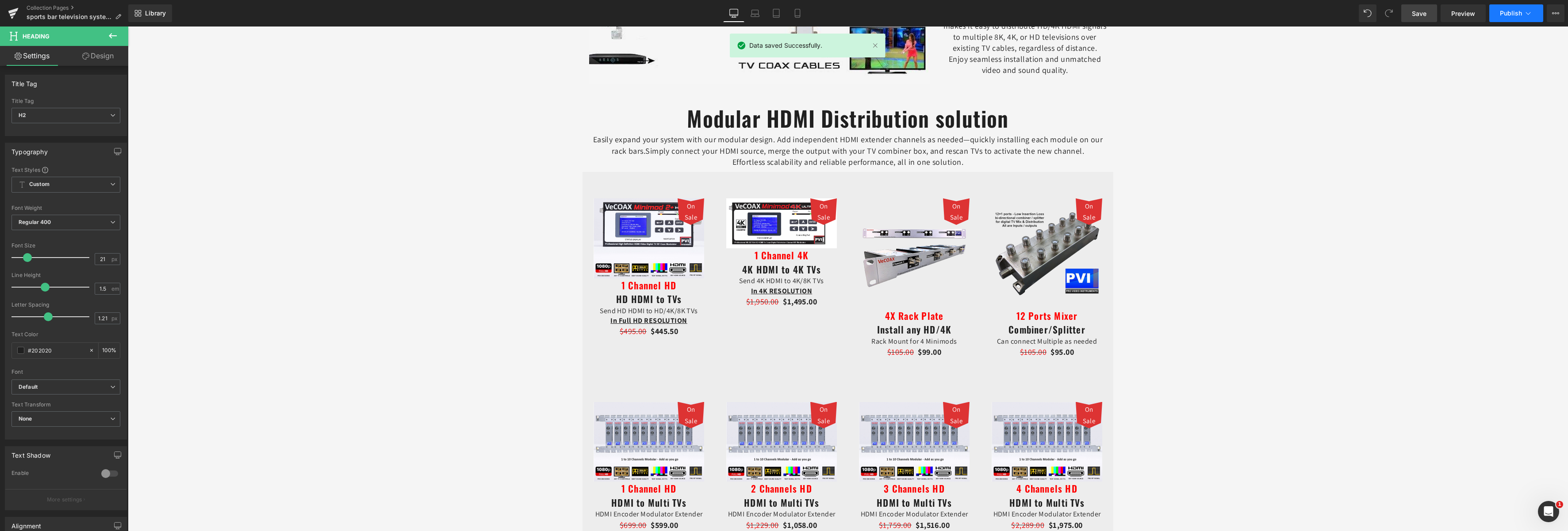
click at [1514, 17] on button "Publish" at bounding box center [1516, 13] width 54 height 18
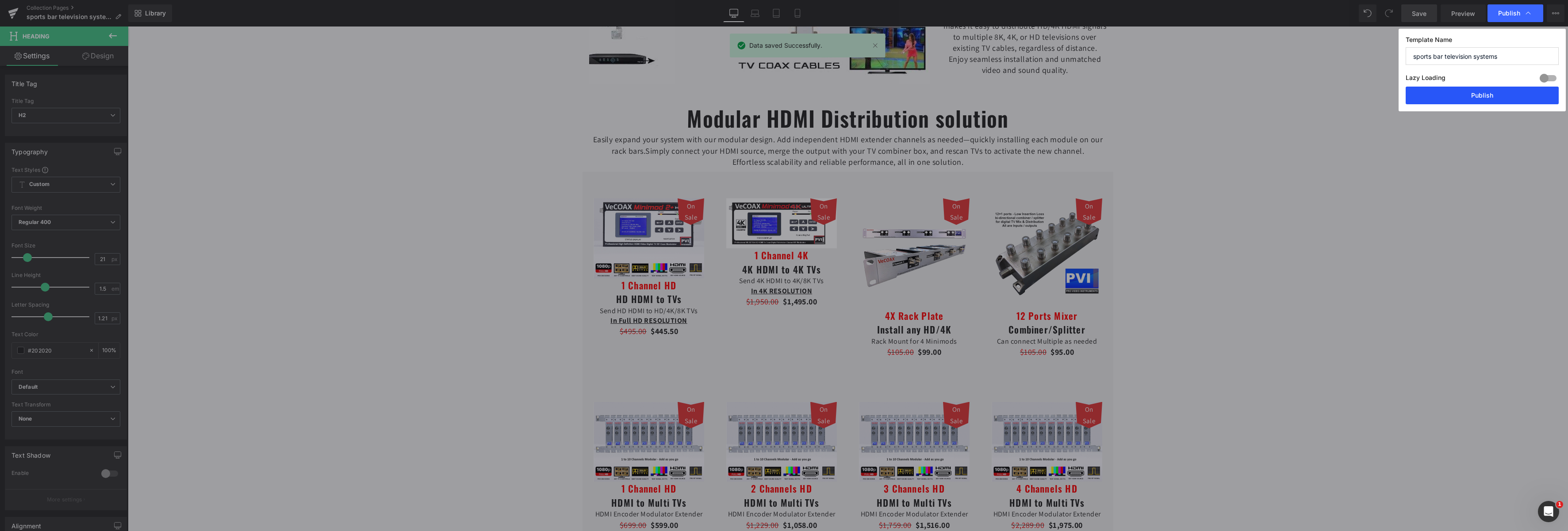
click at [1503, 98] on button "Publish" at bounding box center [1482, 95] width 153 height 18
